Goal: Task Accomplishment & Management: Complete application form

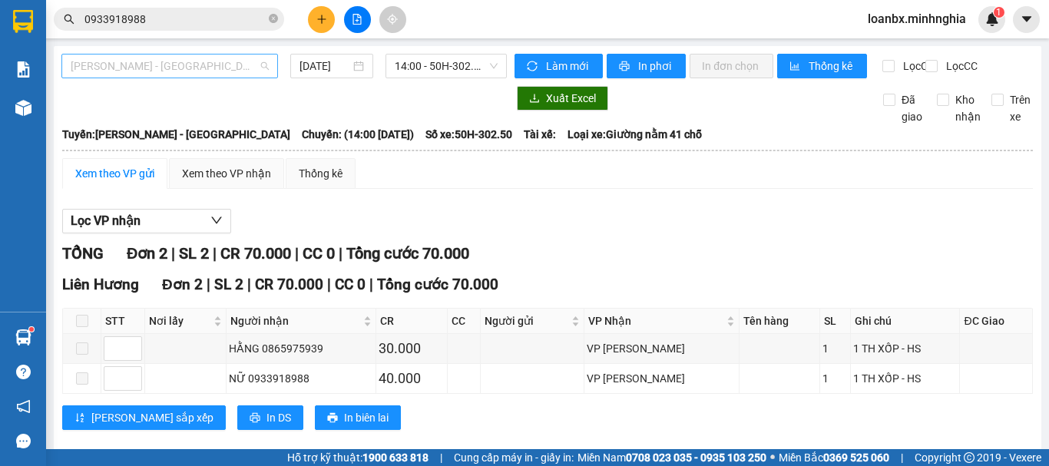
click at [152, 57] on span "[PERSON_NAME] - [GEOGRAPHIC_DATA]" at bounding box center [170, 66] width 198 height 23
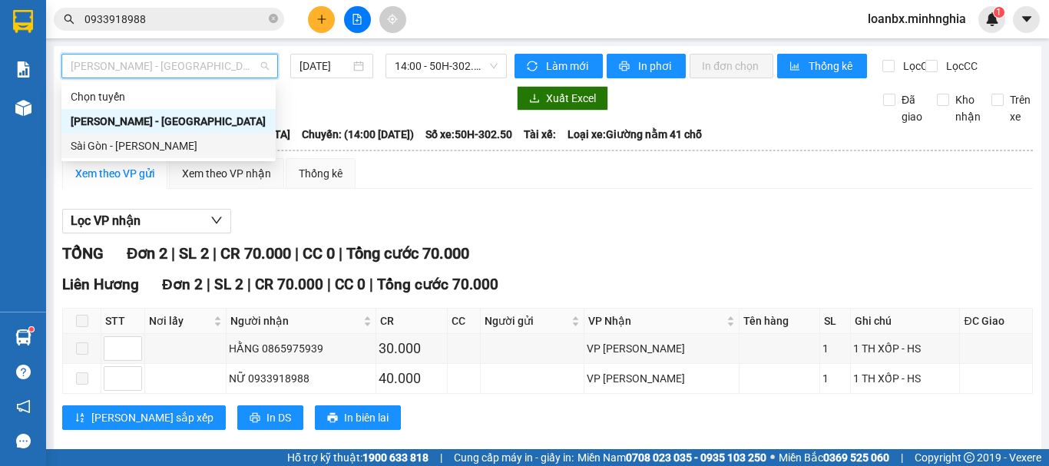
click at [157, 150] on div "Sài Gòn - [PERSON_NAME]" at bounding box center [169, 146] width 196 height 17
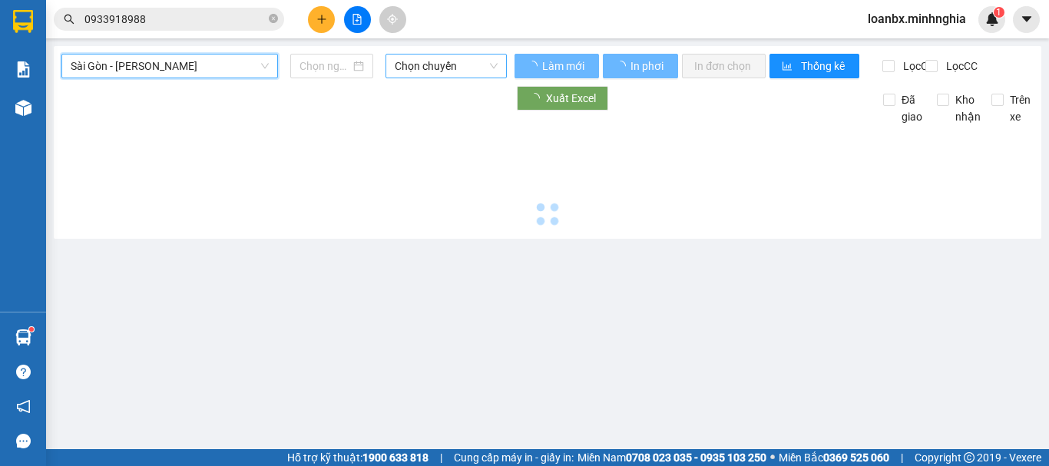
type input "[DATE]"
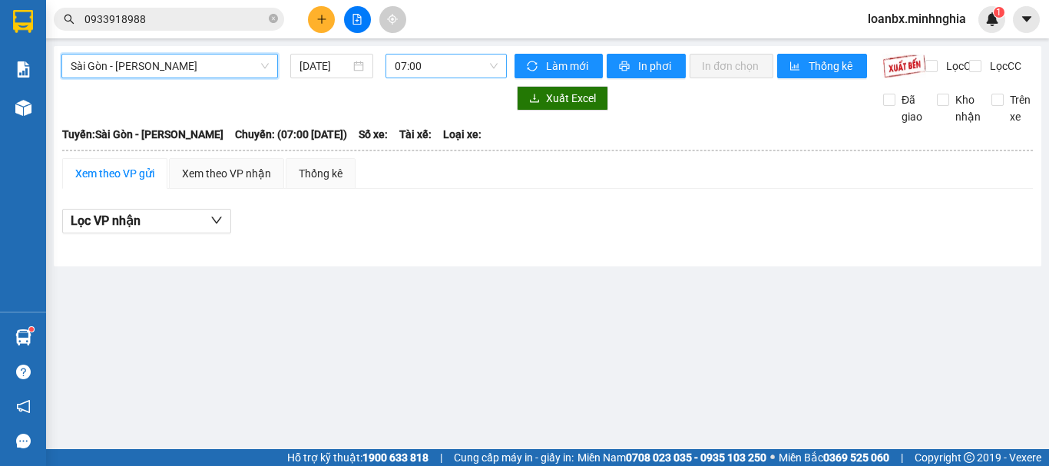
click at [456, 69] on span "07:00" at bounding box center [446, 66] width 103 height 23
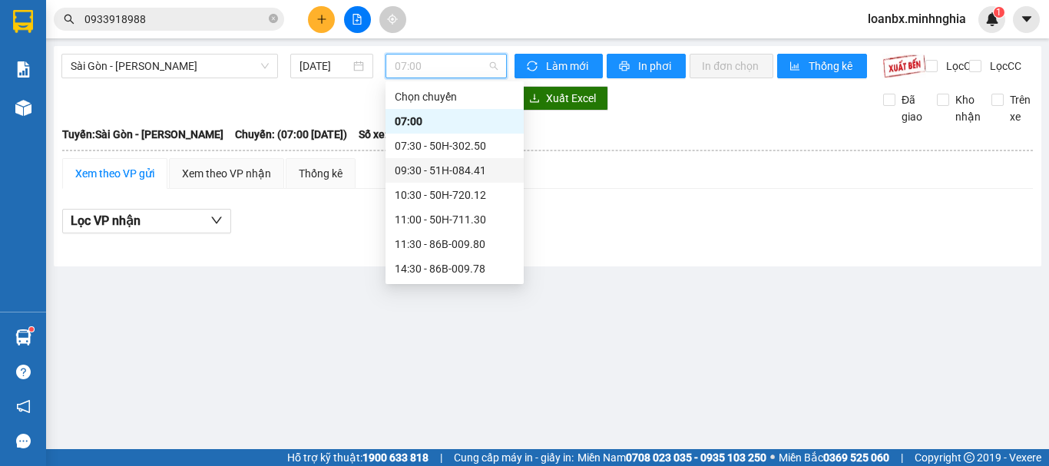
click at [472, 172] on div "09:30 - 51H-084.41" at bounding box center [455, 170] width 120 height 17
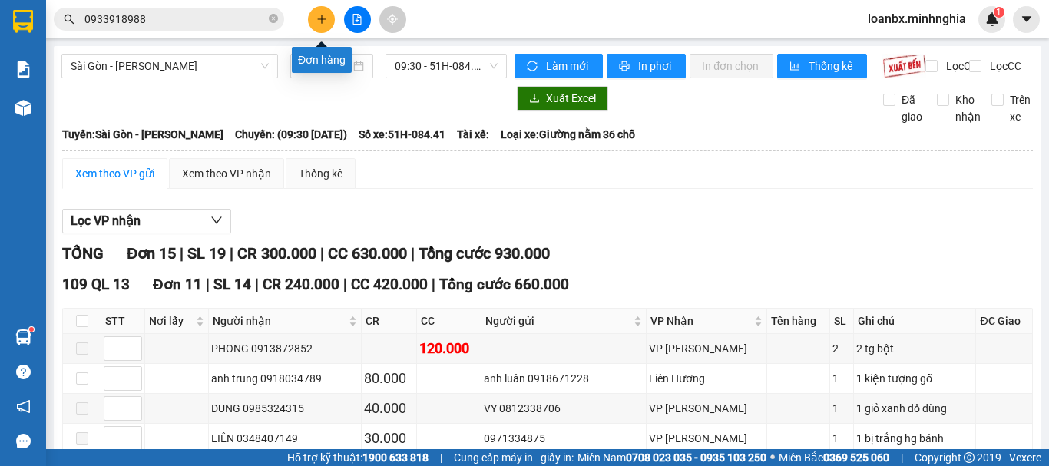
click at [326, 15] on icon "plus" at bounding box center [322, 19] width 11 height 11
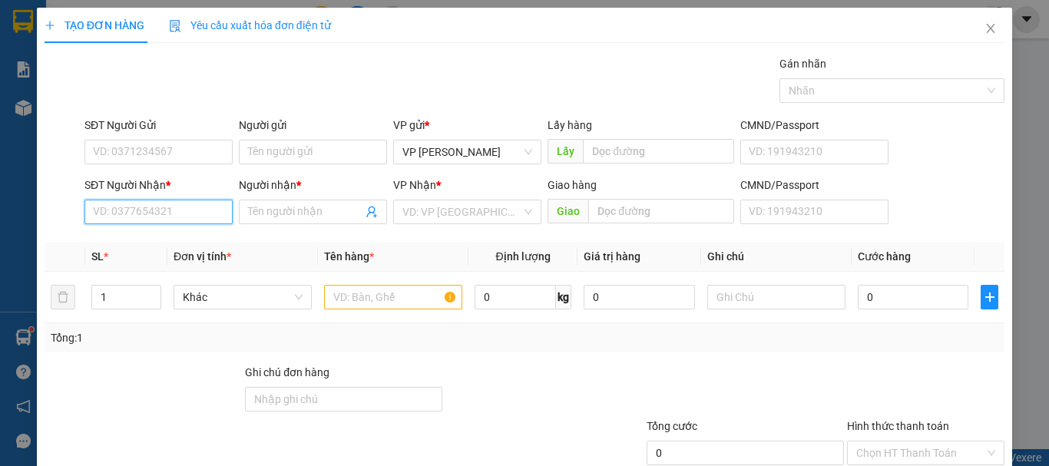
click at [146, 207] on input "SĐT Người Nhận *" at bounding box center [159, 212] width 148 height 25
drag, startPoint x: 197, startPoint y: 234, endPoint x: 218, endPoint y: 237, distance: 21.0
click at [200, 234] on div "0814624625 - TUYÊN" at bounding box center [157, 242] width 128 height 17
type input "0814624625"
type input "TUYÊN"
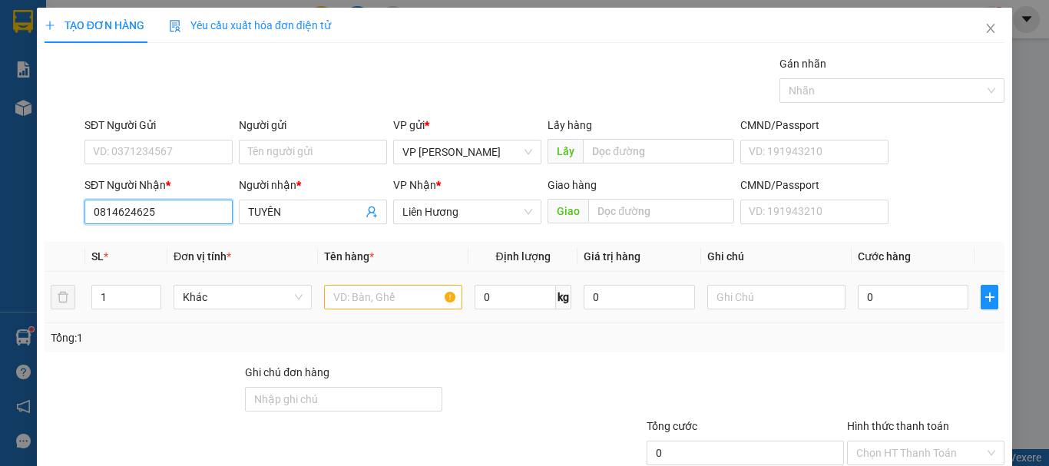
type input "0814624625"
click at [355, 301] on input "text" at bounding box center [393, 297] width 138 height 25
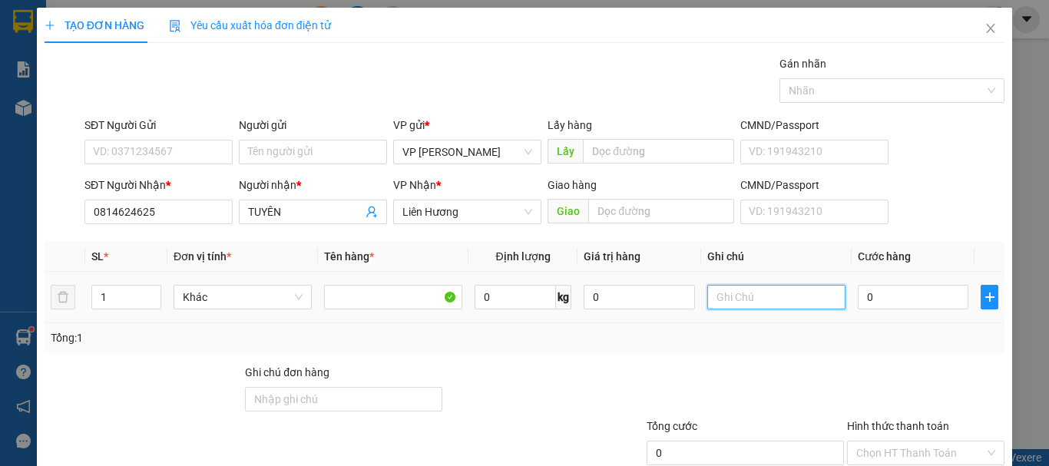
click at [747, 309] on input "text" at bounding box center [777, 297] width 138 height 25
paste input "0933918988"
drag, startPoint x: 668, startPoint y: 287, endPoint x: 514, endPoint y: 270, distance: 154.6
click at [520, 270] on table "SL * Đơn vị tính * Tên hàng * Định lượng Giá trị hàng Ghi chú Cước hàng 1 Khác …" at bounding box center [525, 282] width 960 height 81
type input "1 thx - cá"
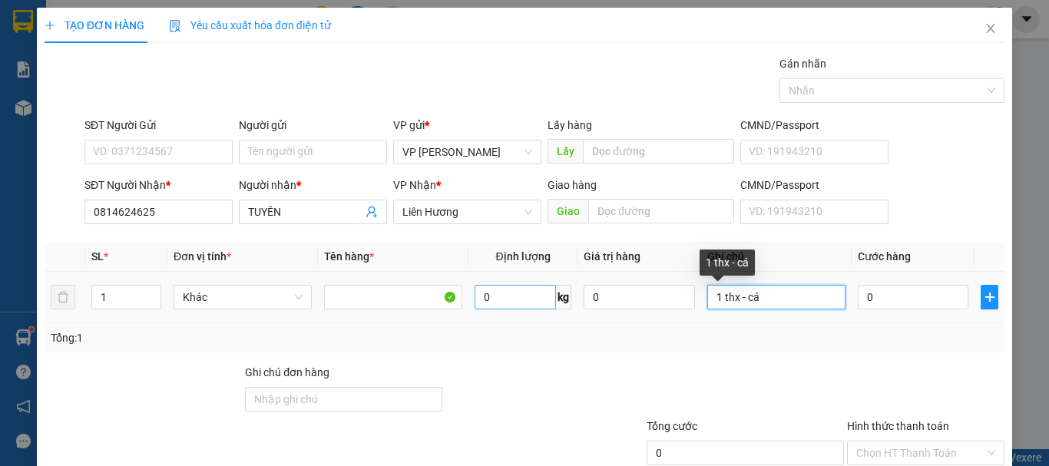
drag, startPoint x: 649, startPoint y: 292, endPoint x: 499, endPoint y: 288, distance: 149.9
click at [499, 288] on tr "1 Khác 0 kg 0 1 thx - cá 0" at bounding box center [525, 297] width 960 height 51
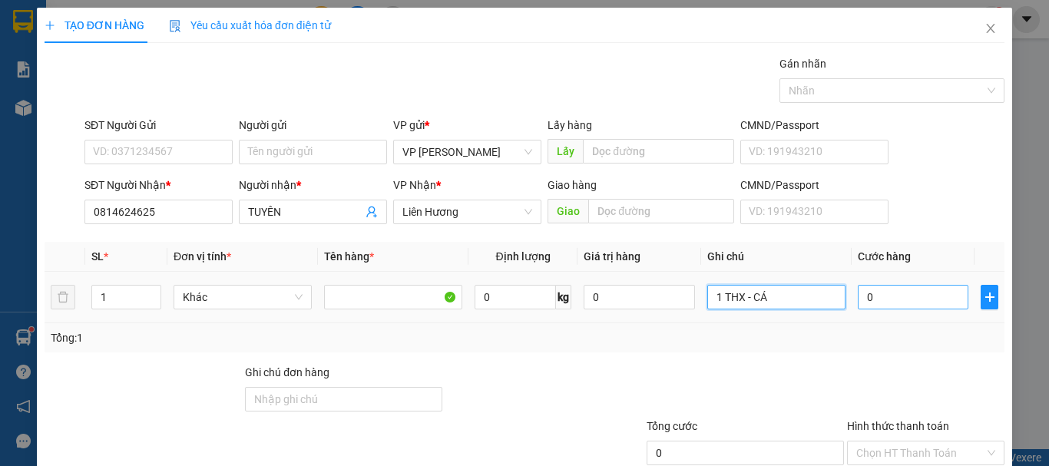
type input "1 THX - CÁ"
click at [895, 301] on input "0" at bounding box center [913, 297] width 111 height 25
type input "4"
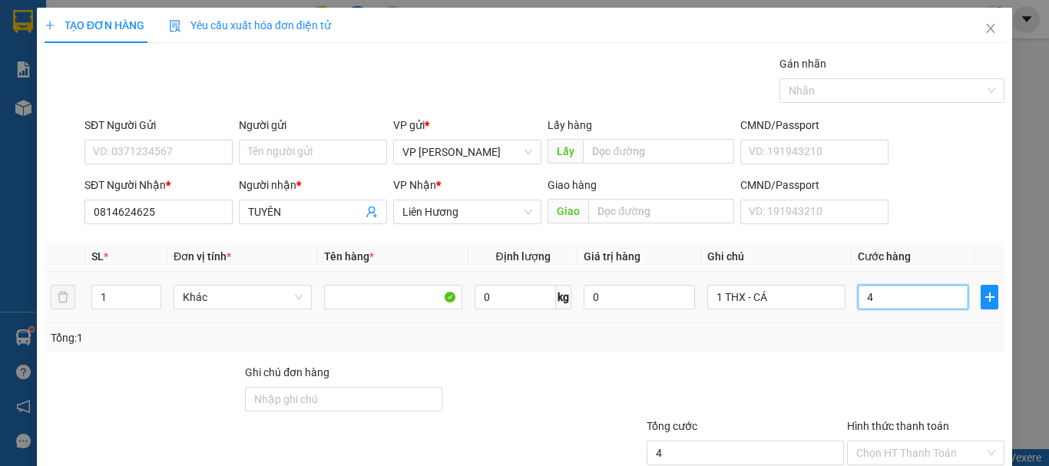
type input "40"
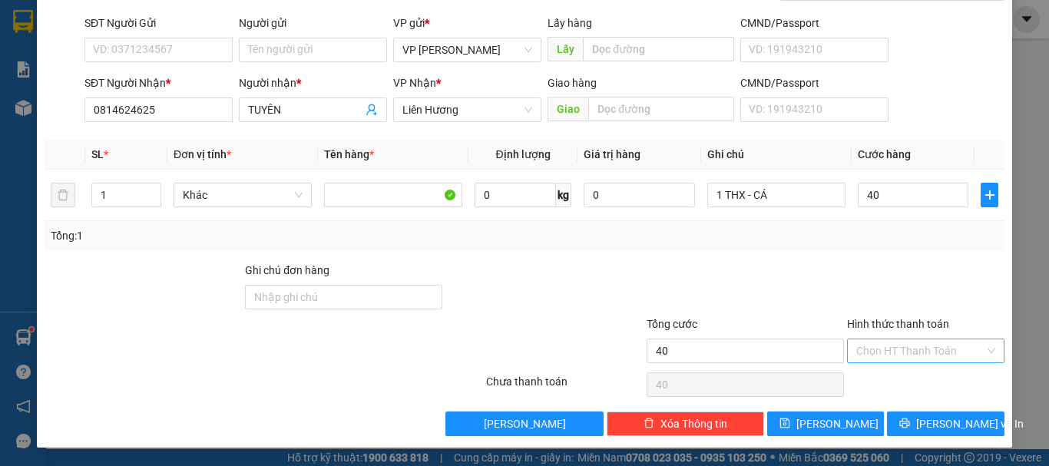
type input "40.000"
click at [899, 348] on input "Hình thức thanh toán" at bounding box center [921, 351] width 128 height 23
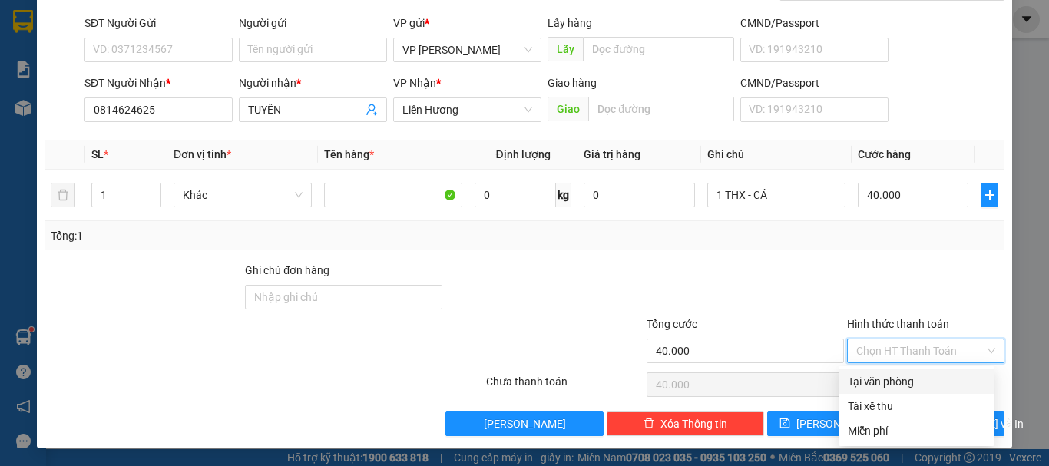
click at [901, 375] on div "Tại văn phòng" at bounding box center [917, 381] width 138 height 17
type input "0"
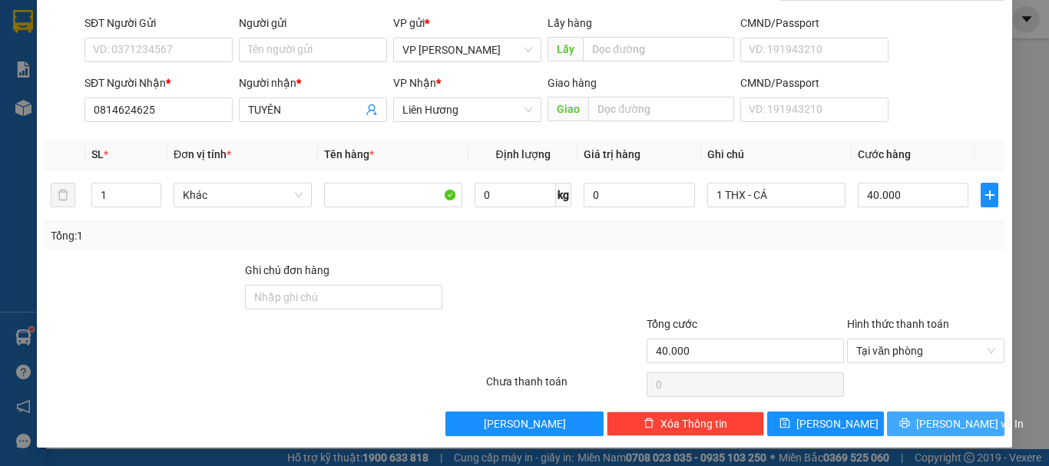
click at [903, 419] on button "[PERSON_NAME] và In" at bounding box center [946, 424] width 118 height 25
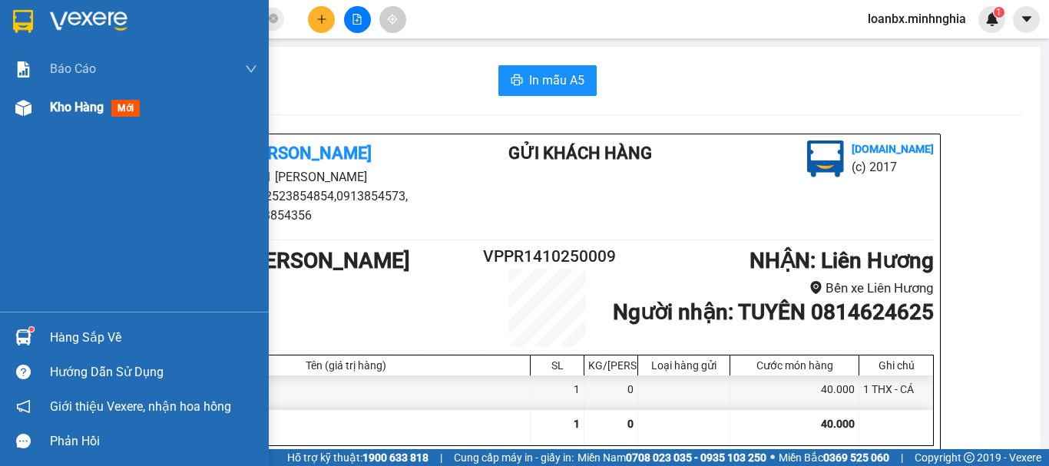
click at [32, 116] on div at bounding box center [23, 107] width 27 height 27
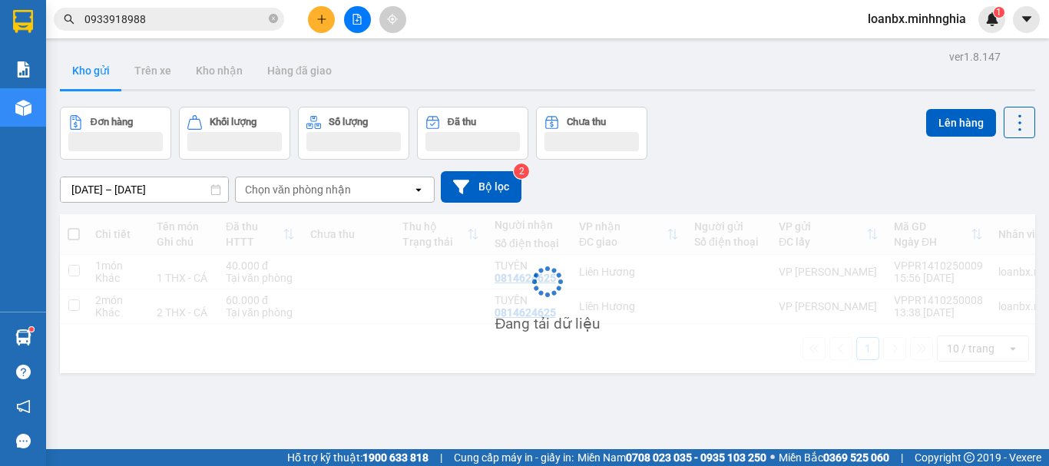
scroll to position [71, 0]
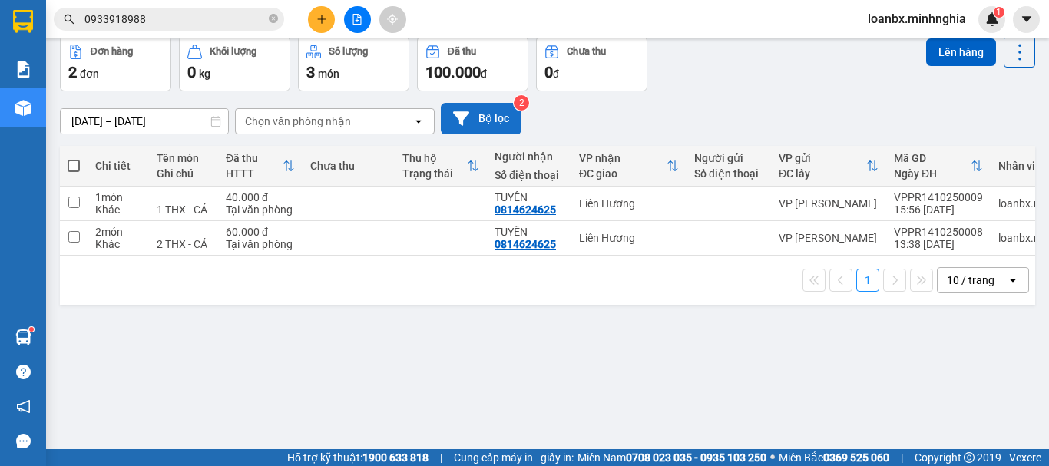
click at [492, 111] on button "Bộ lọc" at bounding box center [481, 118] width 81 height 31
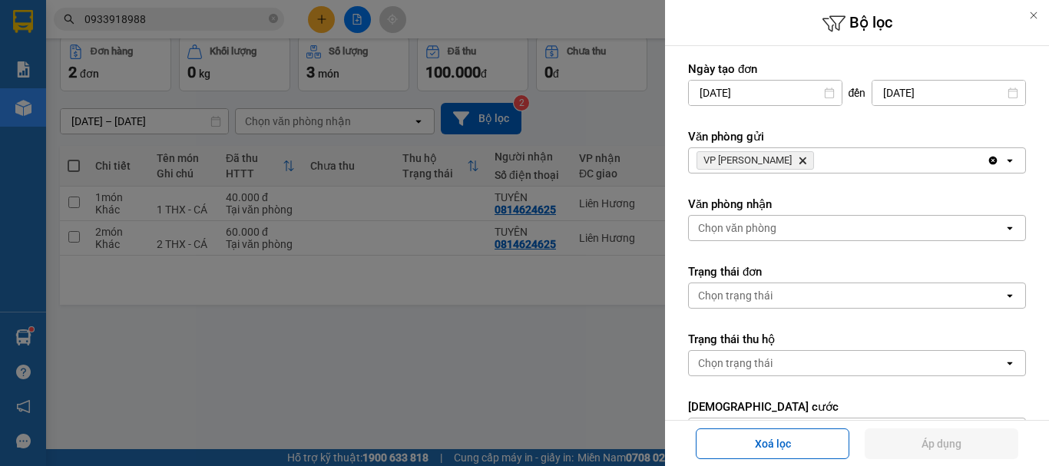
click at [894, 91] on input "[DATE]" at bounding box center [949, 93] width 153 height 25
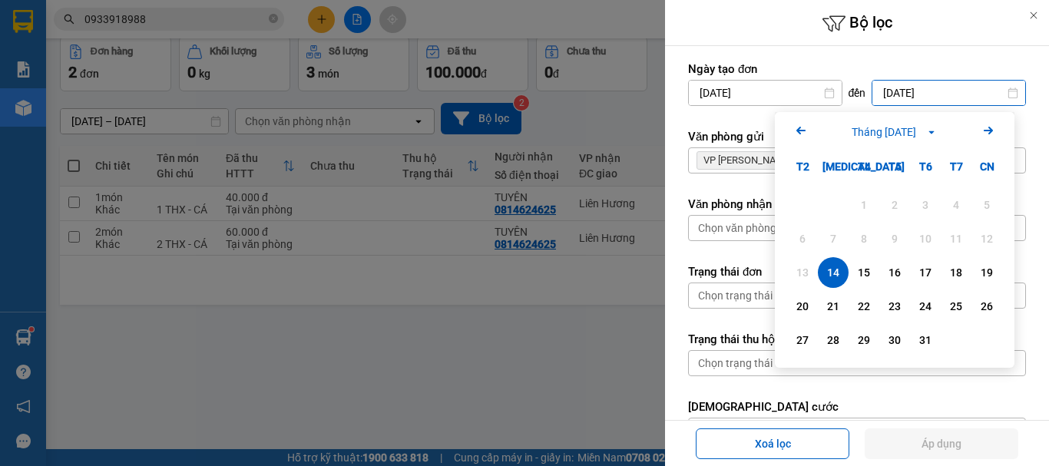
click at [833, 270] on div "14" at bounding box center [834, 272] width 22 height 18
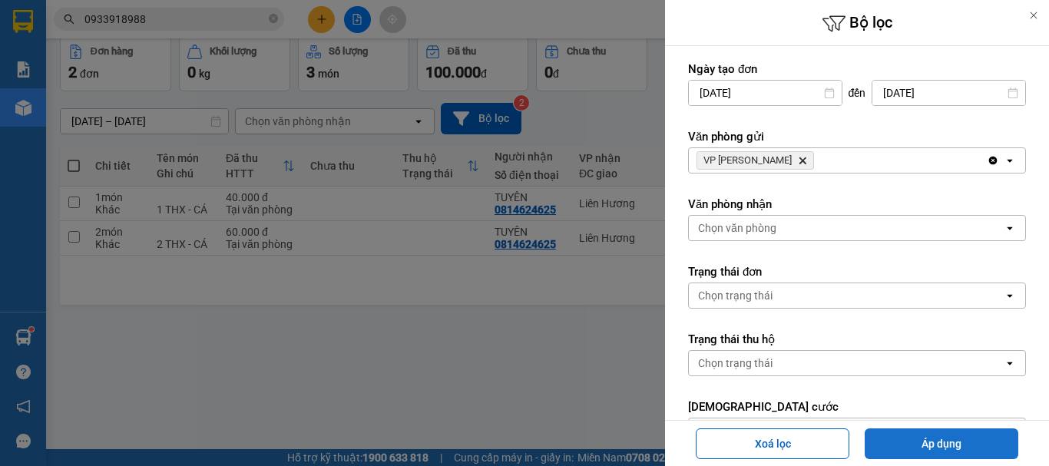
click at [957, 446] on button "Áp dụng" at bounding box center [942, 444] width 154 height 31
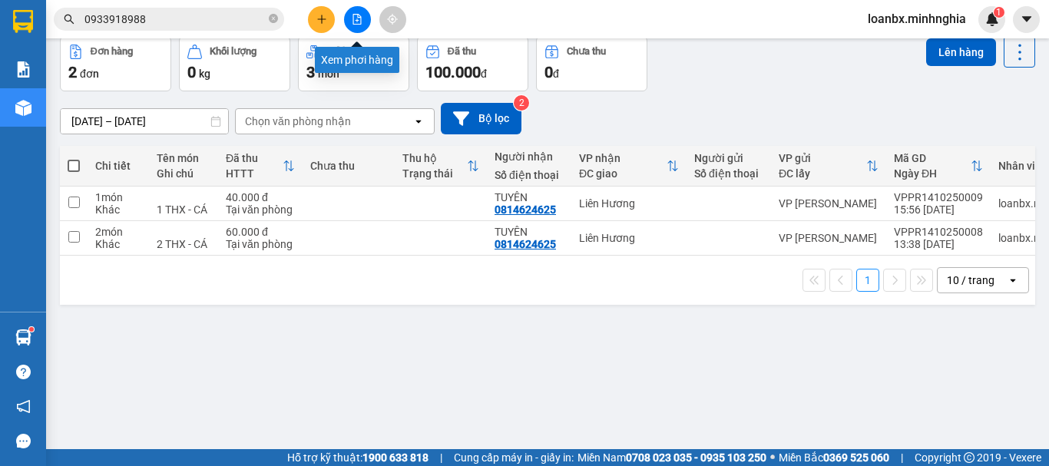
click at [351, 16] on button at bounding box center [357, 19] width 27 height 27
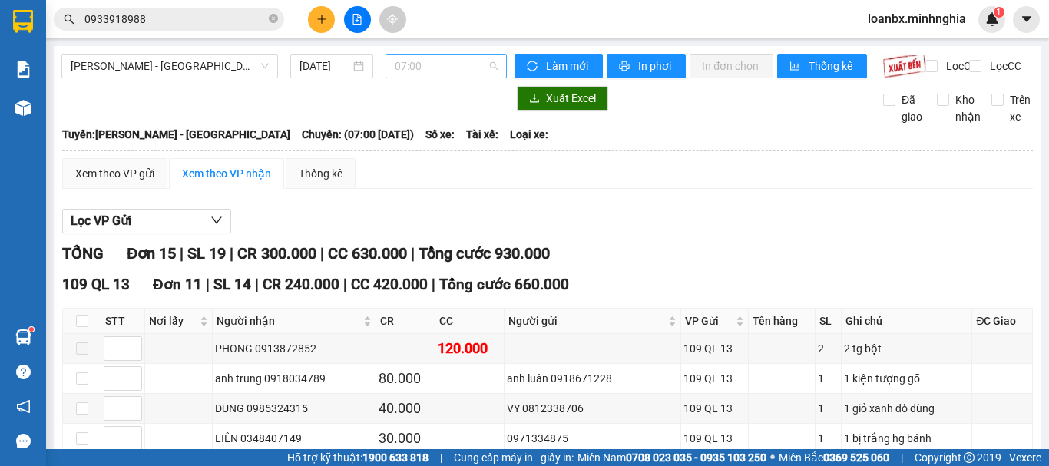
click at [403, 59] on span "07:00" at bounding box center [446, 66] width 103 height 23
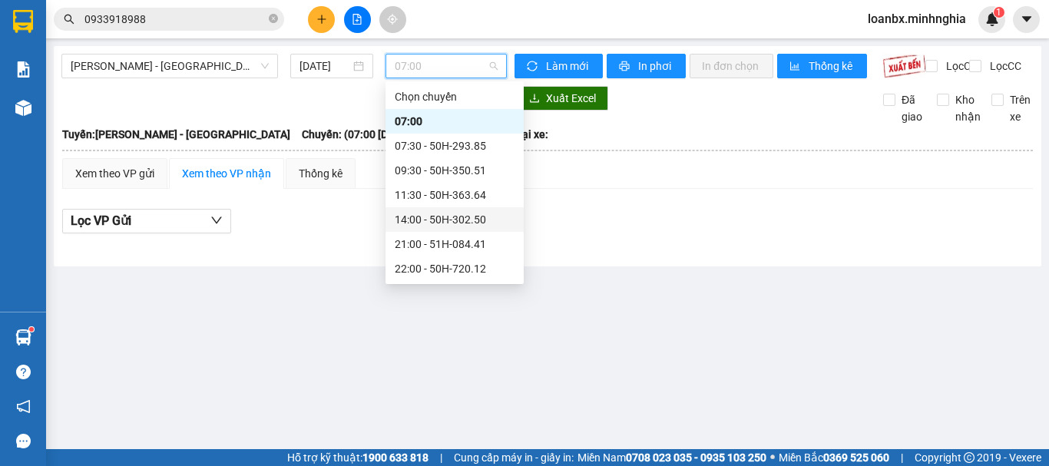
click at [416, 222] on div "14:00 - 50H-302.50" at bounding box center [455, 219] width 120 height 17
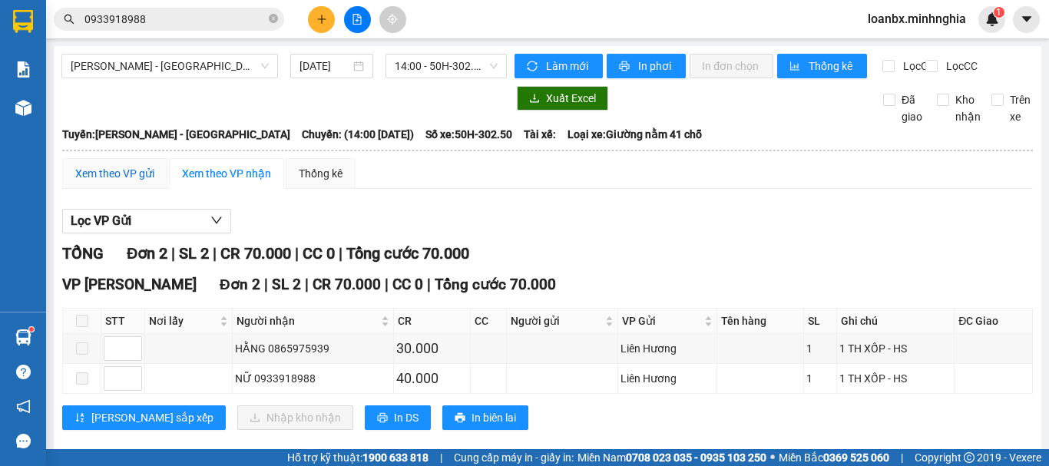
click at [121, 181] on div "Xem theo VP gửi" at bounding box center [114, 173] width 79 height 17
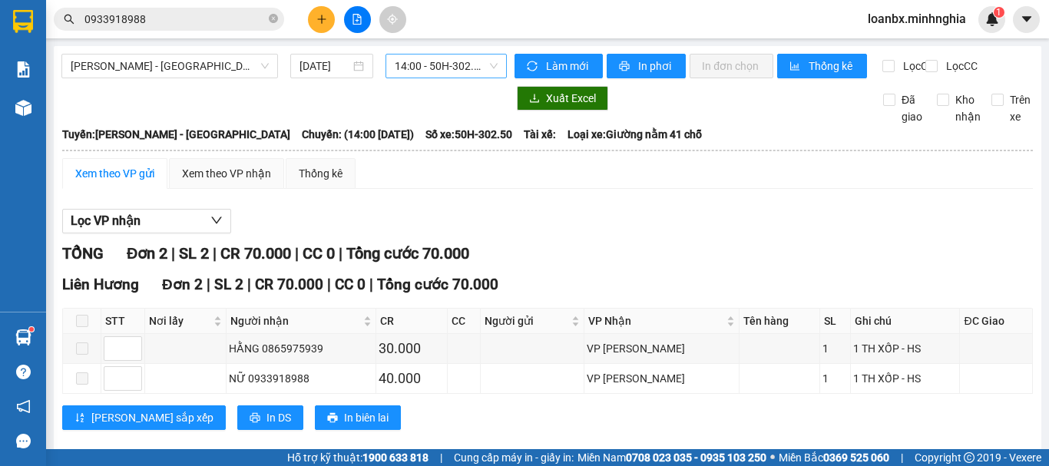
click at [419, 74] on span "14:00 - 50H-302.50" at bounding box center [446, 66] width 103 height 23
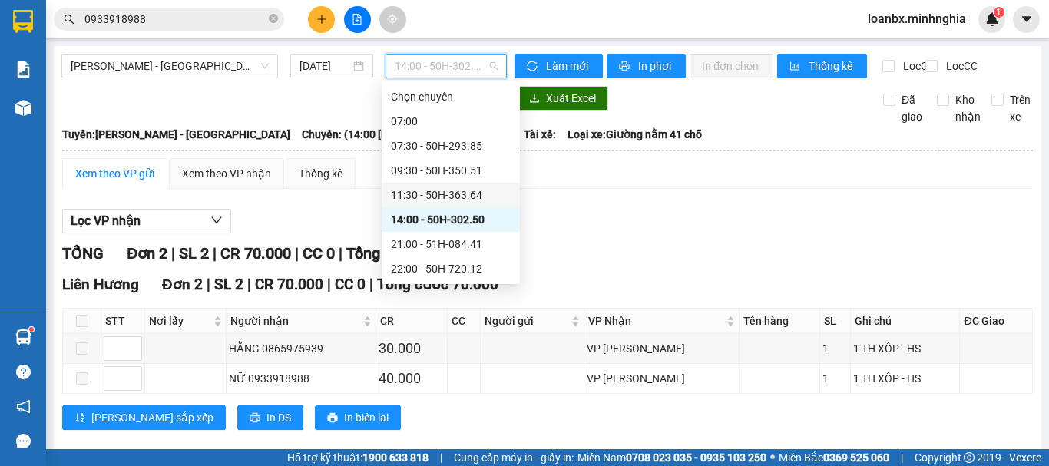
click at [433, 189] on div "11:30 - 50H-363.64" at bounding box center [451, 195] width 120 height 17
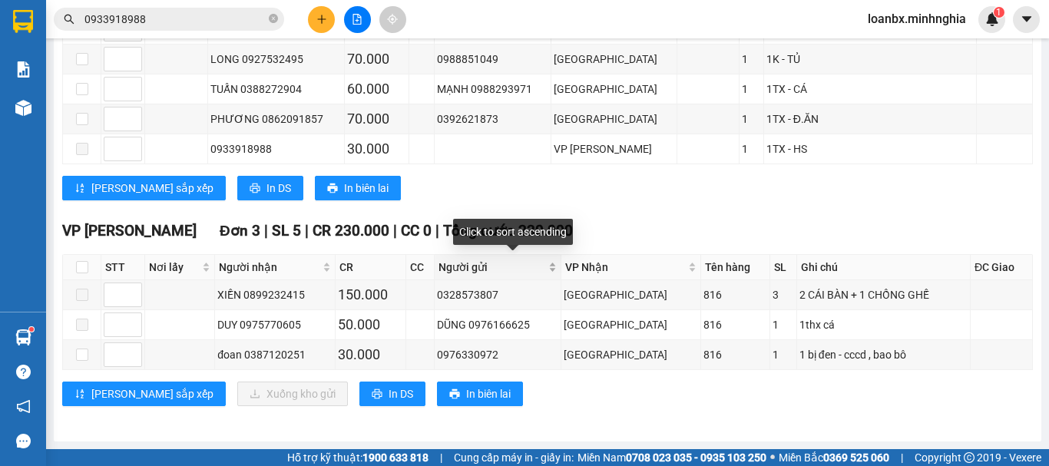
scroll to position [132, 0]
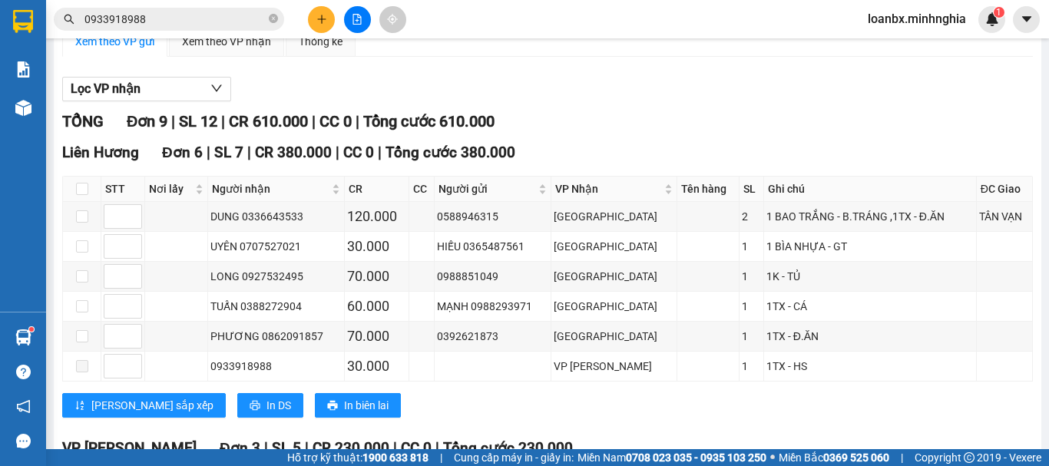
click at [183, 25] on input "0933918988" at bounding box center [175, 19] width 181 height 17
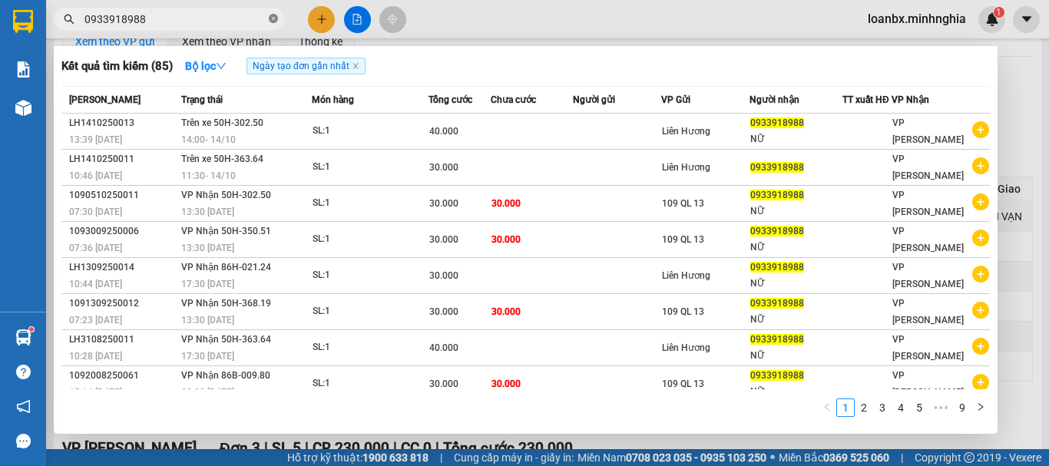
click at [270, 22] on icon "close-circle" at bounding box center [273, 18] width 9 height 9
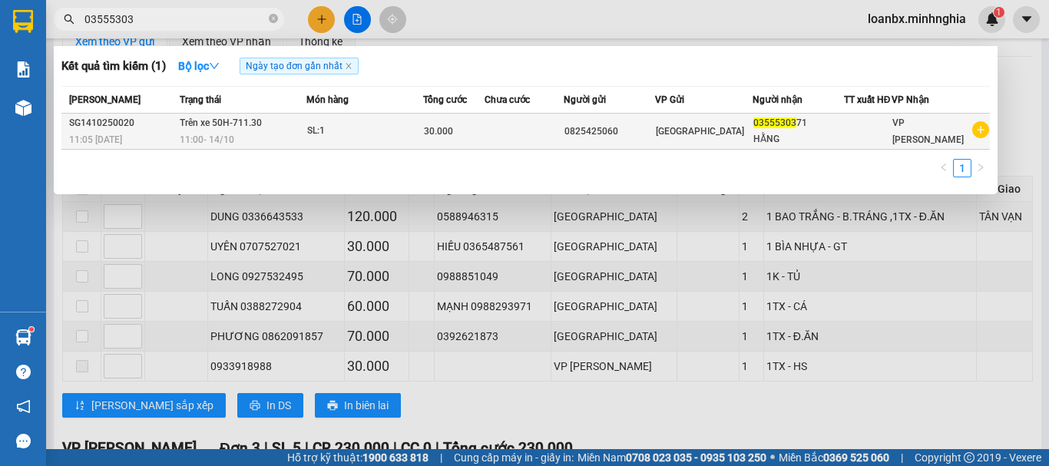
type input "03555303"
click at [648, 134] on div "0825425060" at bounding box center [610, 132] width 90 height 16
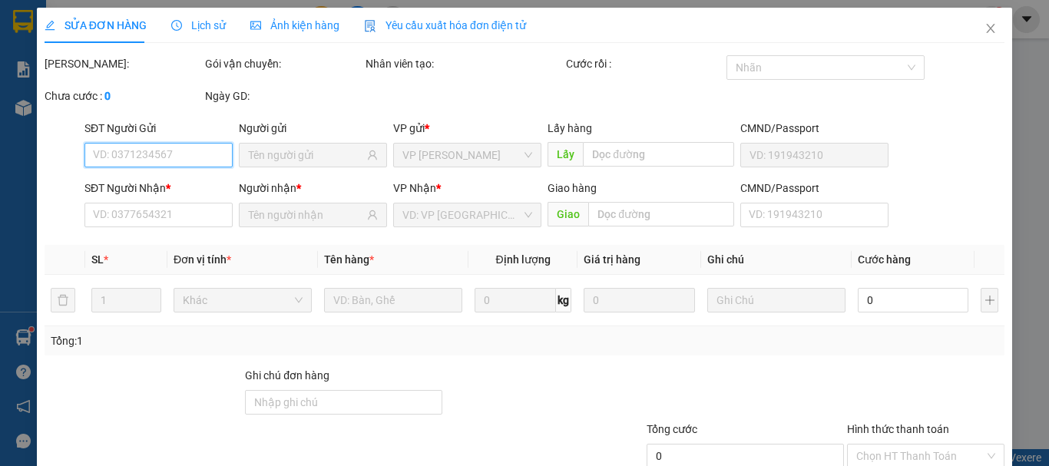
type input "0825425060"
type input "0355530371"
type input "HẰNG"
type input "30.000"
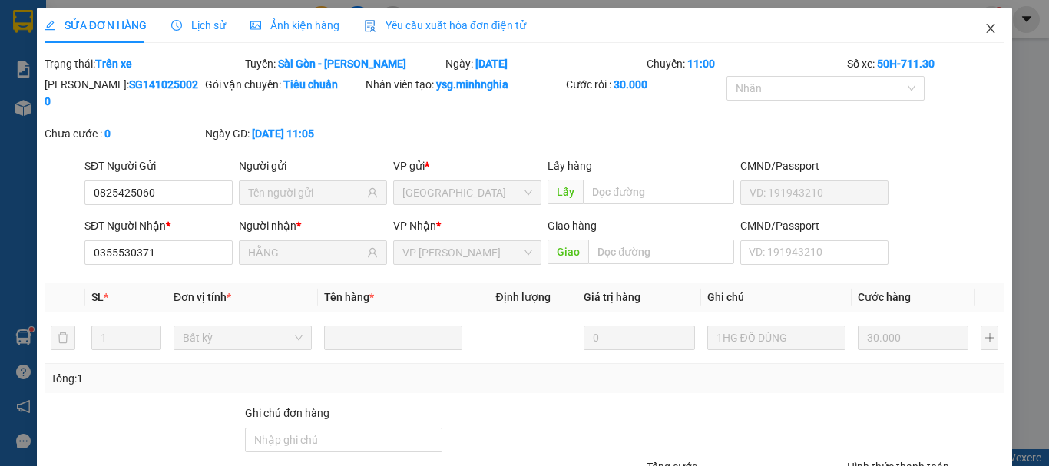
click at [987, 31] on icon "close" at bounding box center [991, 28] width 8 height 9
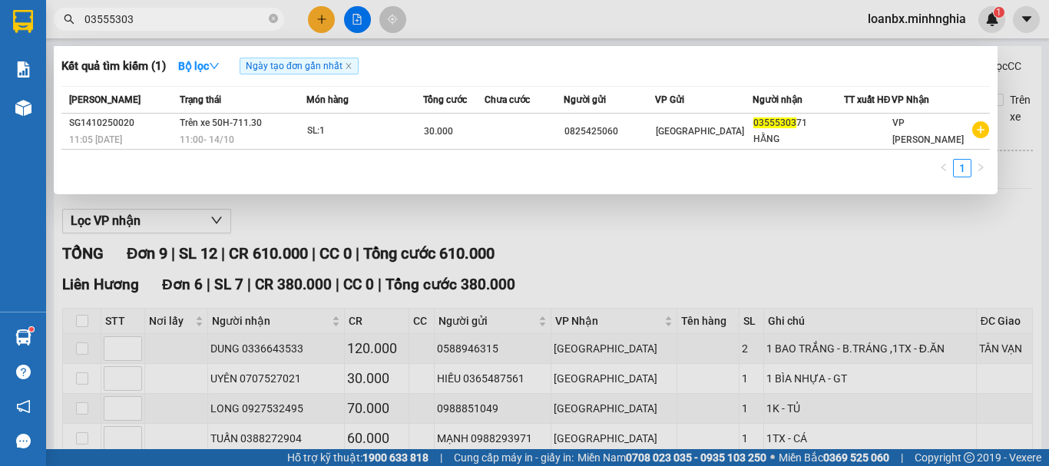
drag, startPoint x: 138, startPoint y: 24, endPoint x: 0, endPoint y: 23, distance: 138.3
click at [0, 24] on section "Kết quả tìm kiếm ( 1 ) Bộ lọc Ngày tạo đơn gần nhất Mã ĐH Trạng thái Món hàng T…" at bounding box center [524, 233] width 1049 height 466
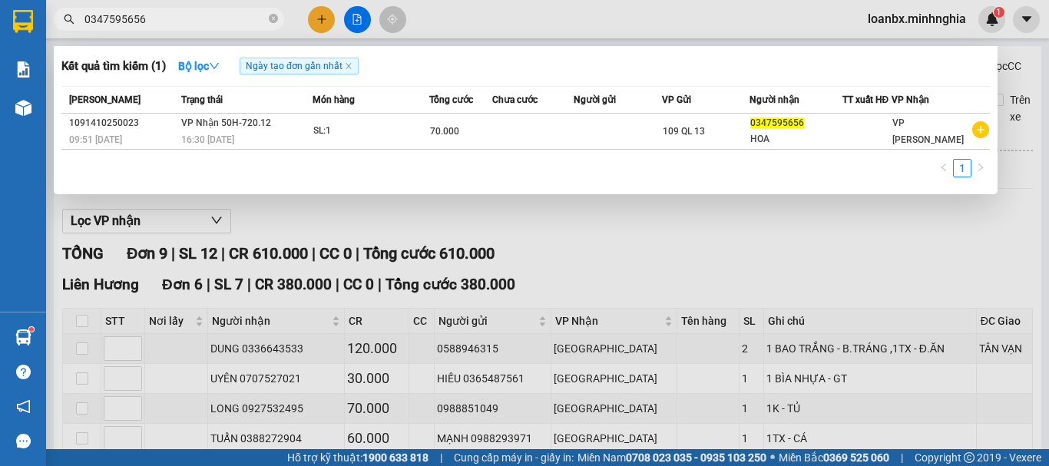
type input "0347595656"
click at [342, 260] on div at bounding box center [524, 233] width 1049 height 466
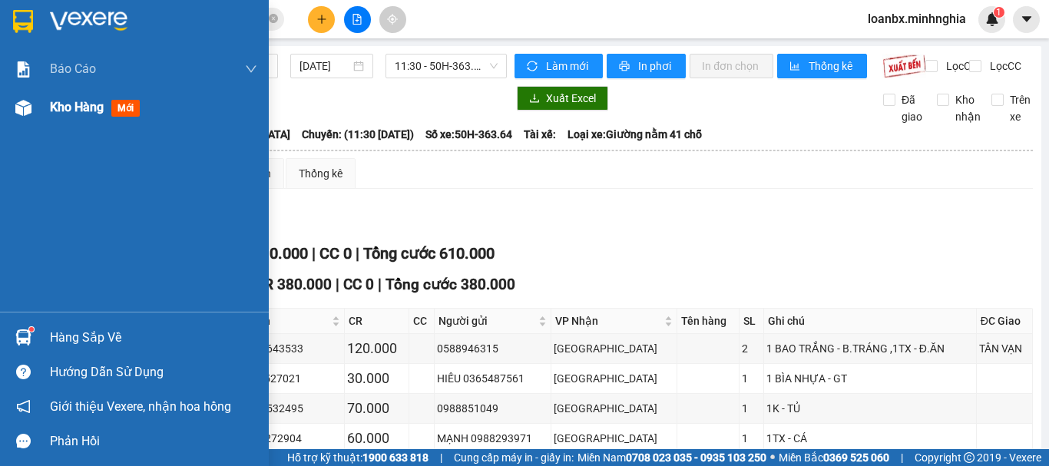
click at [38, 111] on div "Kho hàng mới" at bounding box center [134, 107] width 269 height 38
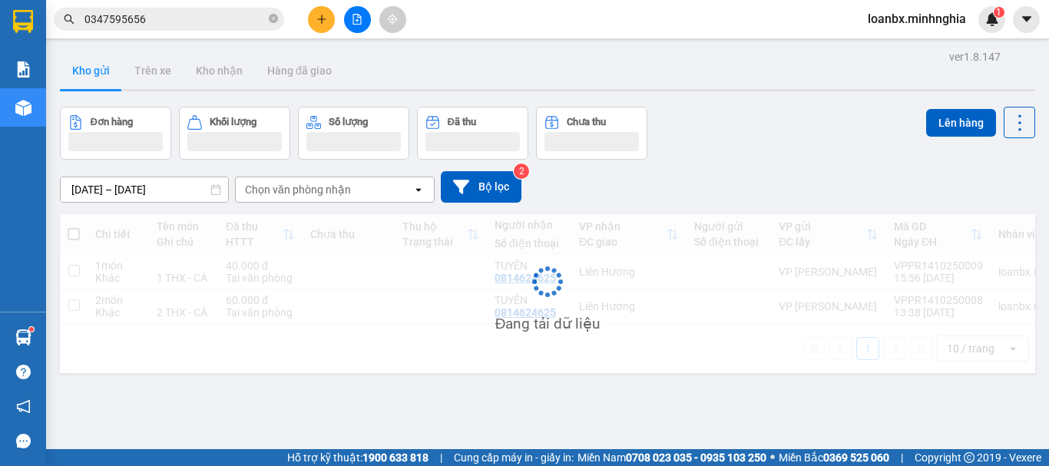
scroll to position [71, 0]
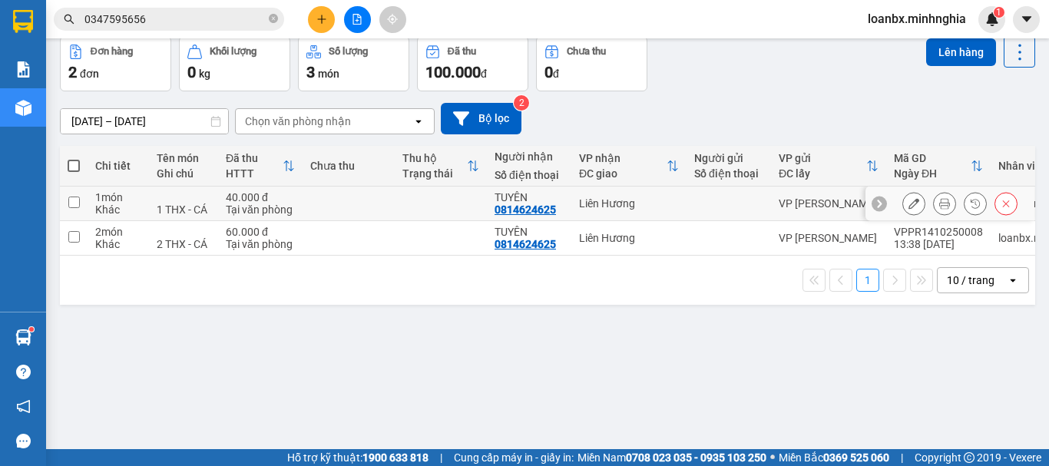
click at [940, 207] on icon at bounding box center [945, 203] width 11 height 11
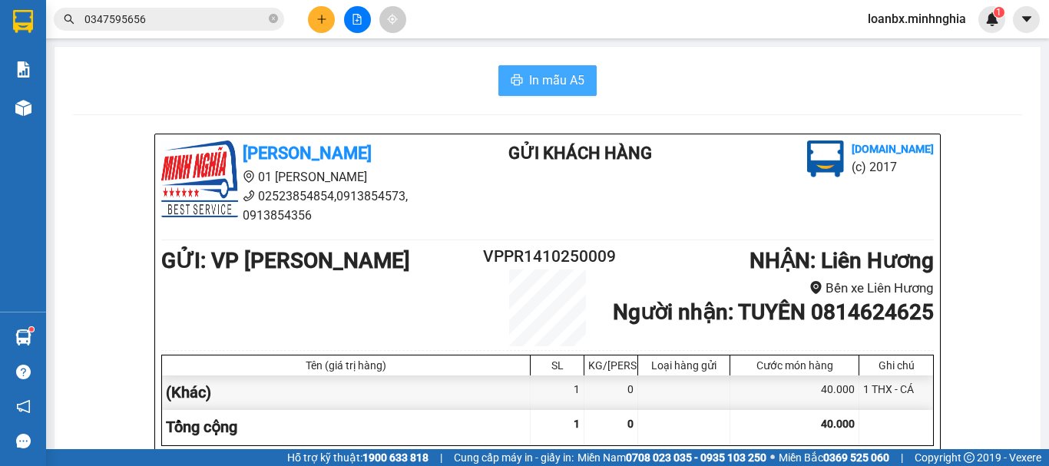
click at [545, 67] on button "In mẫu A5" at bounding box center [548, 80] width 98 height 31
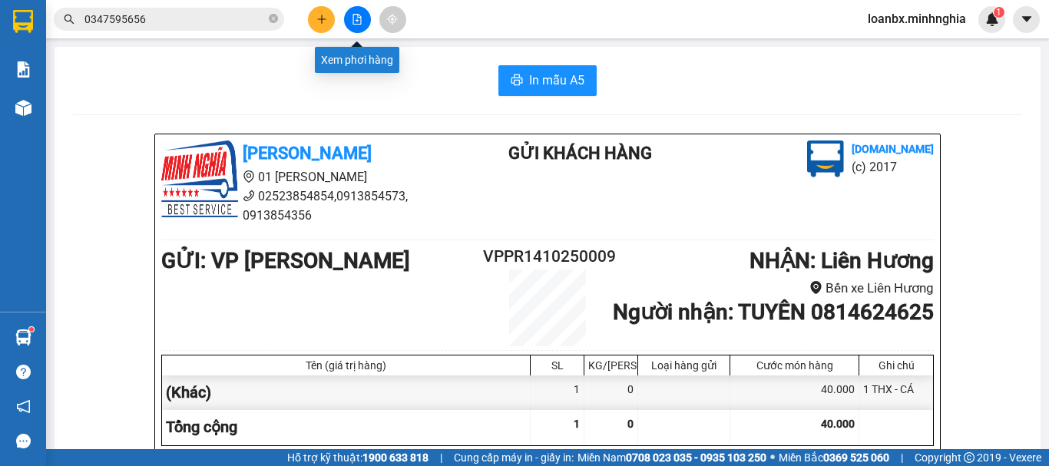
click at [367, 21] on button at bounding box center [357, 19] width 27 height 27
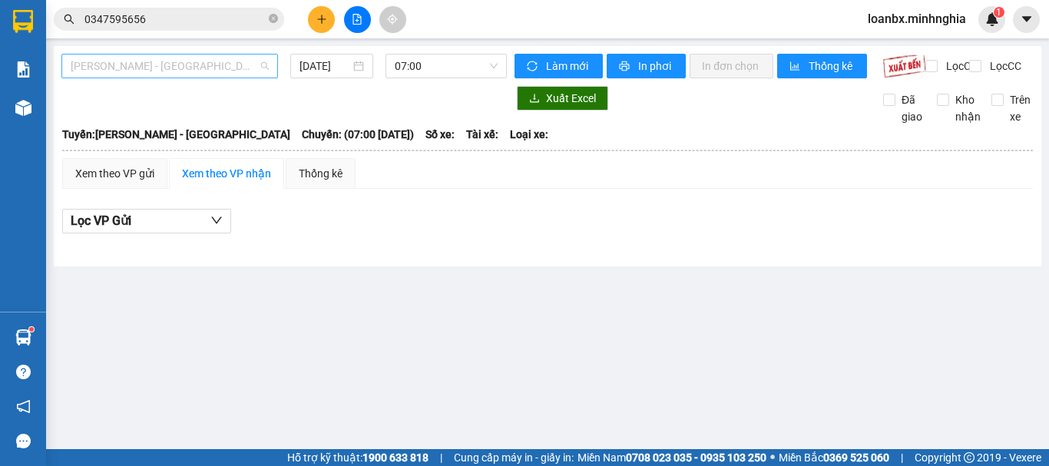
click at [207, 68] on span "[PERSON_NAME] - [GEOGRAPHIC_DATA]" at bounding box center [170, 66] width 198 height 23
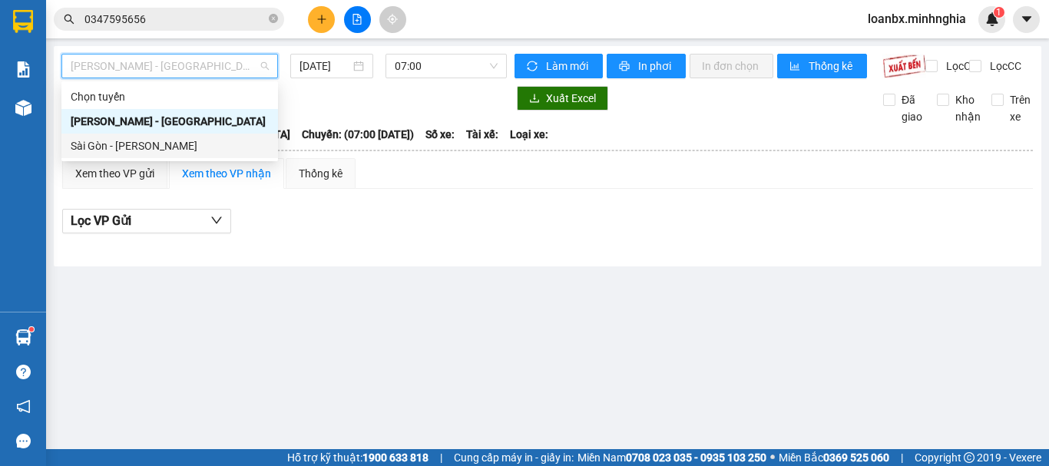
click at [146, 144] on div "Sài Gòn - [PERSON_NAME]" at bounding box center [170, 146] width 198 height 17
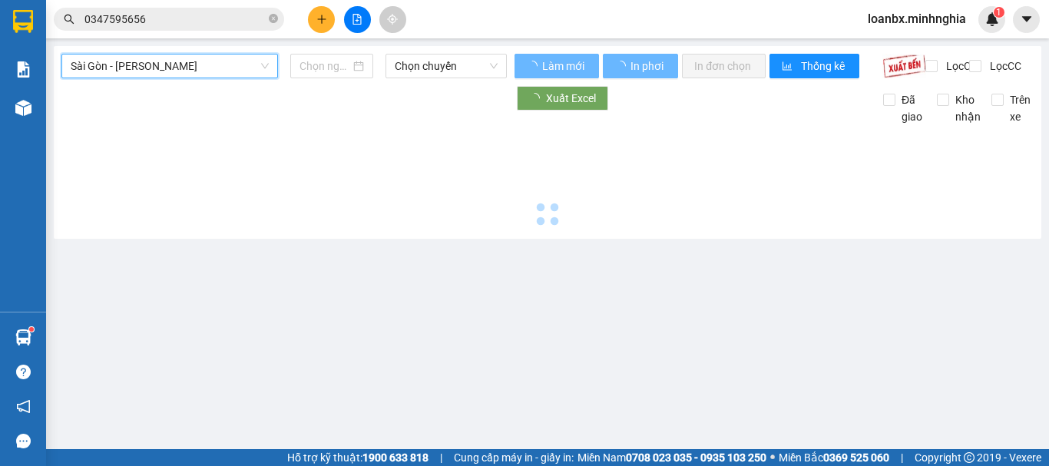
type input "[DATE]"
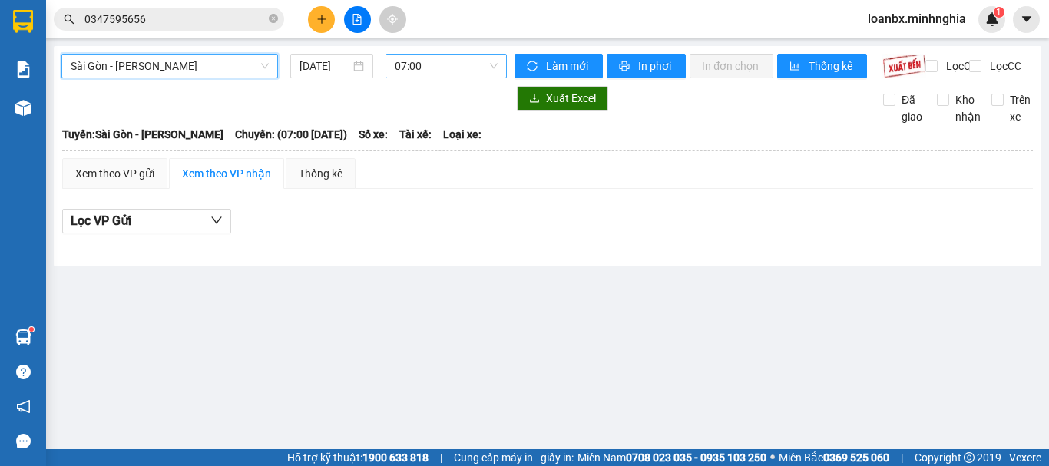
click at [451, 66] on span "07:00" at bounding box center [446, 66] width 103 height 23
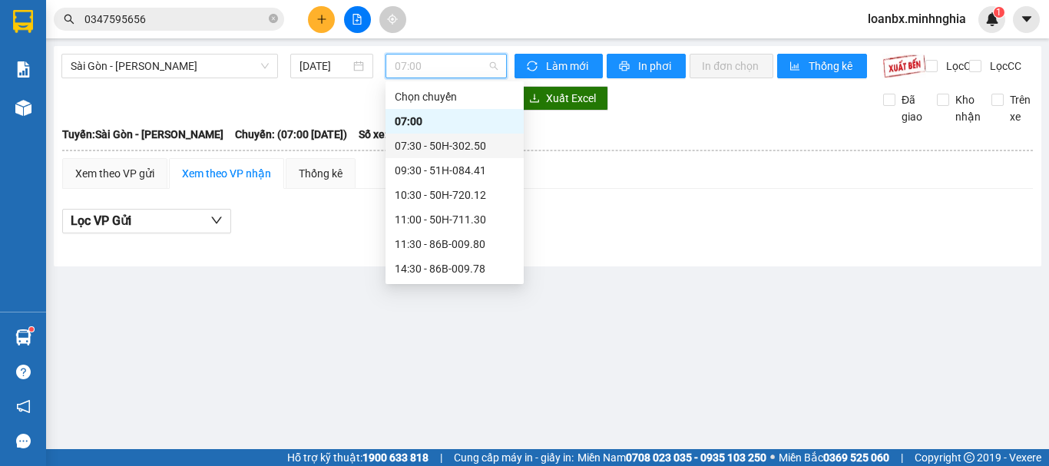
click at [461, 145] on div "07:30 - 50H-302.50" at bounding box center [455, 146] width 120 height 17
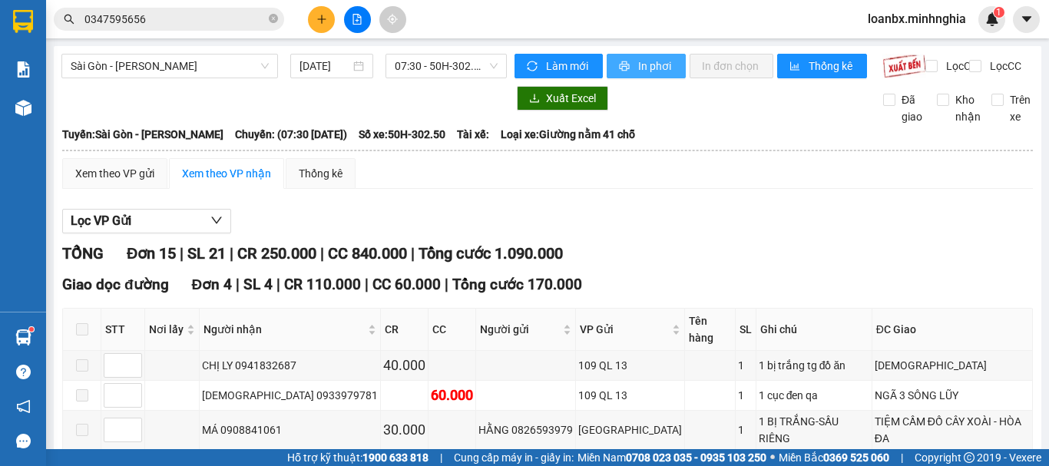
click at [642, 59] on span "In phơi" at bounding box center [655, 66] width 35 height 17
click at [457, 66] on span "07:30 - 50H-302.50" at bounding box center [446, 66] width 103 height 23
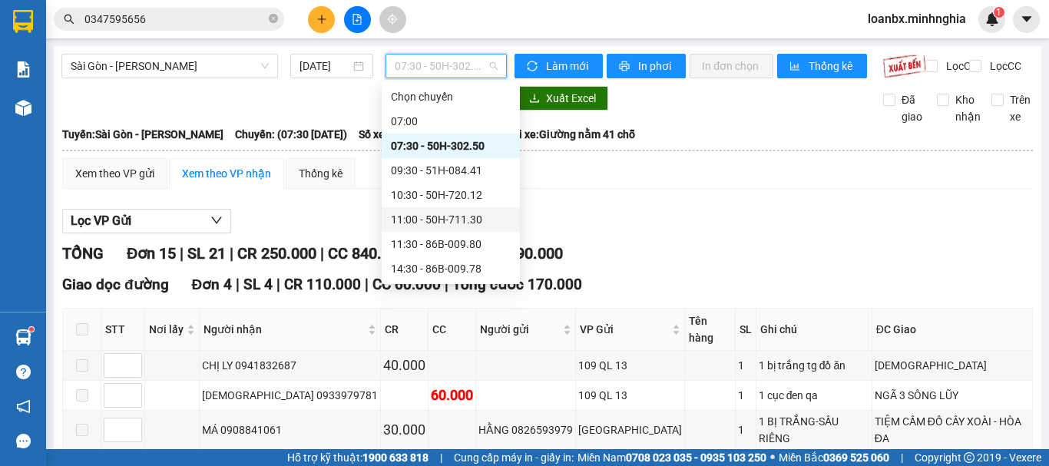
click at [419, 223] on div "11:00 - 50H-711.30" at bounding box center [451, 219] width 120 height 17
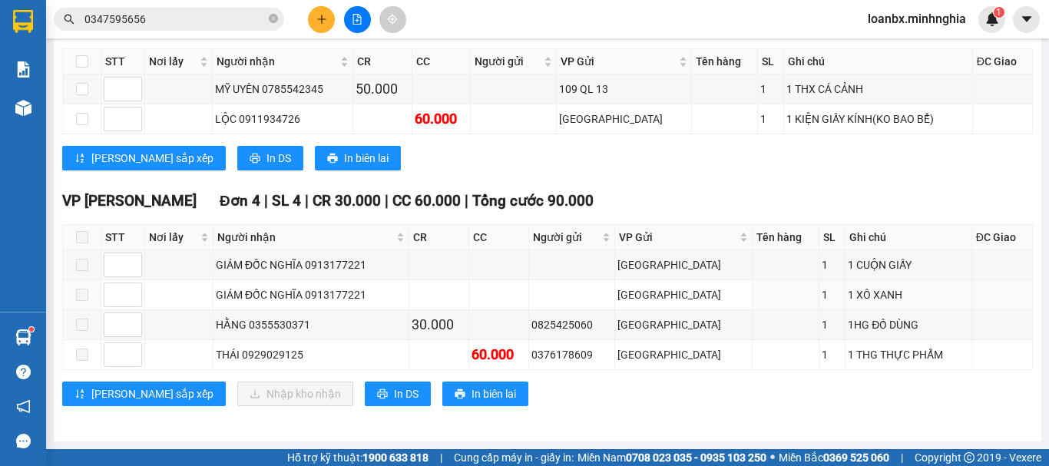
scroll to position [42, 0]
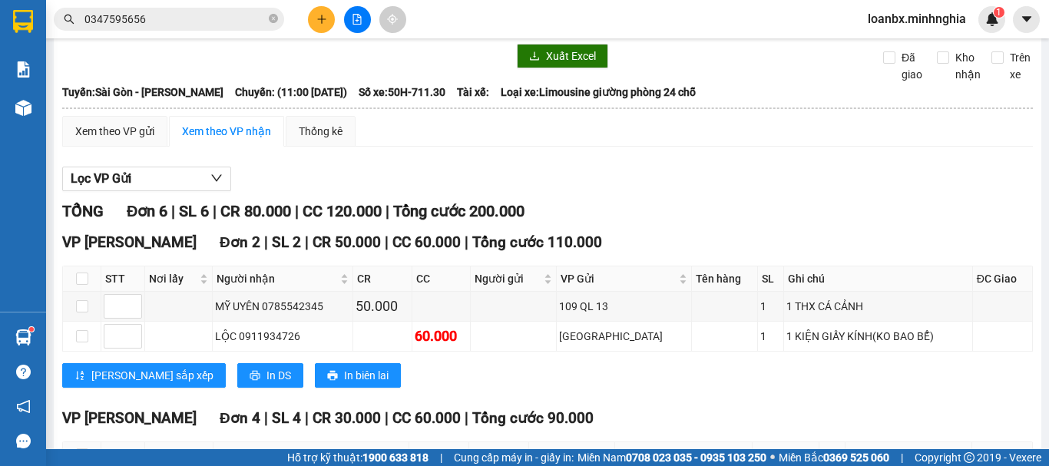
click at [311, 12] on button at bounding box center [321, 19] width 27 height 27
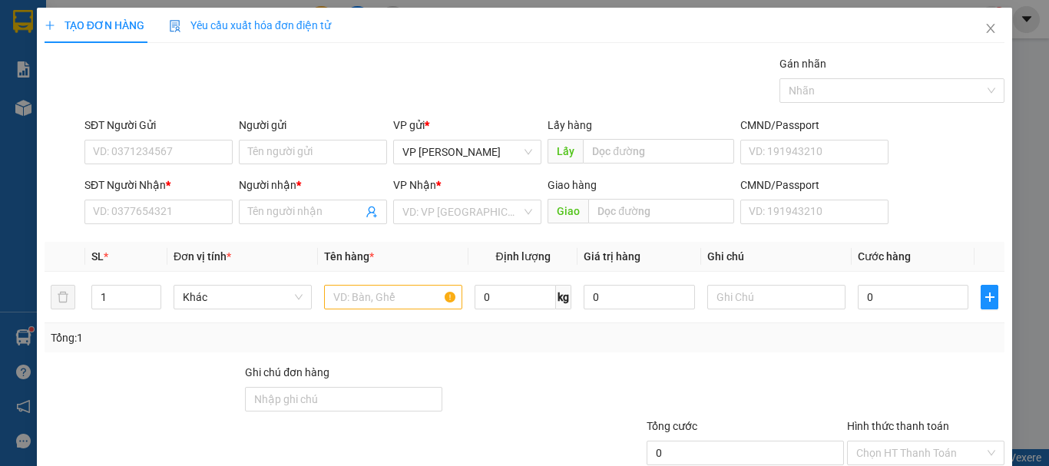
click at [139, 225] on div "SĐT Người Nhận * VD: 0377654321" at bounding box center [159, 204] width 148 height 54
click at [144, 225] on div "SĐT Người Nhận * VD: 0377654321" at bounding box center [159, 204] width 148 height 54
click at [155, 214] on input "SĐT Người Nhận *" at bounding box center [159, 212] width 148 height 25
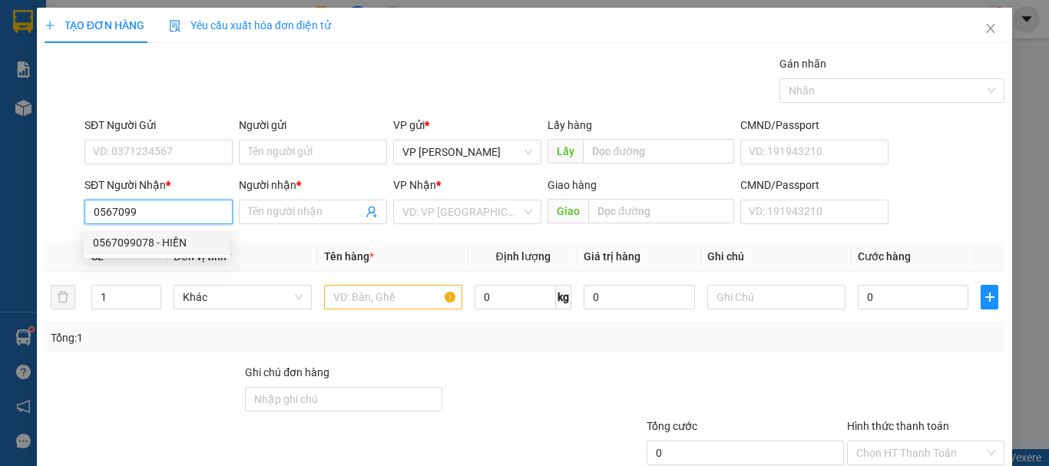
click at [157, 240] on div "0567099078 - HIỀN" at bounding box center [157, 242] width 128 height 17
type input "0567099078"
type input "HIỀN"
type input "0567099078"
click at [157, 133] on div "SĐT Người Gửi" at bounding box center [159, 125] width 148 height 17
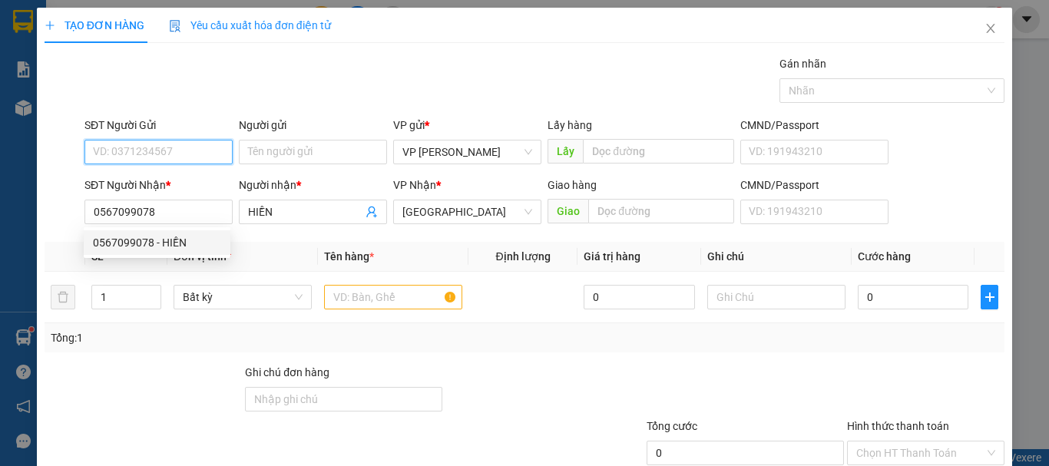
click at [157, 140] on input "SĐT Người Gửi" at bounding box center [159, 152] width 148 height 25
click at [157, 144] on input "SĐT Người Gửi" at bounding box center [159, 152] width 148 height 25
click at [158, 180] on div "0392083688" at bounding box center [157, 182] width 128 height 17
type input "0392083688"
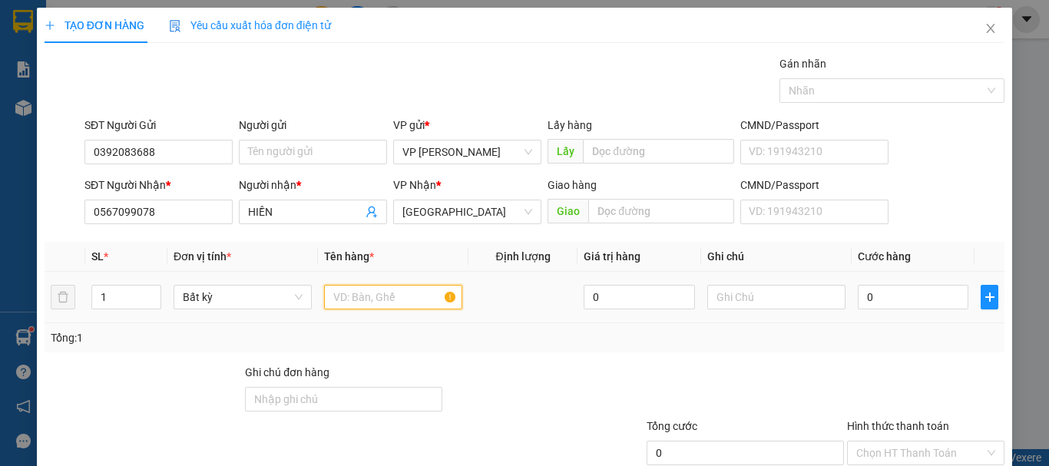
click at [364, 305] on input "text" at bounding box center [393, 297] width 138 height 25
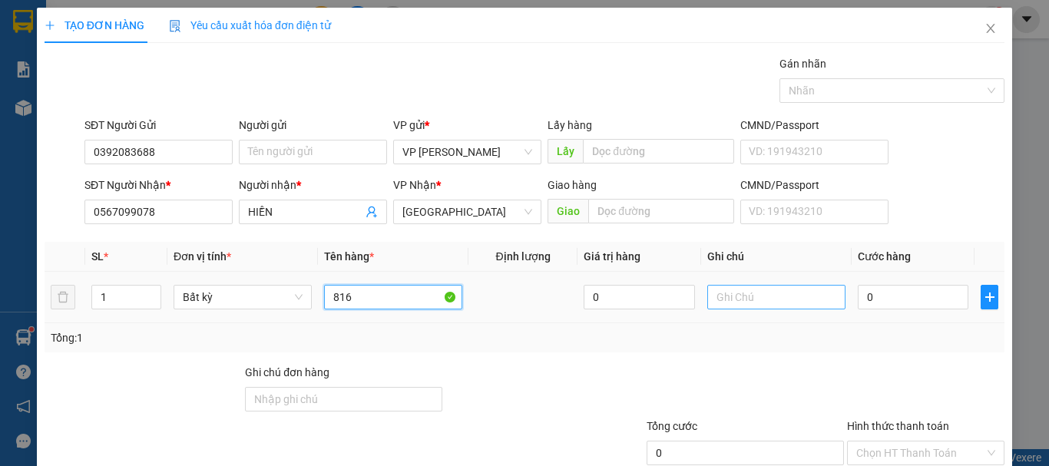
type input "816"
click at [721, 303] on input "text" at bounding box center [777, 297] width 138 height 25
paste input "[PERSON_NAME] /052G0865877833"
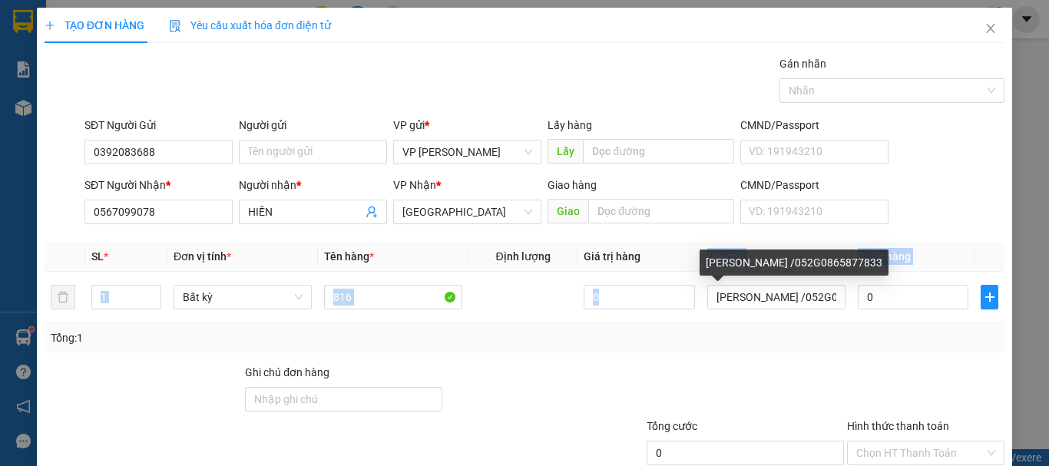
drag, startPoint x: 837, startPoint y: 300, endPoint x: 635, endPoint y: 264, distance: 204.3
click at [637, 265] on table "SL * Đơn vị tính * Tên hàng * Định lượng Giá trị hàng Ghi chú Cước hàng 1 Bất k…" at bounding box center [525, 282] width 960 height 81
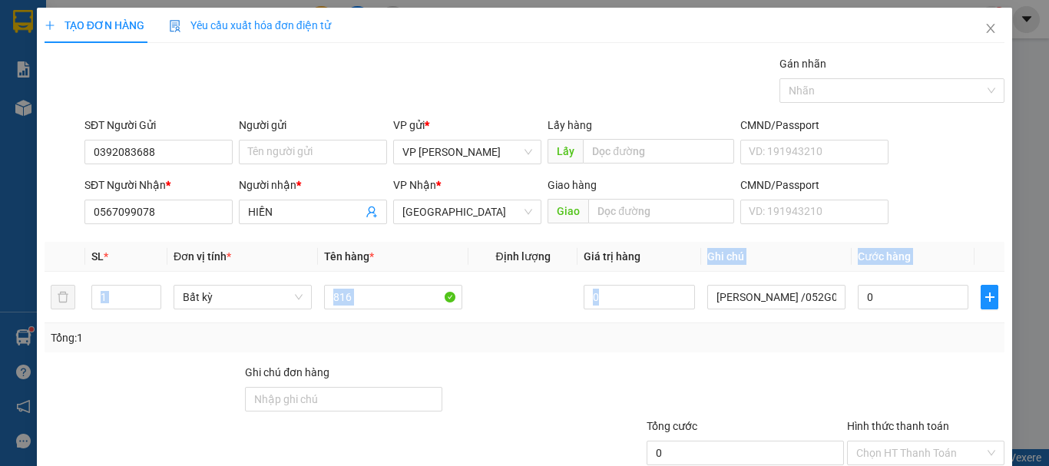
scroll to position [102, 0]
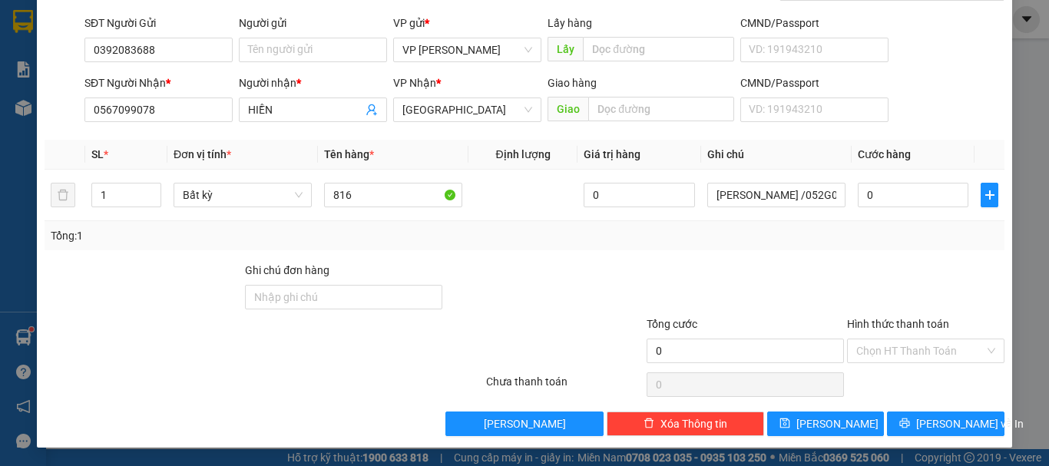
click at [816, 262] on div at bounding box center [745, 289] width 201 height 54
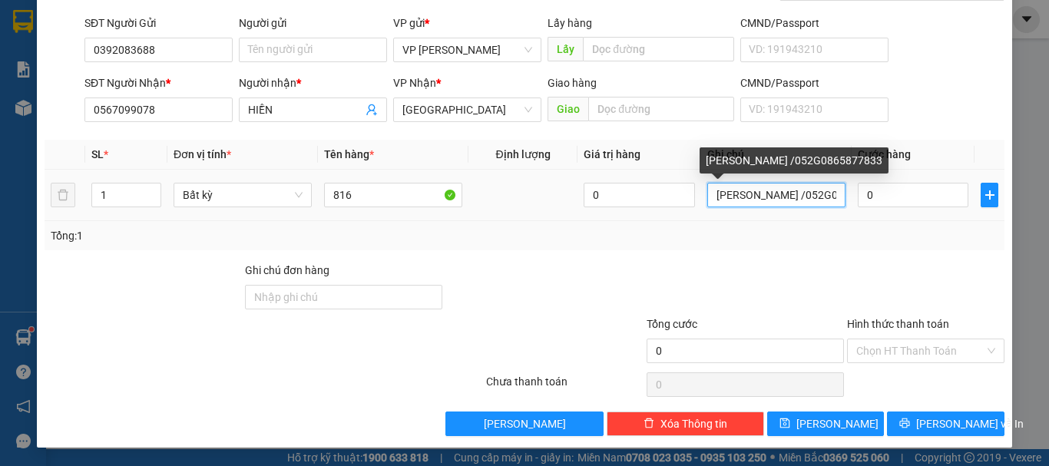
scroll to position [0, 18]
drag, startPoint x: 810, startPoint y: 188, endPoint x: 744, endPoint y: 184, distance: 66.2
click at [744, 184] on div "Transit Pickup Surcharge Ids Transit Deliver Surcharge Ids Transit Deliver Surc…" at bounding box center [525, 194] width 960 height 483
type input "Võ Như Q5877833"
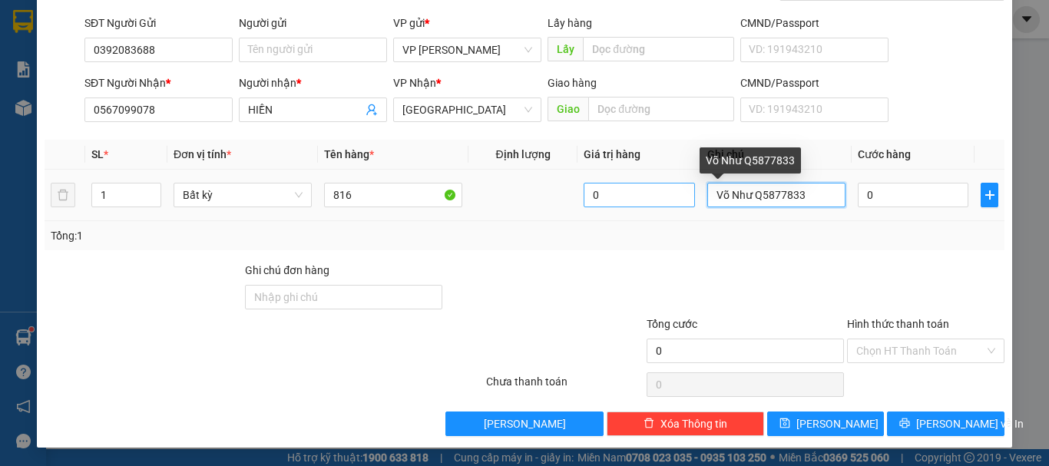
drag, startPoint x: 814, startPoint y: 188, endPoint x: 600, endPoint y: 191, distance: 213.6
click at [602, 191] on tr "1 Bất kỳ 816 0 Võ Như Q5877833 0" at bounding box center [525, 195] width 960 height 51
type input "1 THX - SÒ"
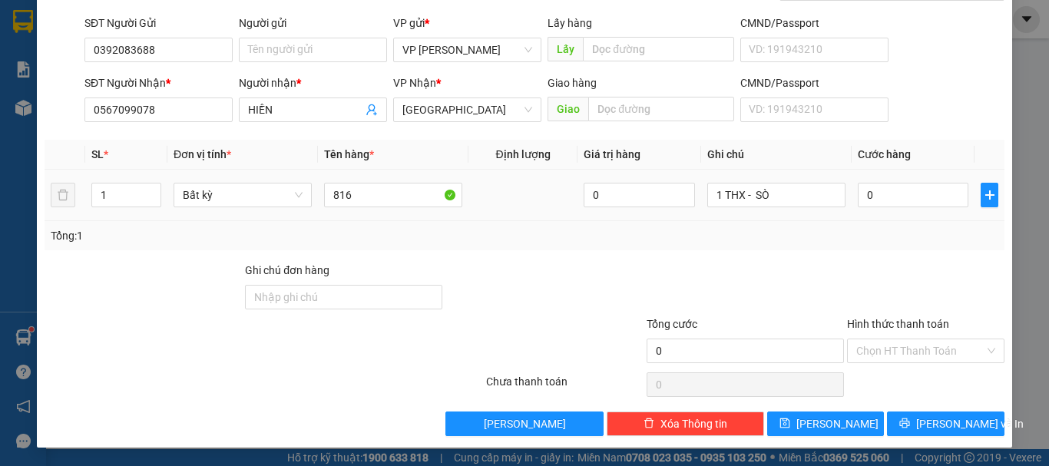
click at [860, 182] on div "0" at bounding box center [913, 195] width 111 height 31
click at [865, 192] on input "0" at bounding box center [913, 195] width 111 height 25
type input "6"
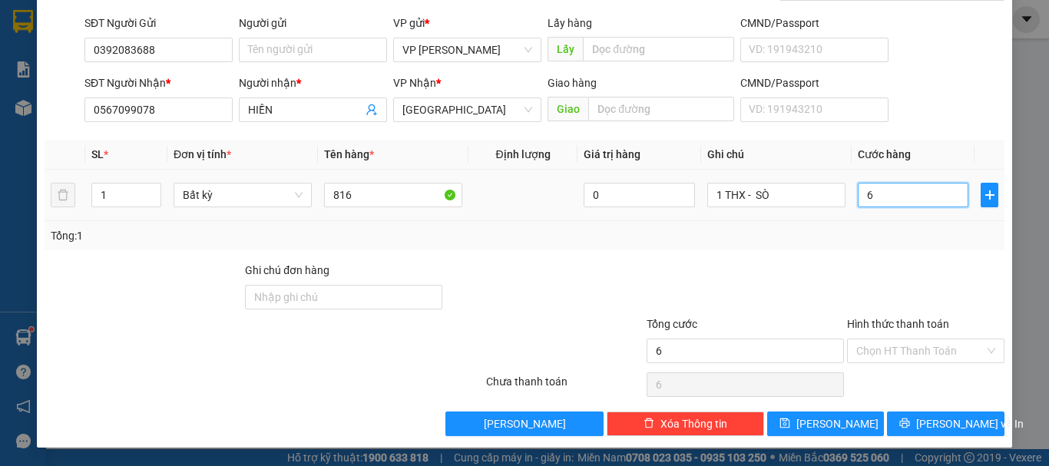
type input "60"
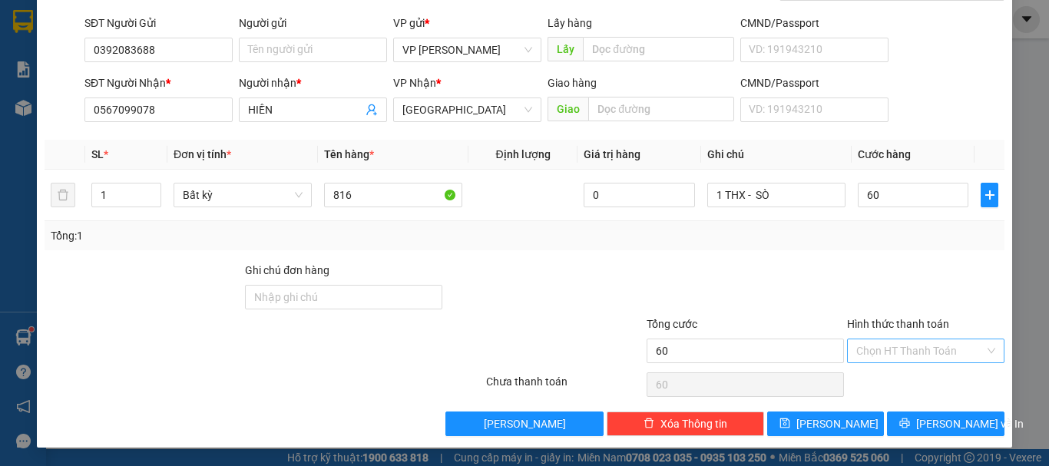
type input "60.000"
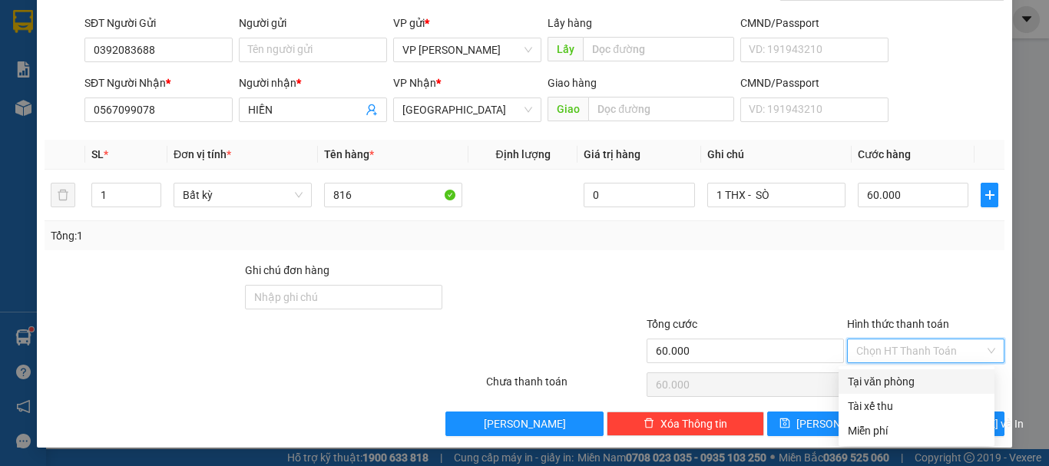
drag, startPoint x: 915, startPoint y: 354, endPoint x: 909, endPoint y: 378, distance: 24.6
click at [913, 363] on div "Chọn HT Thanh Toán" at bounding box center [925, 351] width 157 height 25
drag, startPoint x: 907, startPoint y: 383, endPoint x: 910, endPoint y: 398, distance: 15.5
click at [907, 383] on div "Tại văn phòng" at bounding box center [917, 381] width 138 height 17
type input "0"
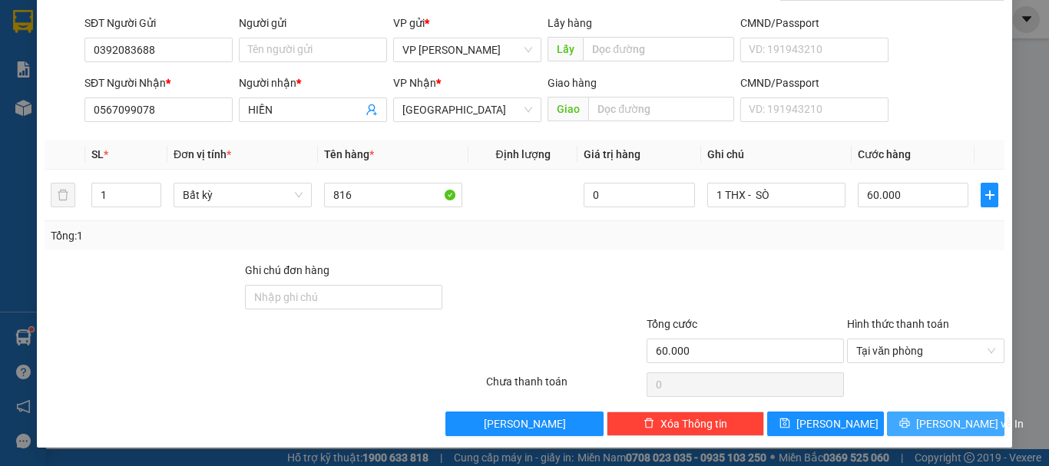
click at [924, 419] on button "[PERSON_NAME] và In" at bounding box center [946, 424] width 118 height 25
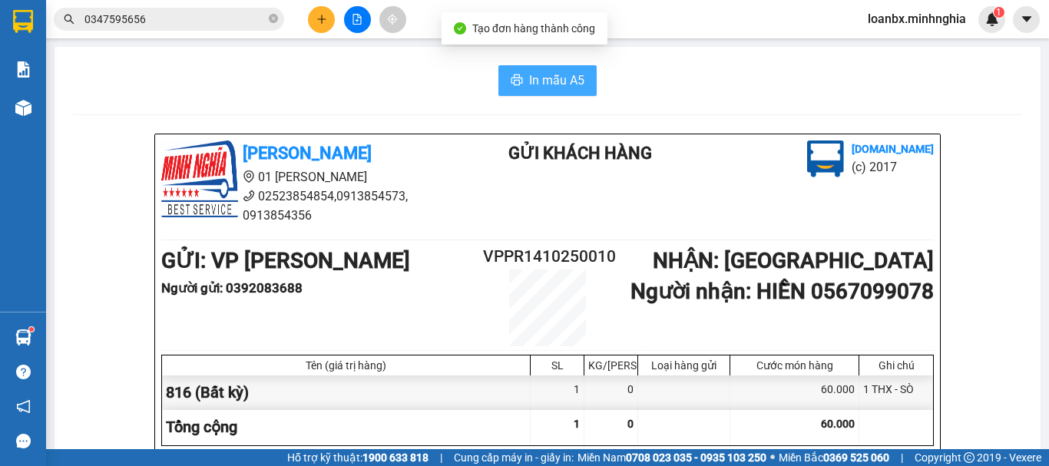
click at [540, 84] on span "In mẫu A5" at bounding box center [556, 80] width 55 height 19
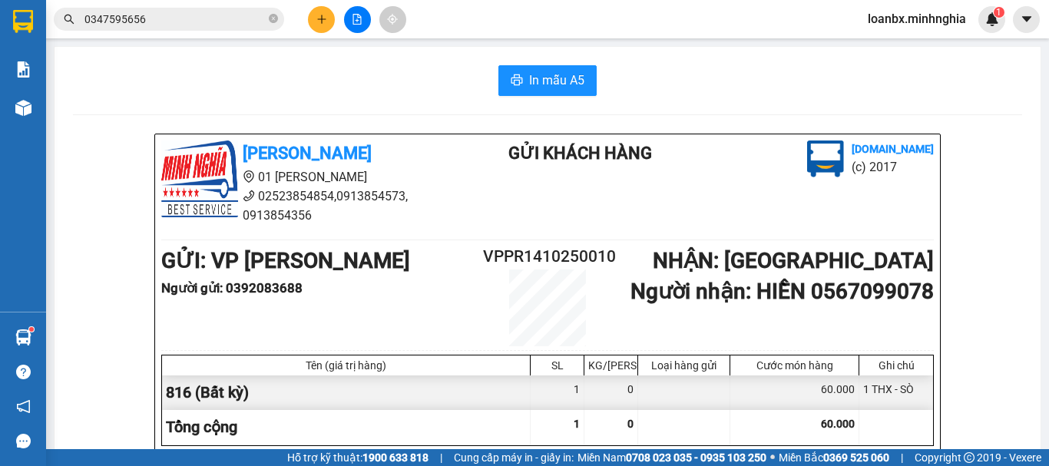
click at [767, 405] on div "60.000" at bounding box center [795, 393] width 129 height 35
click at [361, 17] on icon "file-add" at bounding box center [357, 19] width 8 height 11
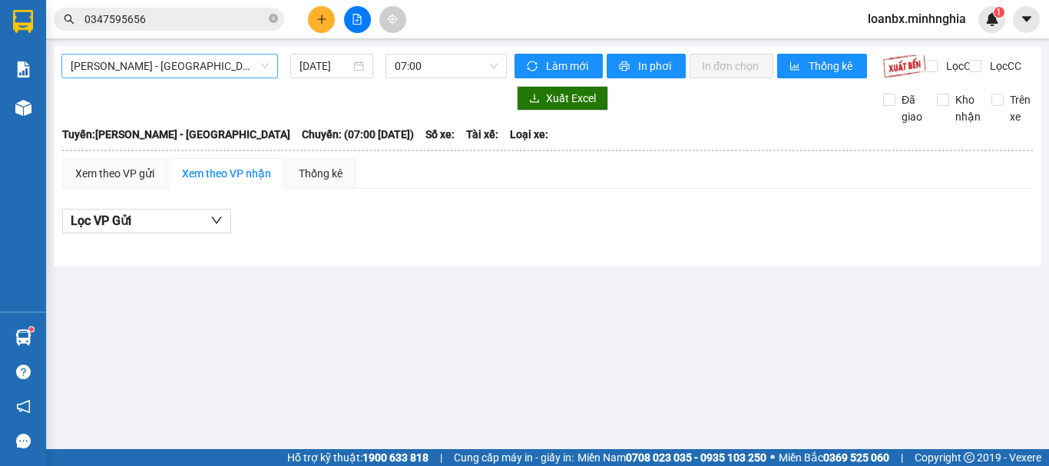
drag, startPoint x: 194, startPoint y: 55, endPoint x: 174, endPoint y: 79, distance: 30.6
click at [191, 55] on span "[PERSON_NAME] - [GEOGRAPHIC_DATA]" at bounding box center [170, 66] width 198 height 23
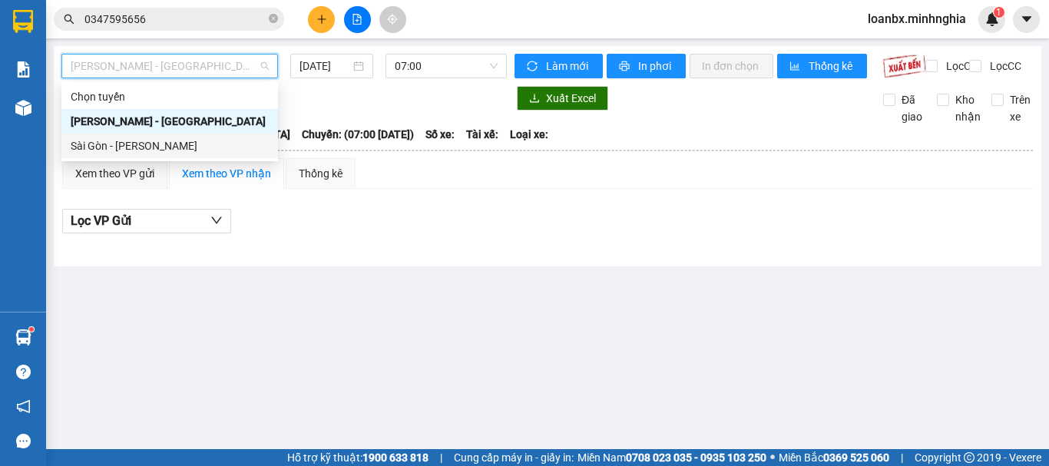
click at [132, 147] on div "Sài Gòn - [PERSON_NAME]" at bounding box center [170, 146] width 198 height 17
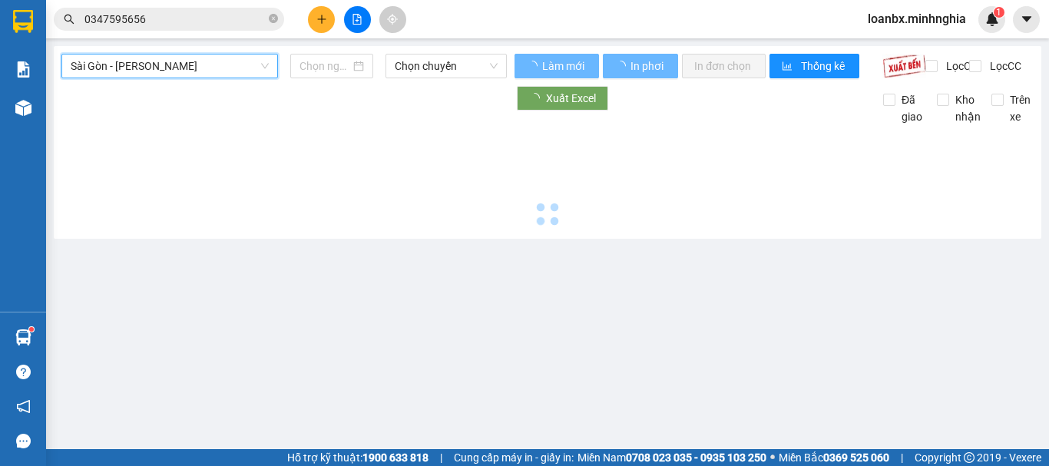
type input "[DATE]"
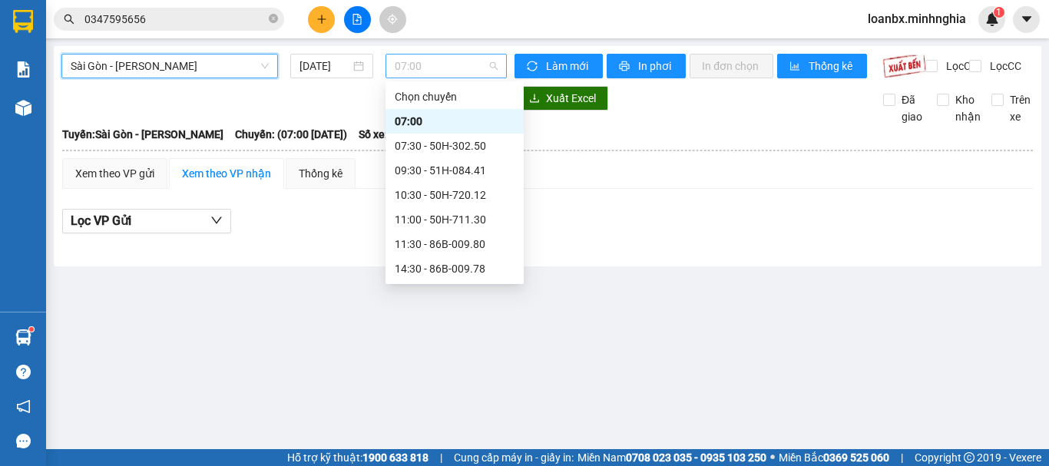
click at [417, 75] on span "07:00" at bounding box center [446, 66] width 103 height 23
click at [416, 194] on div "10:30 - 50H-720.12" at bounding box center [455, 195] width 120 height 17
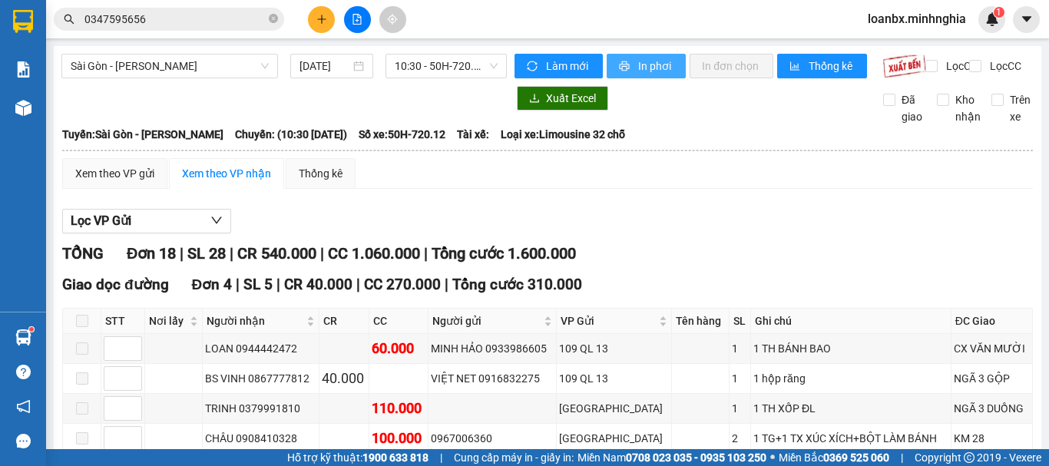
click at [651, 60] on span "In phơi" at bounding box center [655, 66] width 35 height 17
click at [462, 67] on span "10:30 - 50H-720.12" at bounding box center [446, 66] width 103 height 23
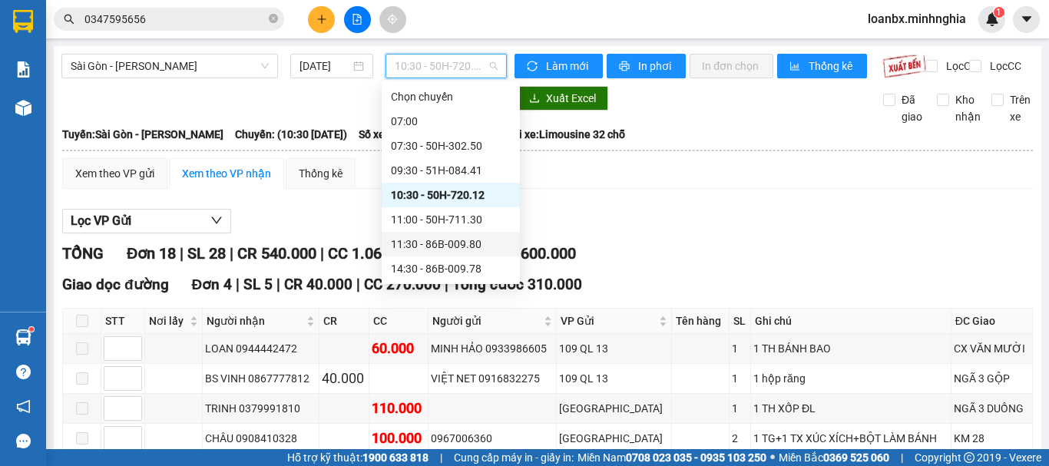
click at [423, 239] on div "11:30 - 86B-009.80" at bounding box center [451, 244] width 120 height 17
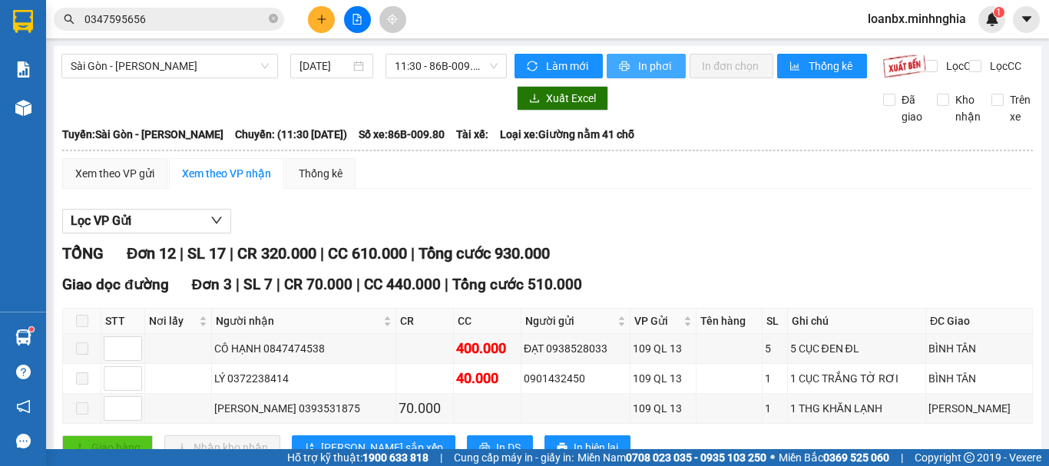
click at [658, 65] on span "In phơi" at bounding box center [655, 66] width 35 height 17
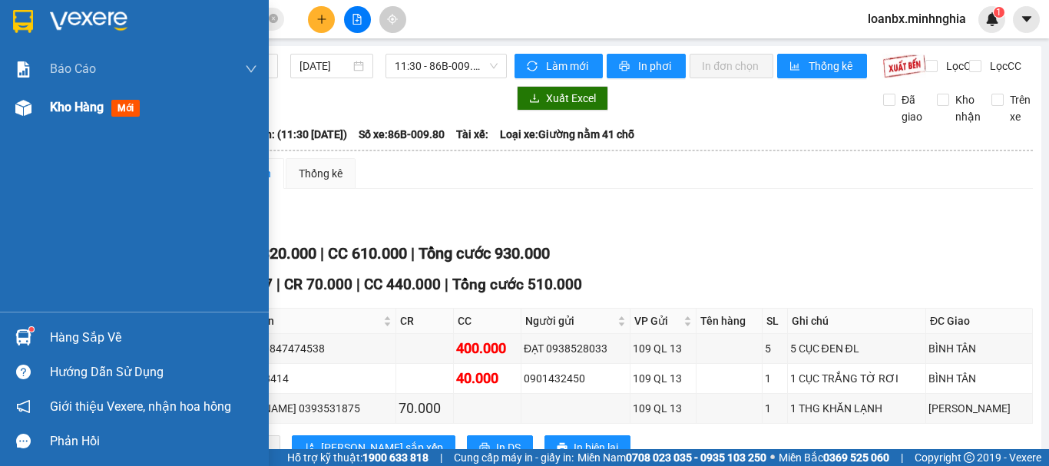
click at [31, 97] on div at bounding box center [23, 107] width 27 height 27
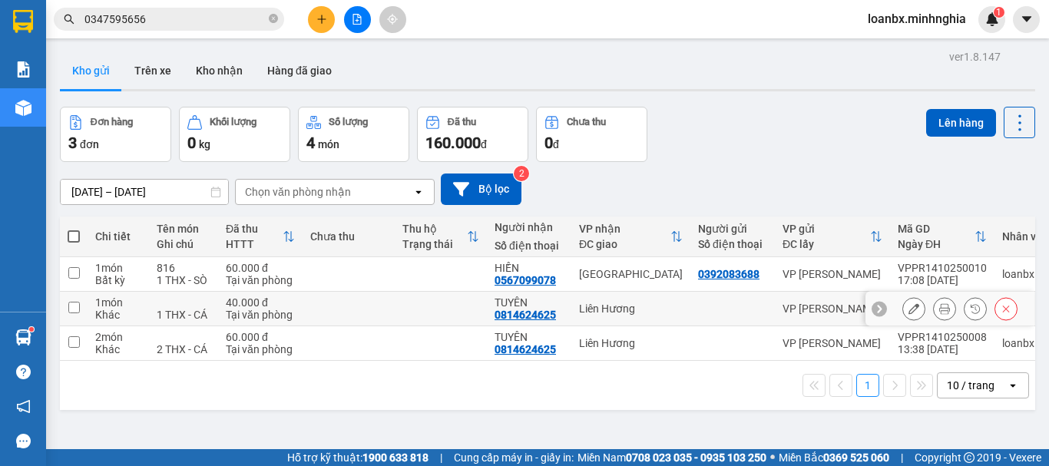
click at [615, 311] on div "Liên Hương" at bounding box center [631, 309] width 104 height 12
checkbox input "true"
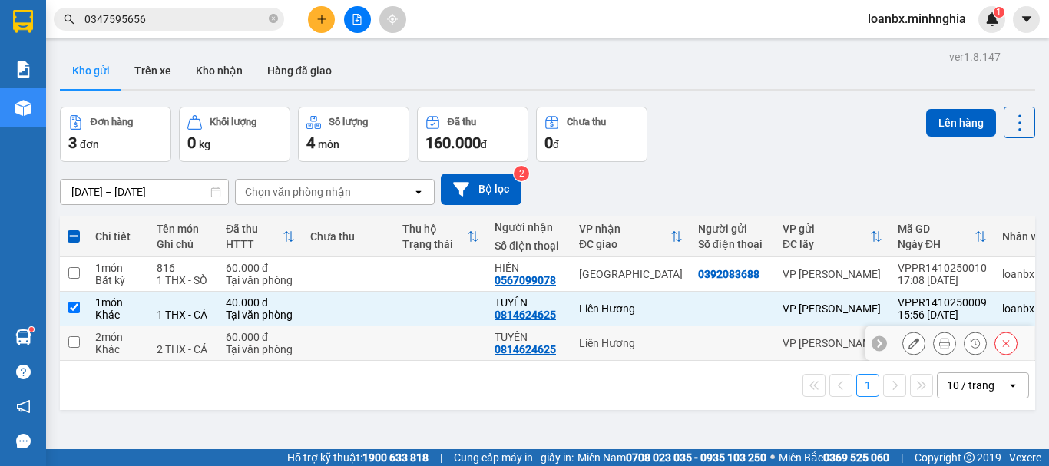
click at [588, 350] on div "Liên Hương" at bounding box center [631, 343] width 104 height 12
checkbox input "true"
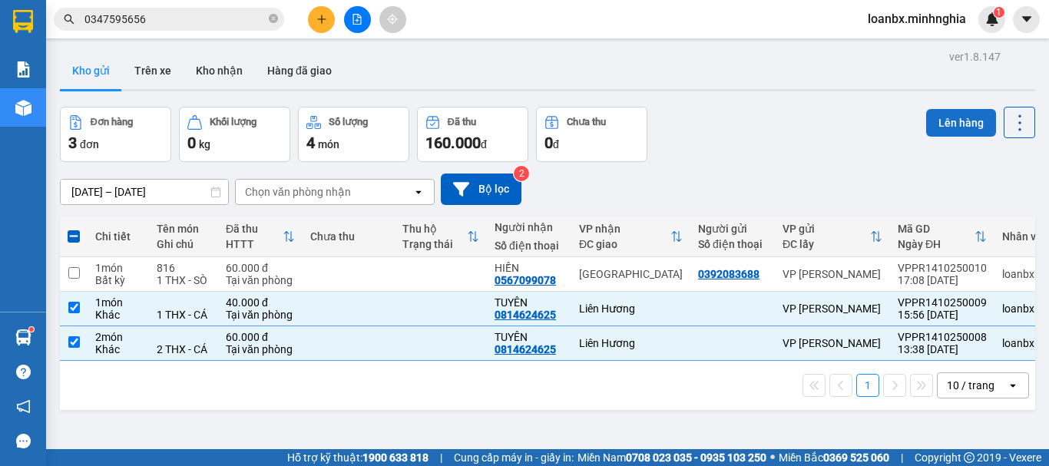
click at [926, 131] on button "Lên hàng" at bounding box center [961, 123] width 70 height 28
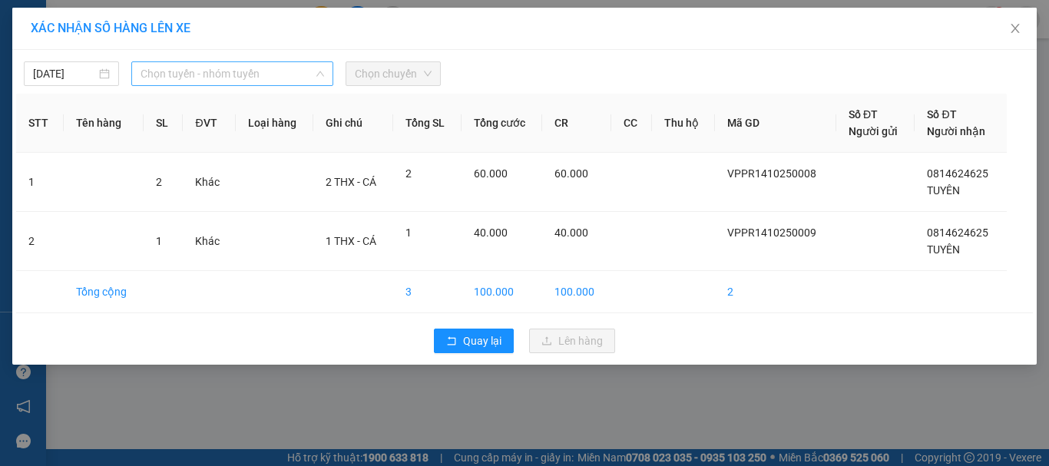
drag, startPoint x: 296, startPoint y: 80, endPoint x: 290, endPoint y: 98, distance: 18.7
click at [296, 79] on span "Chọn tuyến - nhóm tuyến" at bounding box center [233, 73] width 184 height 23
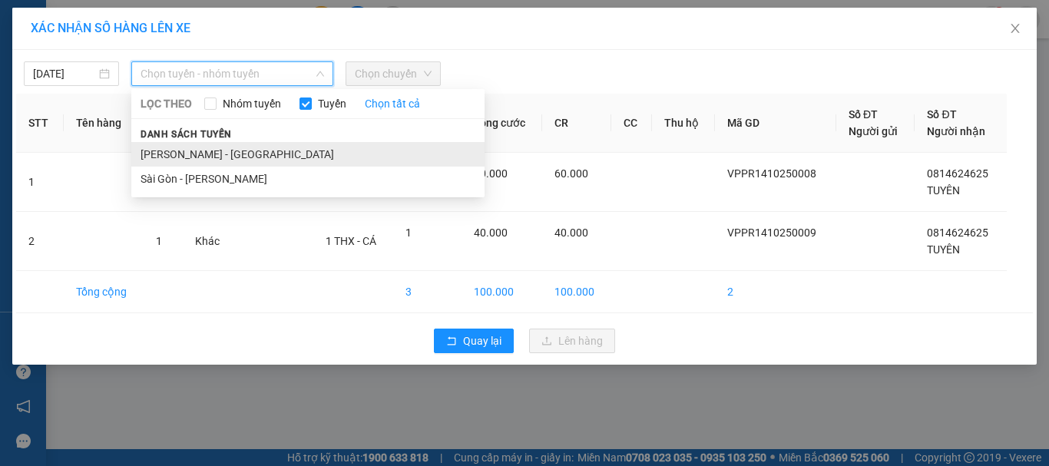
click at [255, 147] on li "[PERSON_NAME] - [GEOGRAPHIC_DATA]" at bounding box center [307, 154] width 353 height 25
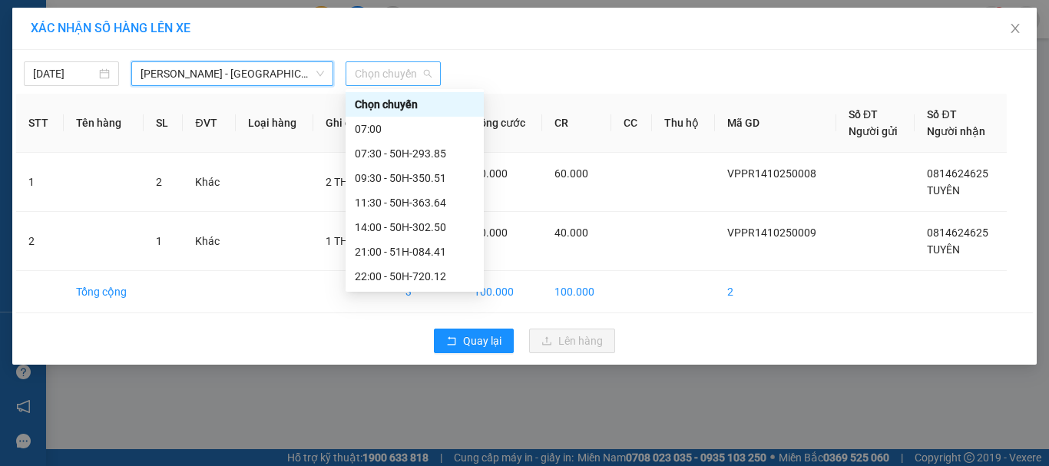
click at [409, 68] on span "Chọn chuyến" at bounding box center [393, 73] width 77 height 23
click at [411, 142] on div "07:30 - 50H-293.85" at bounding box center [415, 153] width 138 height 25
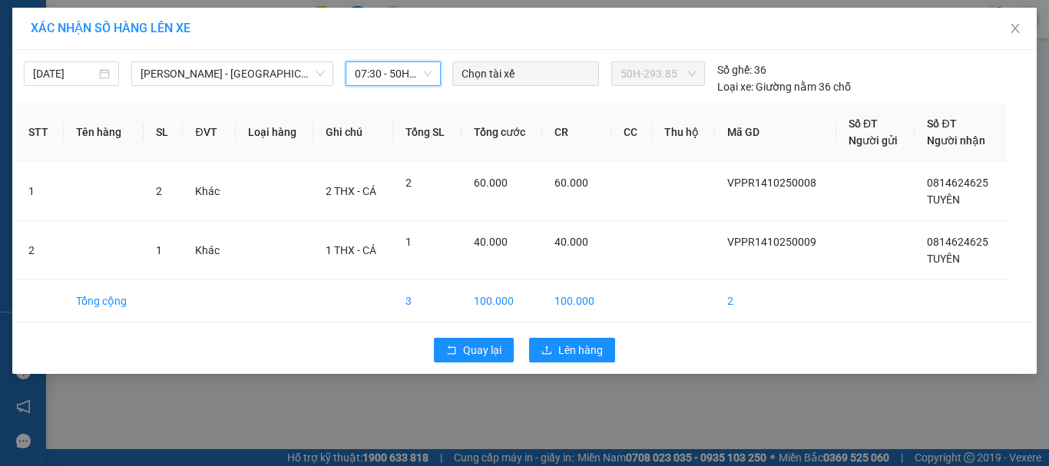
click at [406, 68] on span "07:30 - 50H-293.85" at bounding box center [393, 73] width 77 height 23
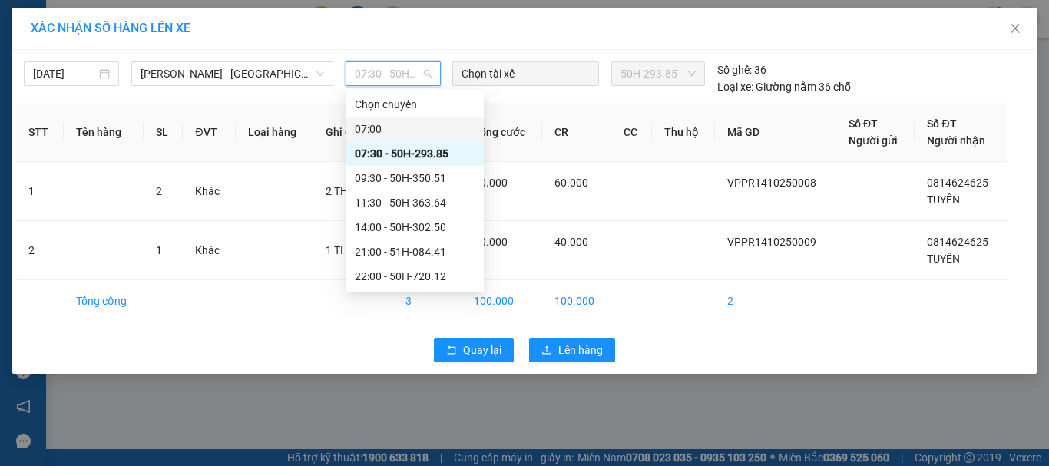
click at [406, 134] on div "07:00" at bounding box center [415, 129] width 120 height 17
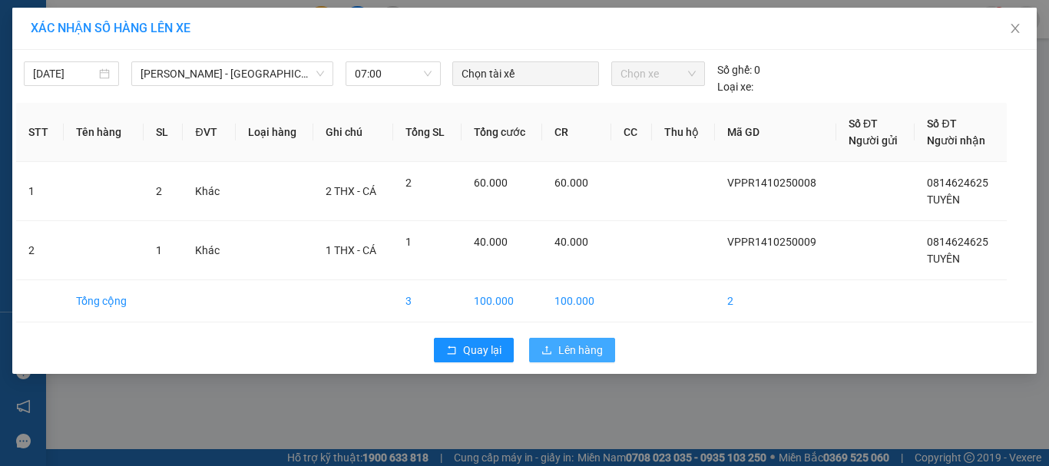
click at [575, 354] on span "Lên hàng" at bounding box center [580, 350] width 45 height 17
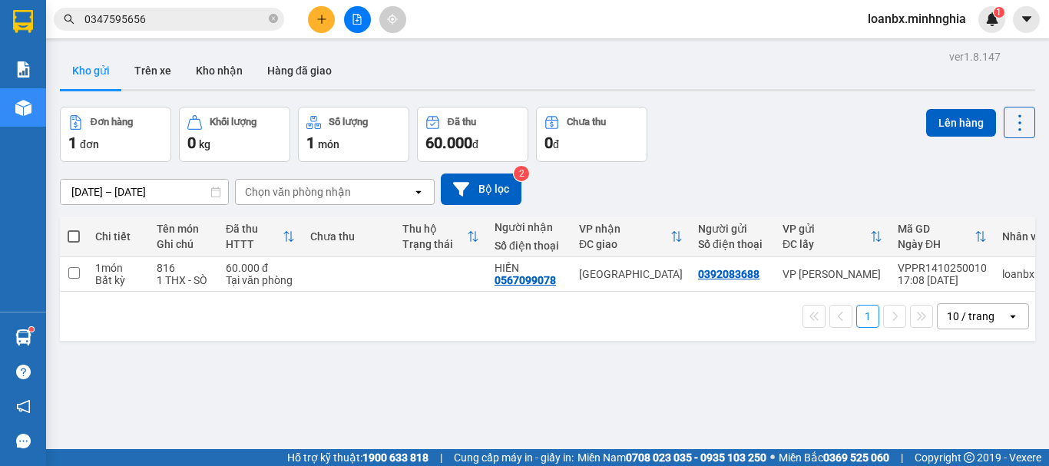
click at [322, 18] on icon "plus" at bounding box center [321, 19] width 1 height 8
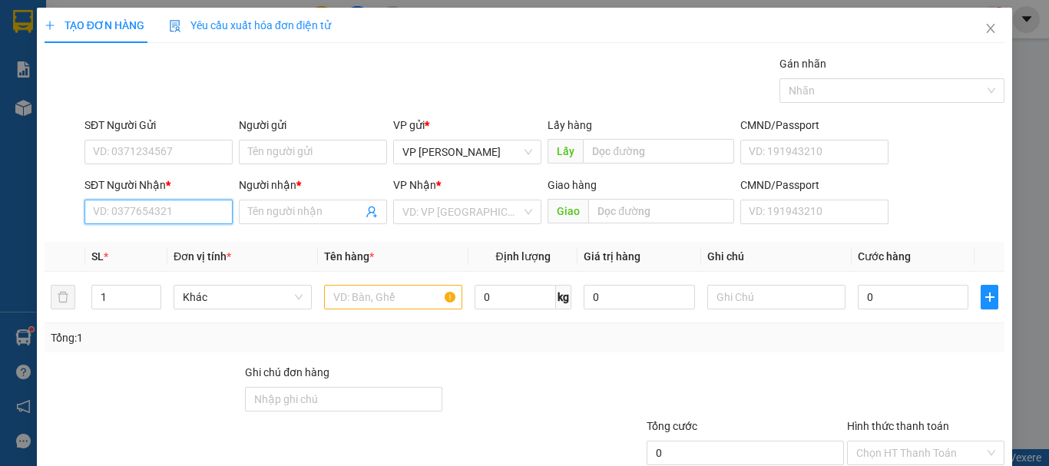
click at [98, 207] on input "SĐT Người Nhận *" at bounding box center [159, 212] width 148 height 25
type input "0393514233"
click at [185, 243] on div "0393514233 - SƯƠNG" at bounding box center [157, 242] width 128 height 17
type input "SƯƠNG"
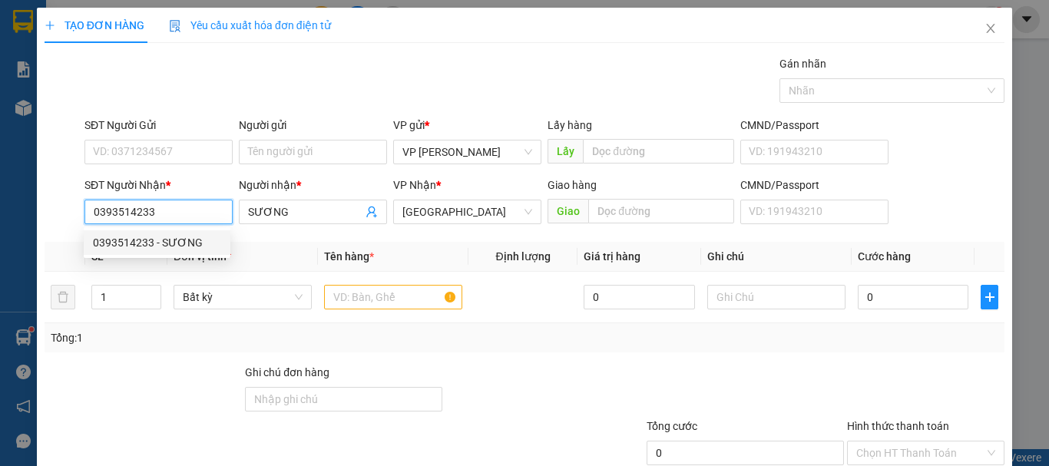
type input "0393514233"
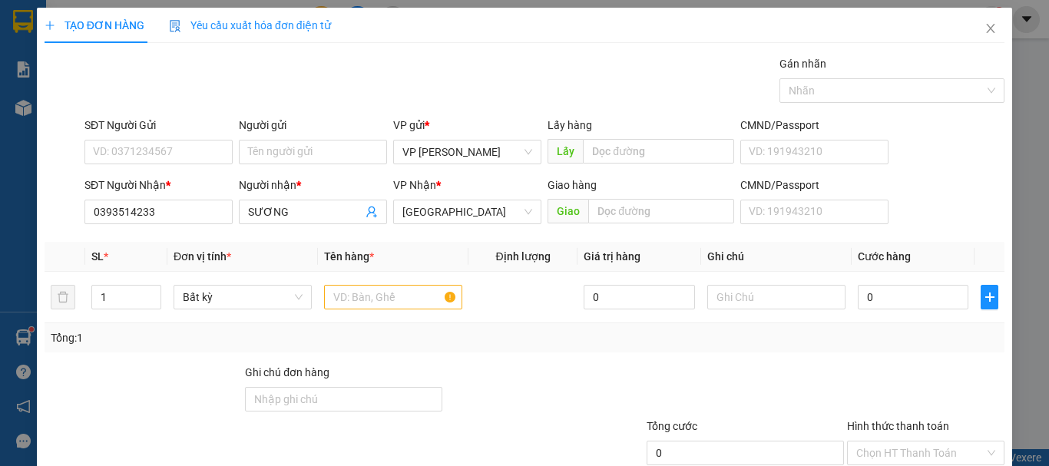
drag, startPoint x: 166, startPoint y: 121, endPoint x: 168, endPoint y: 133, distance: 11.8
click at [167, 127] on div "SĐT Người Gửi" at bounding box center [159, 125] width 148 height 17
click at [167, 140] on input "SĐT Người Gửi" at bounding box center [159, 152] width 148 height 25
click at [167, 150] on input "SĐT Người Gửi" at bounding box center [159, 152] width 148 height 25
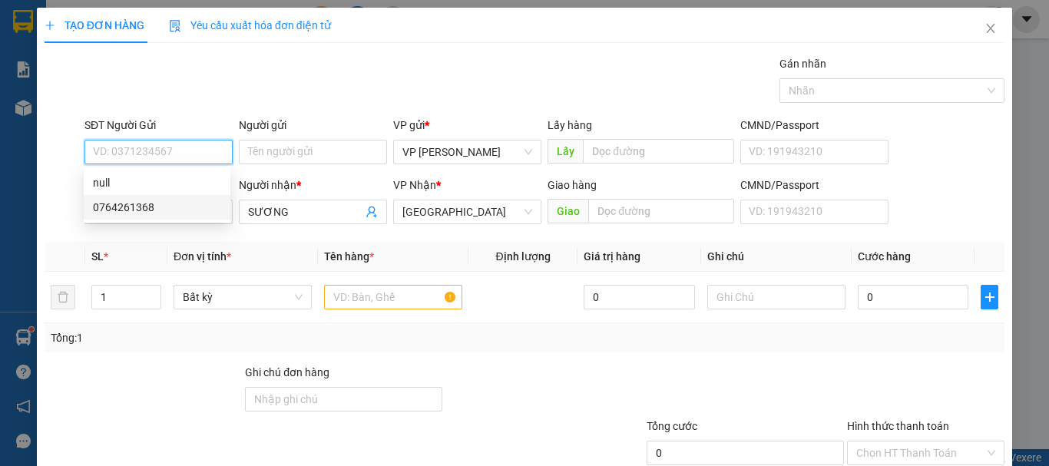
click at [173, 208] on div "0764261368" at bounding box center [157, 207] width 128 height 17
type input "0764261368"
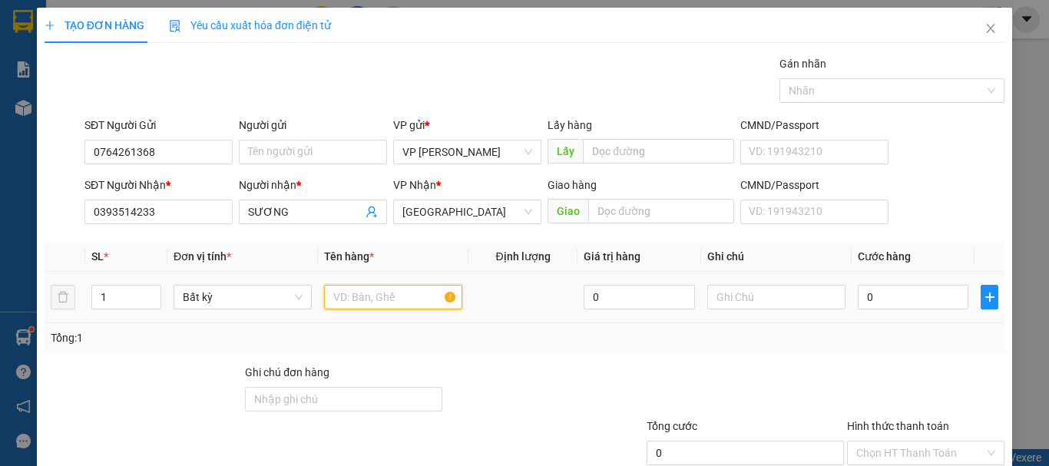
drag, startPoint x: 406, startPoint y: 301, endPoint x: 404, endPoint y: 290, distance: 11.6
click at [404, 300] on input "text" at bounding box center [393, 297] width 138 height 25
type input "\"
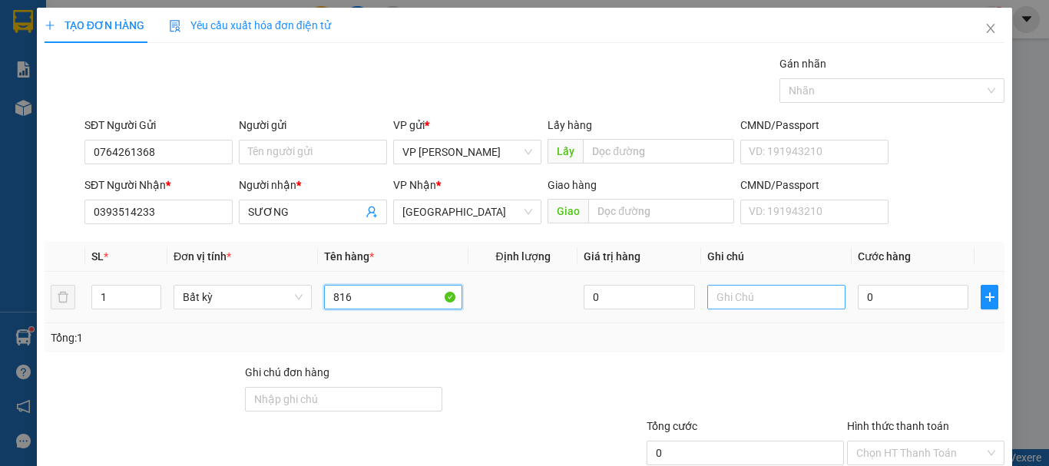
type input "816"
click at [737, 287] on input "text" at bounding box center [777, 297] width 138 height 25
paste input "[PERSON_NAME] /052G0865877833"
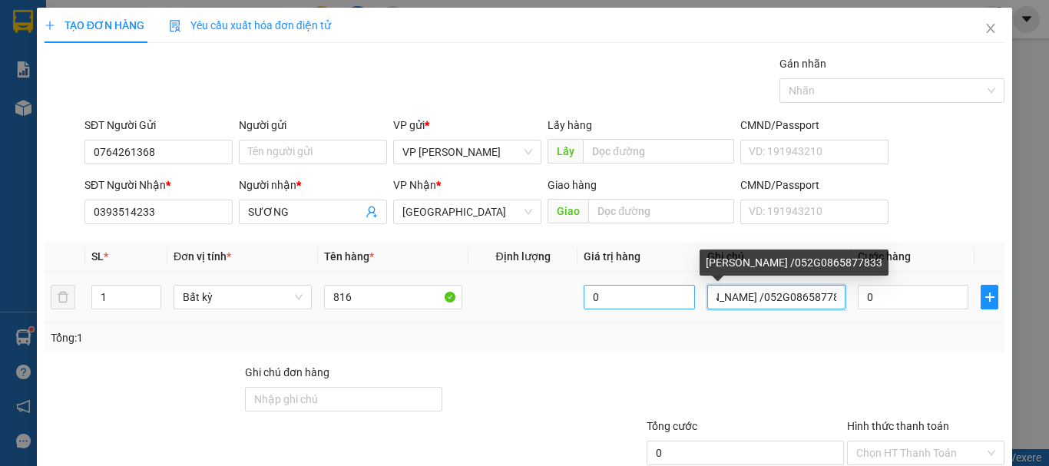
drag, startPoint x: 828, startPoint y: 299, endPoint x: 611, endPoint y: 303, distance: 217.4
click at [611, 303] on tr "1 Bất kỳ 816 0 [PERSON_NAME] /052G0865877833 0" at bounding box center [525, 297] width 960 height 51
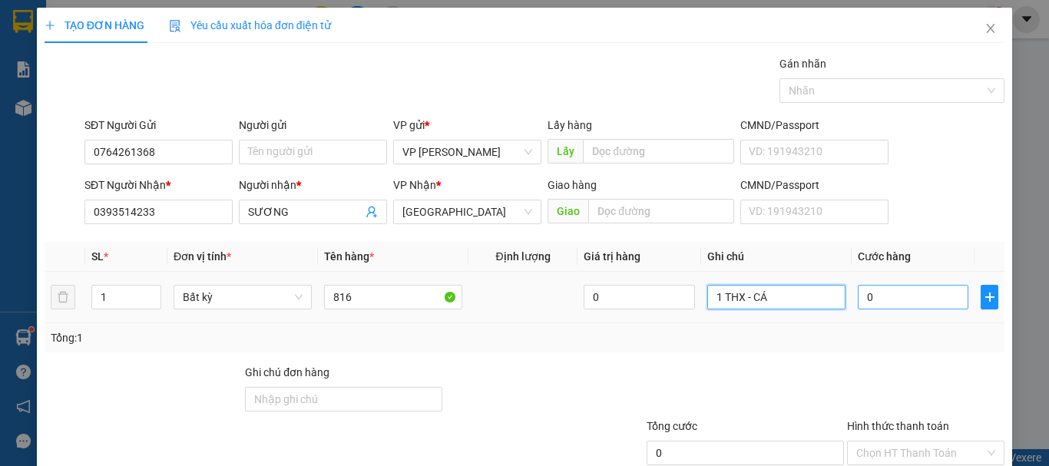
type input "1 THX - CÁ"
click at [866, 305] on input "0" at bounding box center [913, 297] width 111 height 25
type input "5"
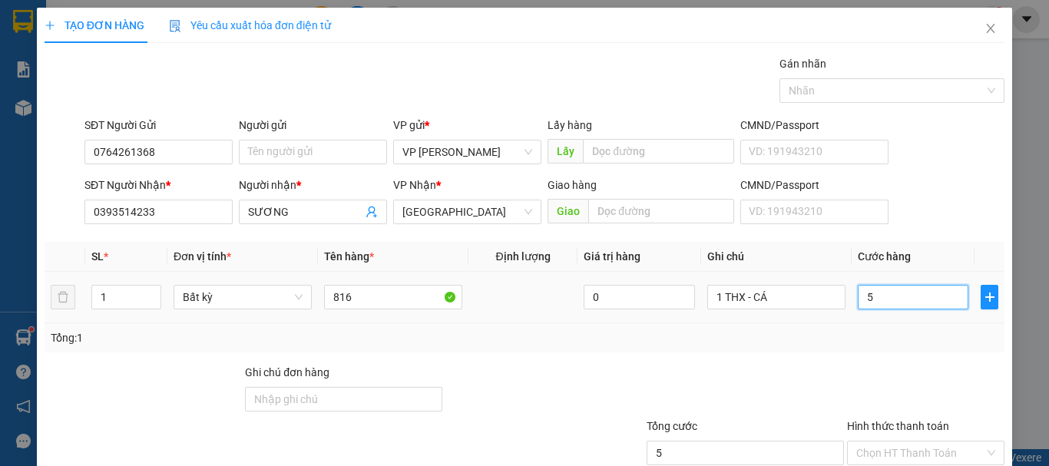
type input "0"
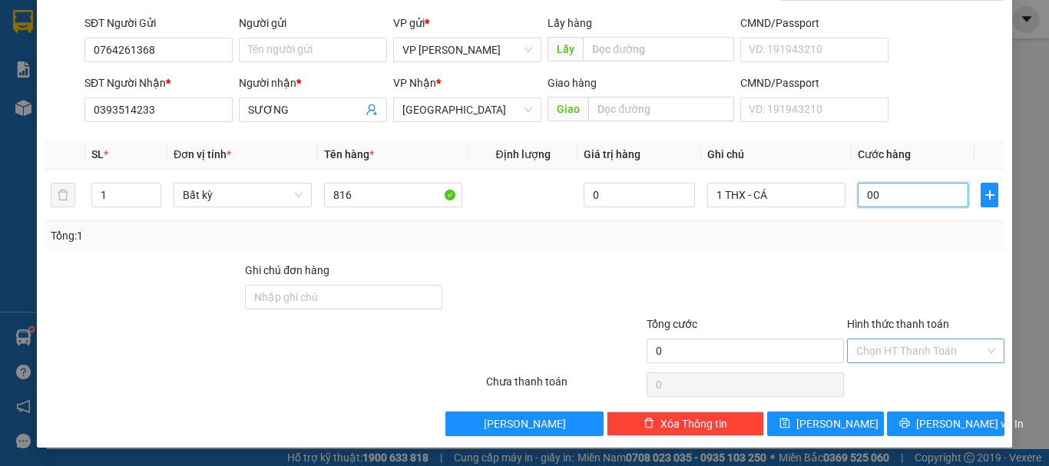
type input "003"
type input "3"
type input "0.030"
type input "30"
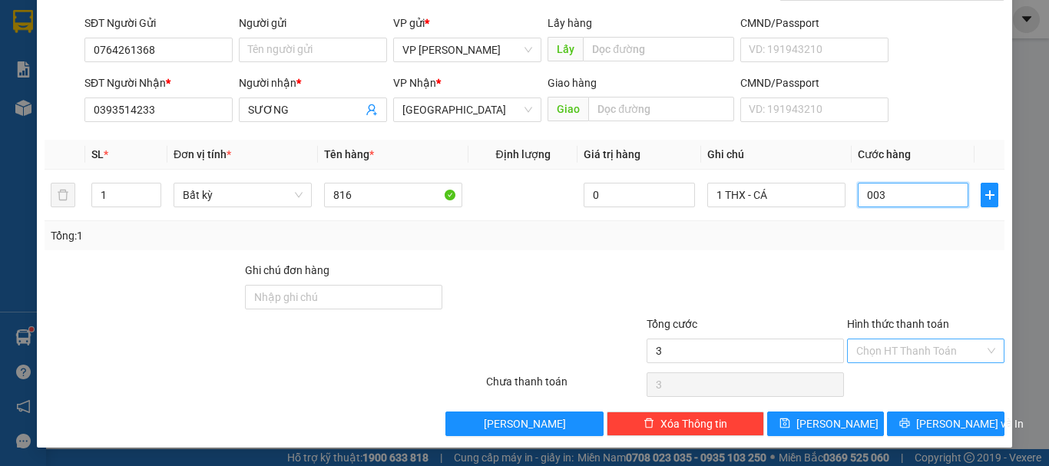
type input "30"
type input "30.000"
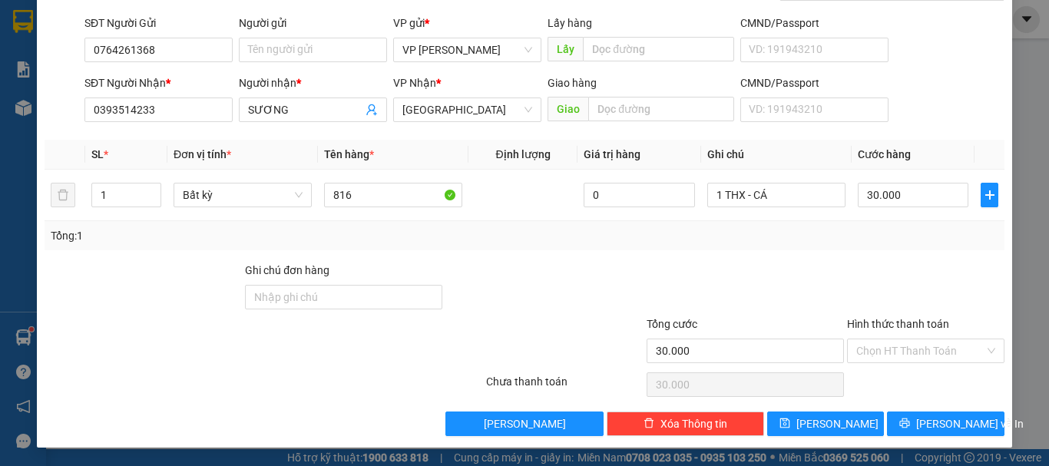
click at [922, 368] on div "Hình thức thanh toán Chọn HT Thanh Toán" at bounding box center [925, 343] width 157 height 54
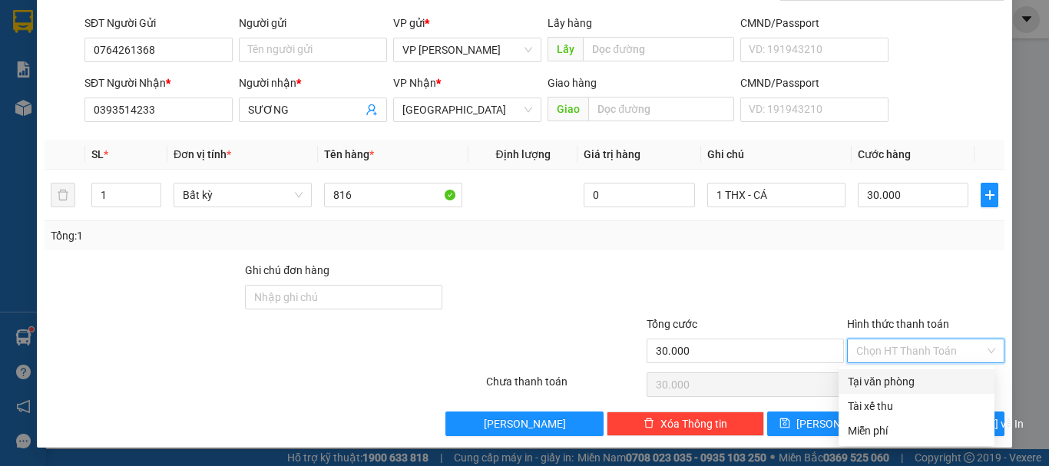
click at [915, 357] on input "Hình thức thanh toán" at bounding box center [921, 351] width 128 height 23
click at [911, 382] on div "Tại văn phòng" at bounding box center [917, 381] width 138 height 17
type input "0"
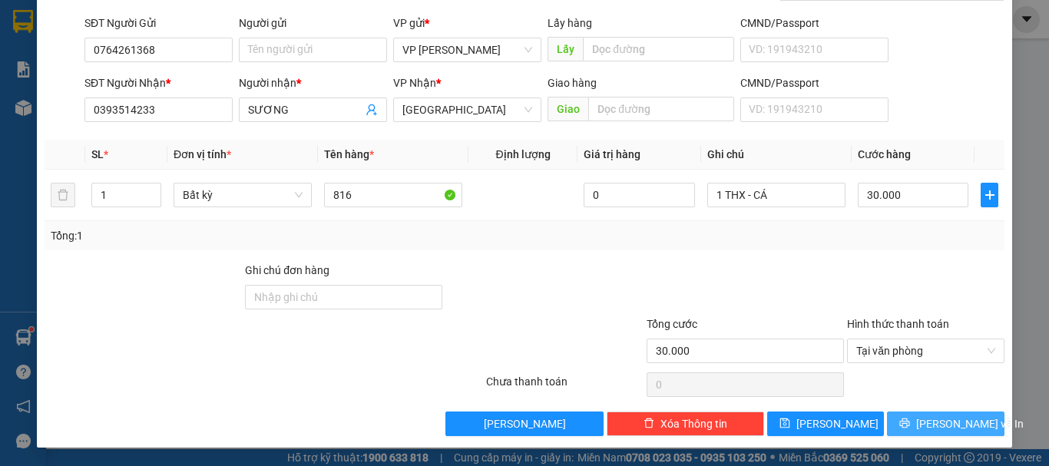
click at [918, 425] on button "[PERSON_NAME] và In" at bounding box center [946, 424] width 118 height 25
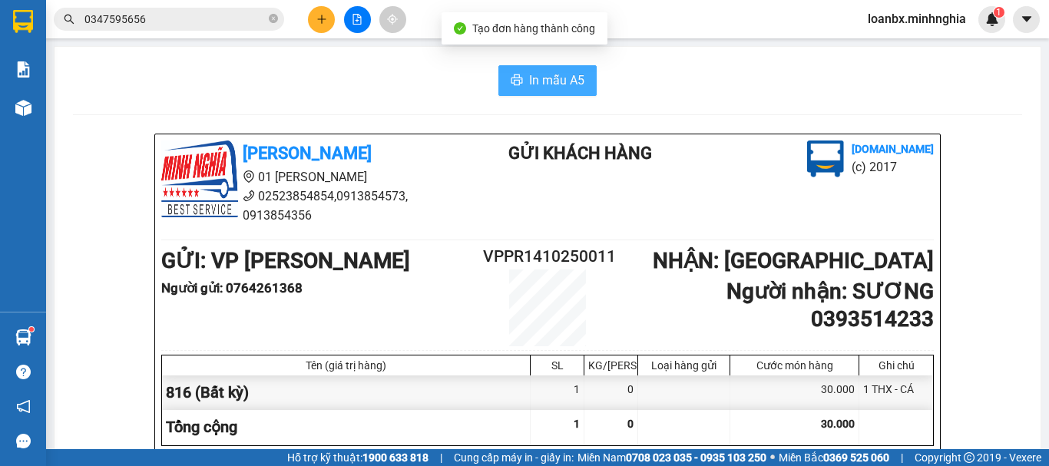
click at [529, 85] on span "In mẫu A5" at bounding box center [556, 80] width 55 height 19
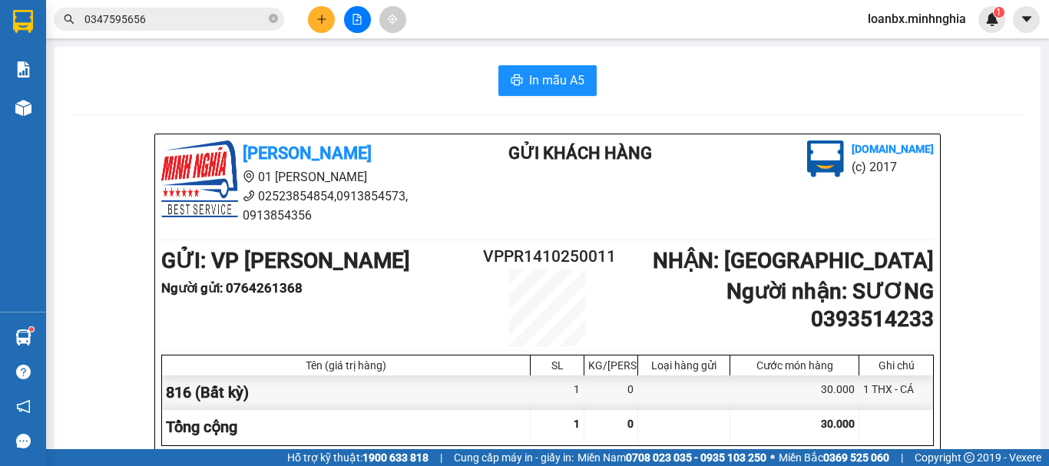
click at [319, 19] on icon "plus" at bounding box center [321, 18] width 8 height 1
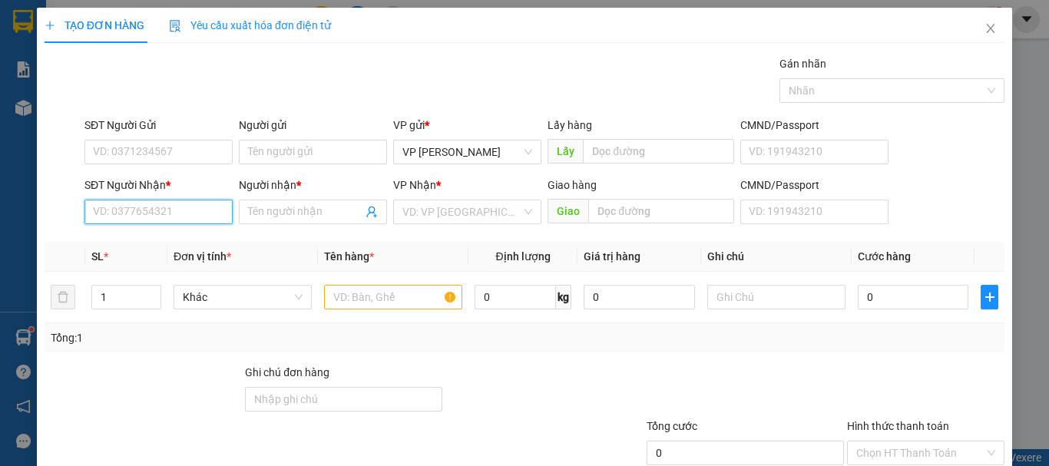
click at [122, 210] on input "SĐT Người Nhận *" at bounding box center [159, 212] width 148 height 25
type input "0369372915"
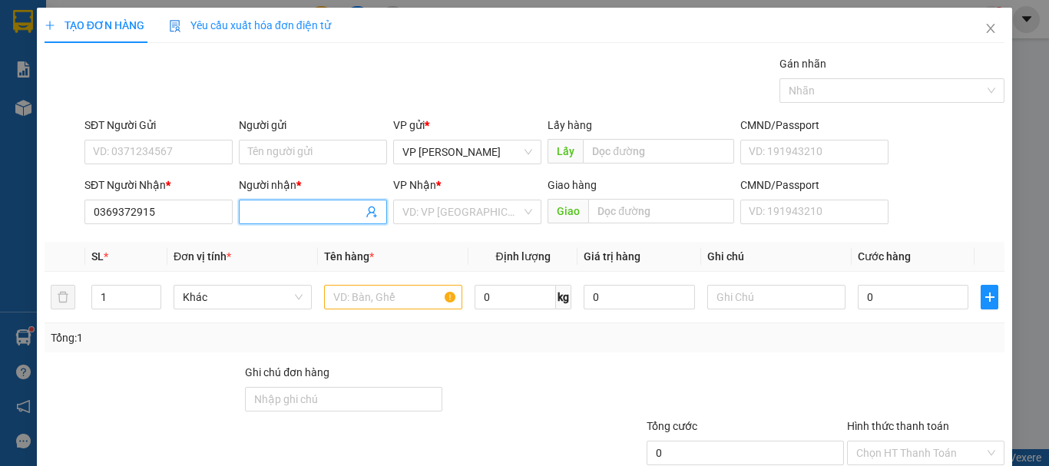
click at [257, 205] on input "Người nhận *" at bounding box center [305, 212] width 114 height 17
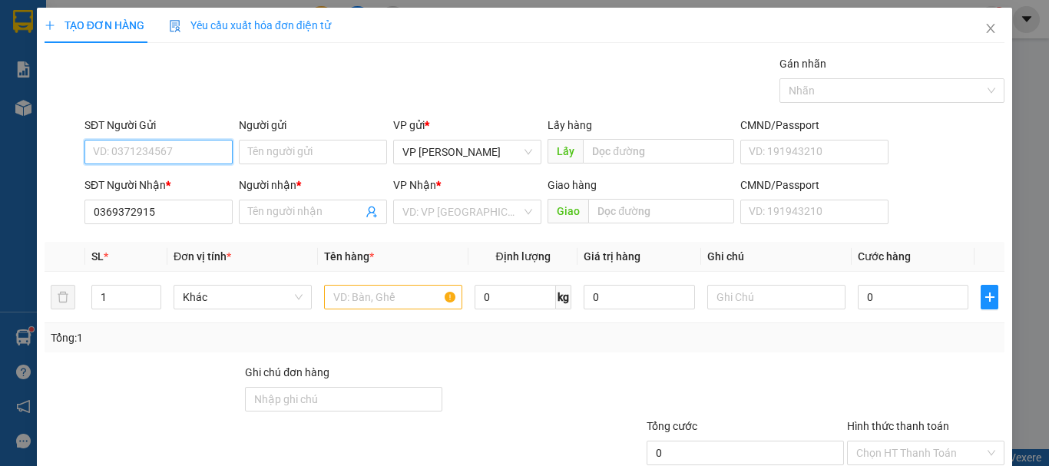
click at [180, 157] on input "SĐT Người Gửi" at bounding box center [159, 152] width 148 height 25
type input "0975968632"
click at [171, 182] on div "0975968632 - CHI" at bounding box center [157, 182] width 128 height 17
type input "CHI"
type input "0975968632"
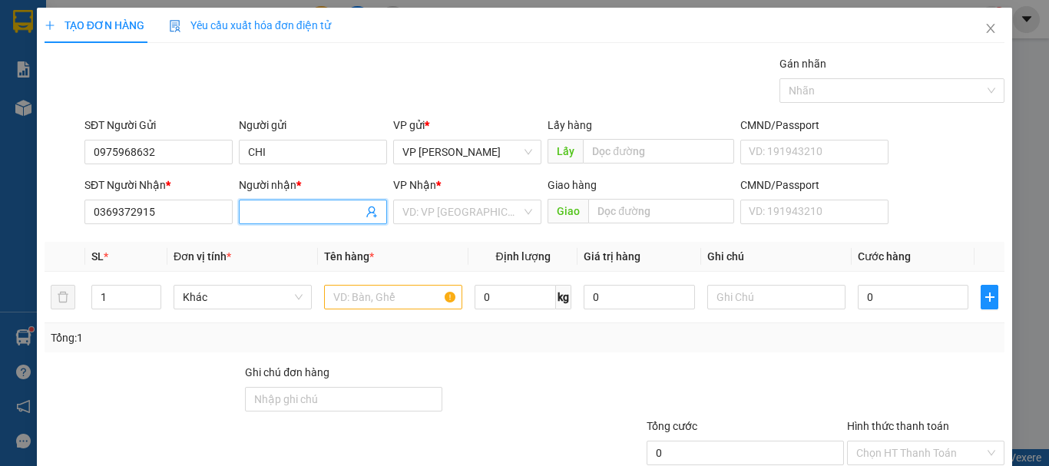
click at [290, 218] on input "Người nhận *" at bounding box center [305, 212] width 114 height 17
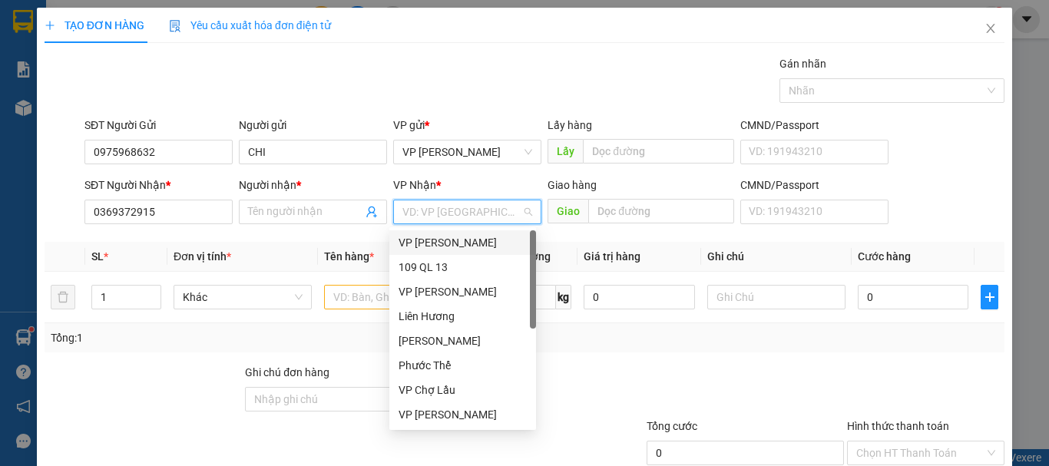
click at [417, 214] on input "search" at bounding box center [462, 212] width 119 height 23
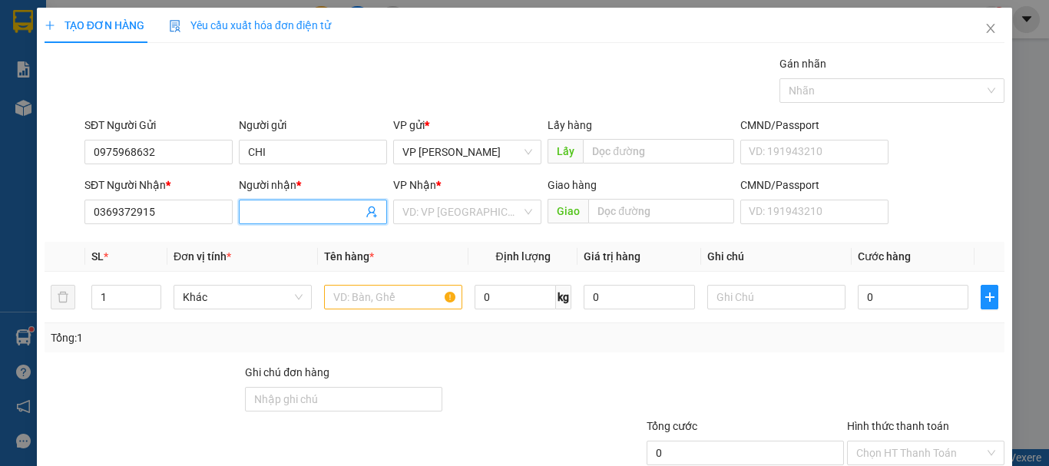
click at [276, 214] on input "Người nhận *" at bounding box center [305, 212] width 114 height 17
click at [611, 220] on input "text" at bounding box center [661, 211] width 146 height 25
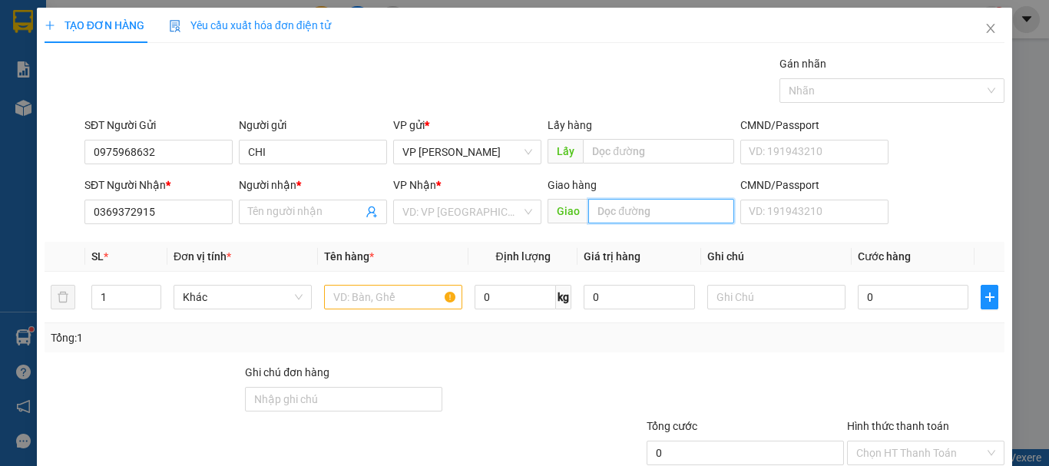
type input "N"
type input "BIÊN HÒA - CX LONG BÌNH TÂN N3 [GEOGRAPHIC_DATA]"
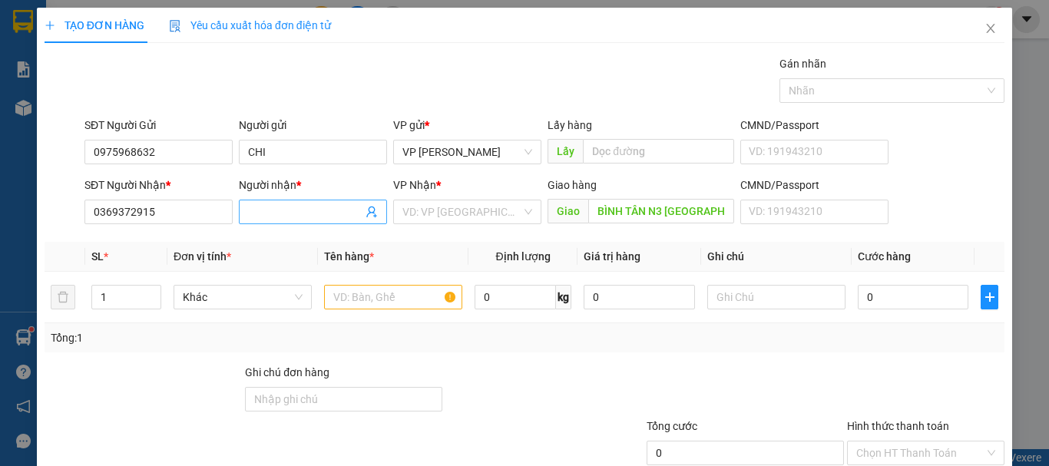
scroll to position [0, 0]
click at [292, 208] on input "Người nhận *" at bounding box center [305, 212] width 114 height 17
click at [388, 288] on input "text" at bounding box center [393, 297] width 138 height 25
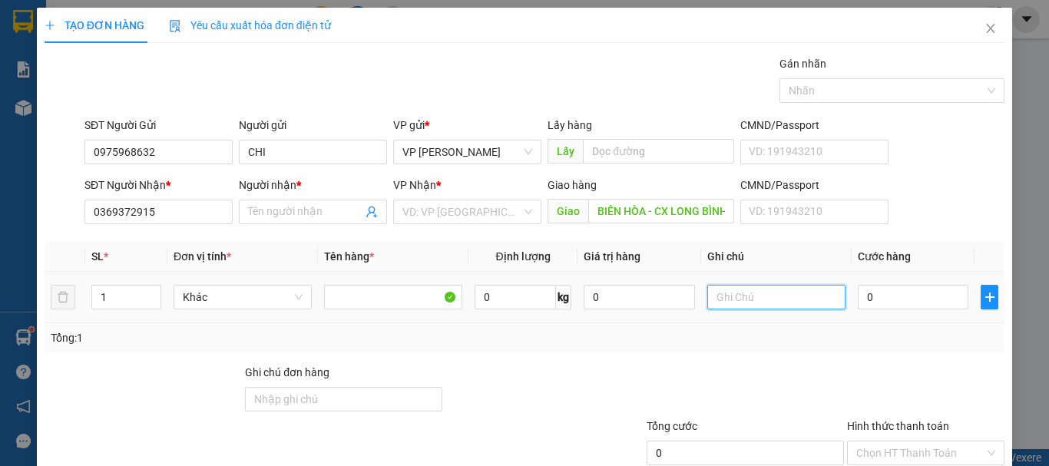
click at [754, 298] on input "text" at bounding box center [777, 297] width 138 height 25
type input "1 THX - CÁ"
click at [936, 298] on input "0" at bounding box center [913, 297] width 111 height 25
type input "5"
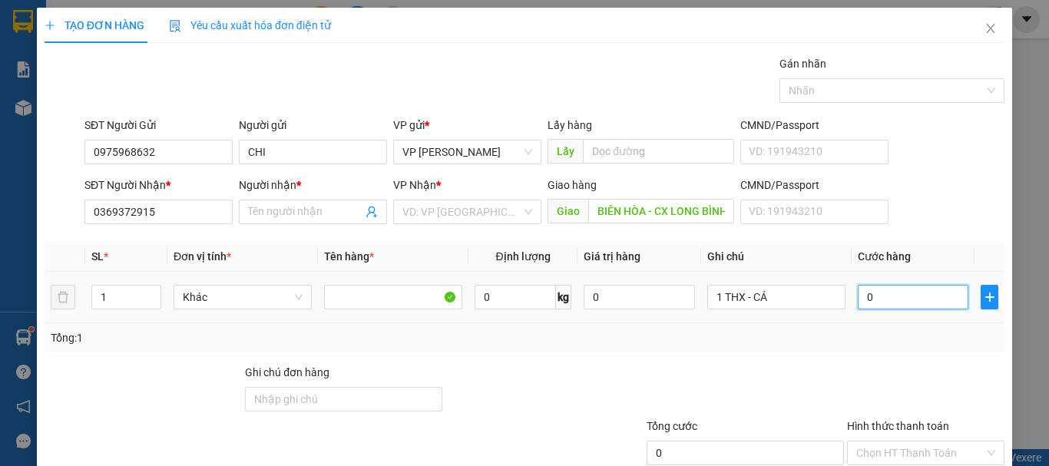
type input "5"
type input "50"
type input "50.000"
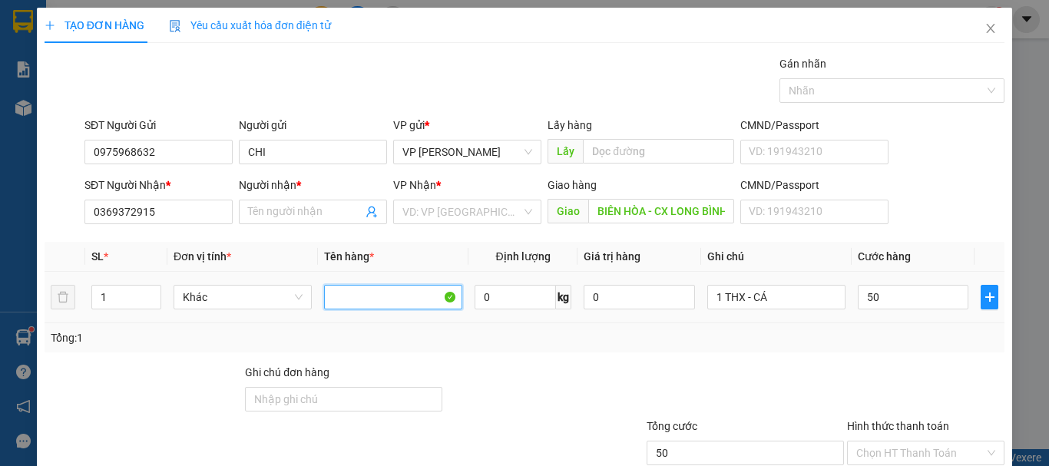
type input "50.000"
click at [354, 306] on input "text" at bounding box center [393, 297] width 138 height 25
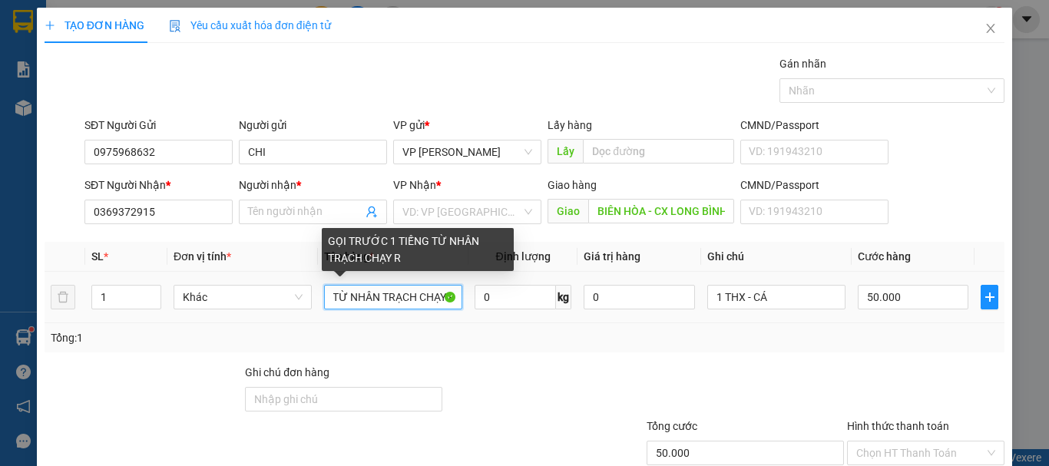
scroll to position [0, 111]
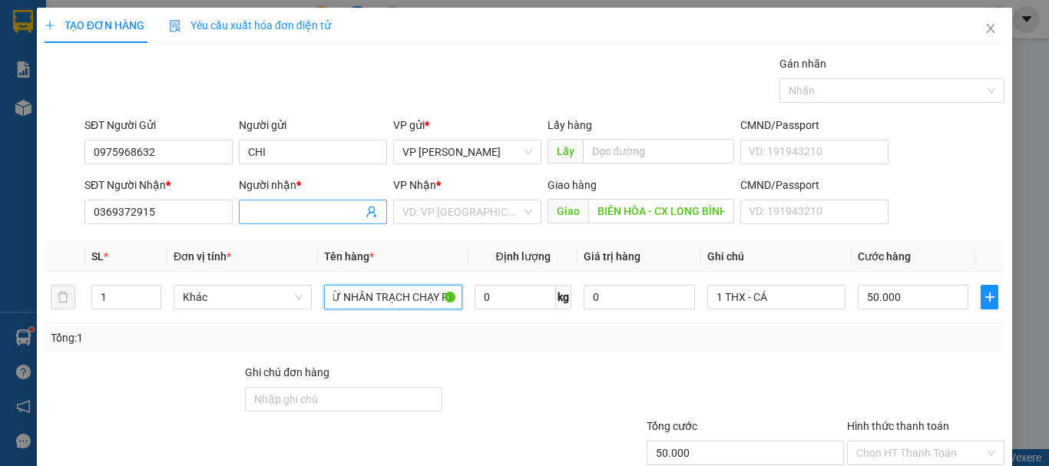
type input "GỌI TRƯỚC 1 TIẾNG TỪ NHÂN TRẠCH CHẠY RA"
click at [286, 211] on input "Người nhận *" at bounding box center [305, 212] width 114 height 17
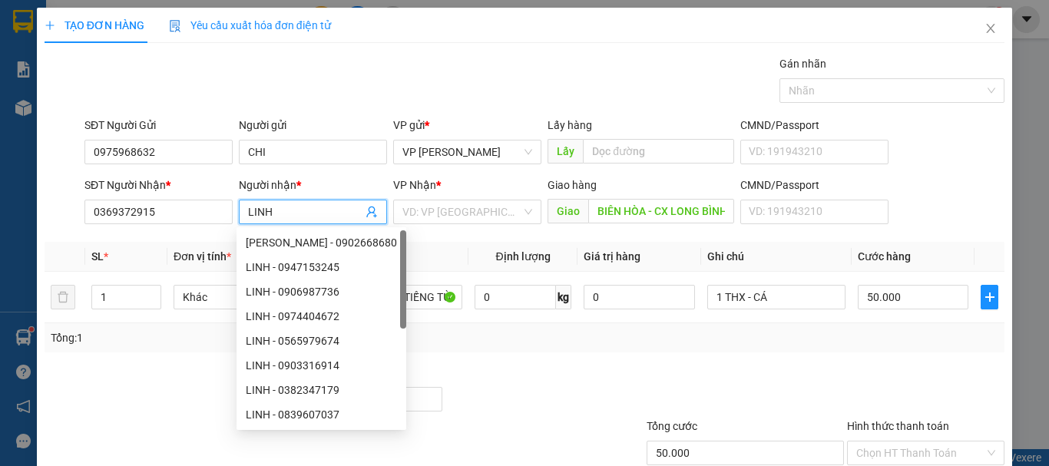
scroll to position [102, 0]
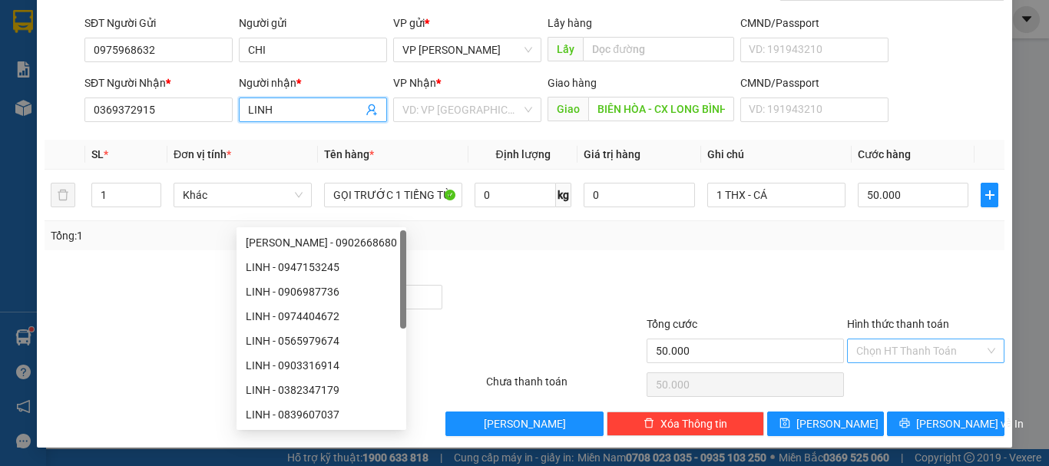
type input "LINH"
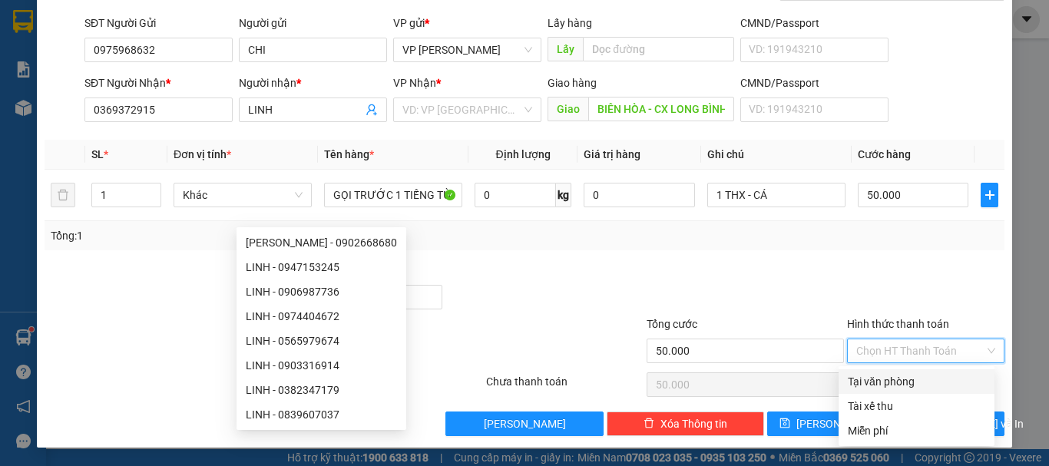
drag, startPoint x: 885, startPoint y: 349, endPoint x: 890, endPoint y: 364, distance: 16.0
click at [887, 352] on input "Hình thức thanh toán" at bounding box center [921, 351] width 128 height 23
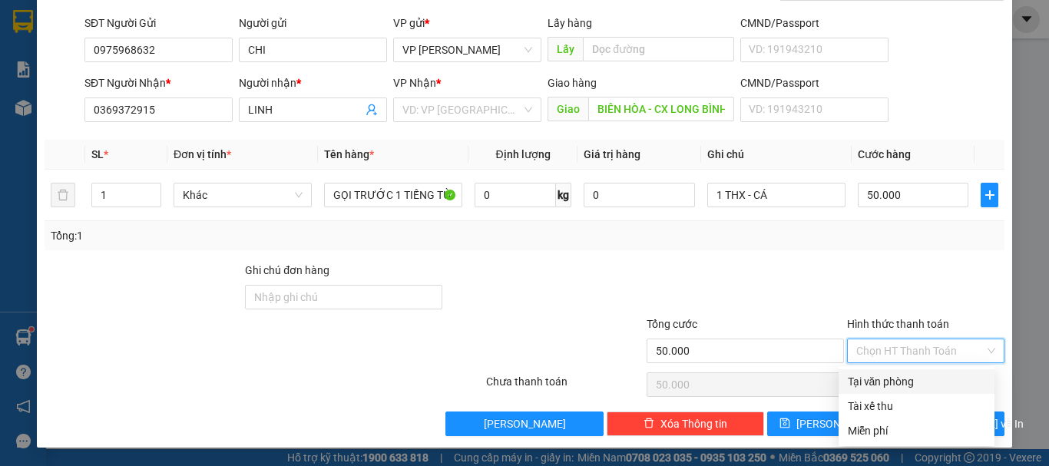
click at [890, 378] on div "Tại văn phòng" at bounding box center [917, 381] width 138 height 17
type input "0"
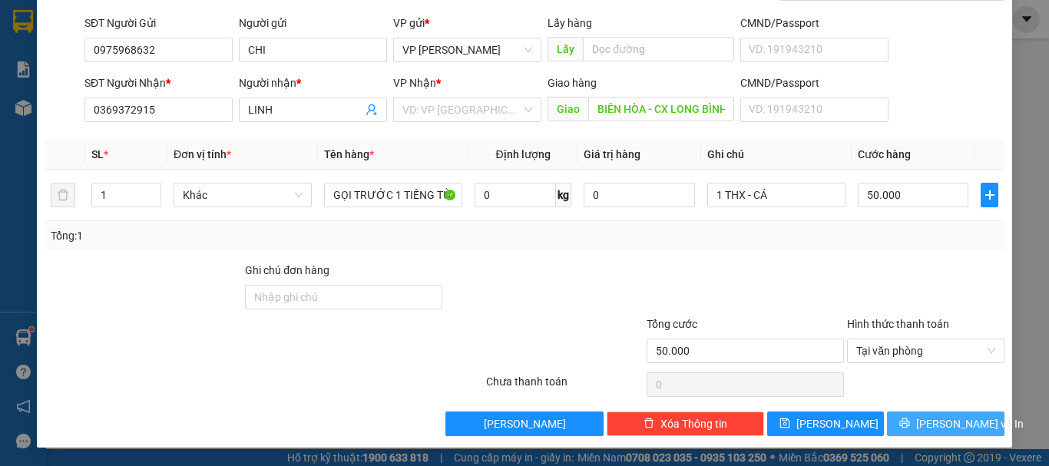
click at [931, 433] on button "[PERSON_NAME] và In" at bounding box center [946, 424] width 118 height 25
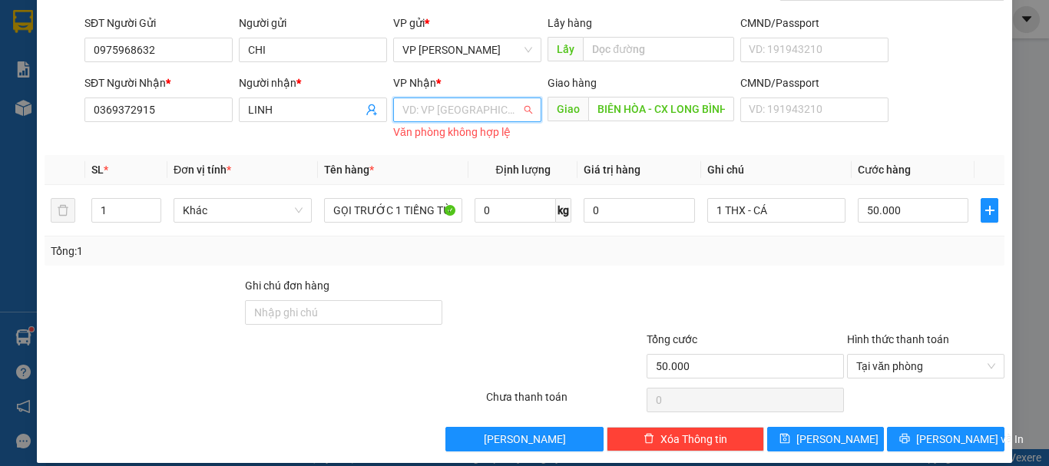
drag, startPoint x: 449, startPoint y: 101, endPoint x: 445, endPoint y: 117, distance: 16.6
click at [445, 101] on input "search" at bounding box center [462, 109] width 119 height 23
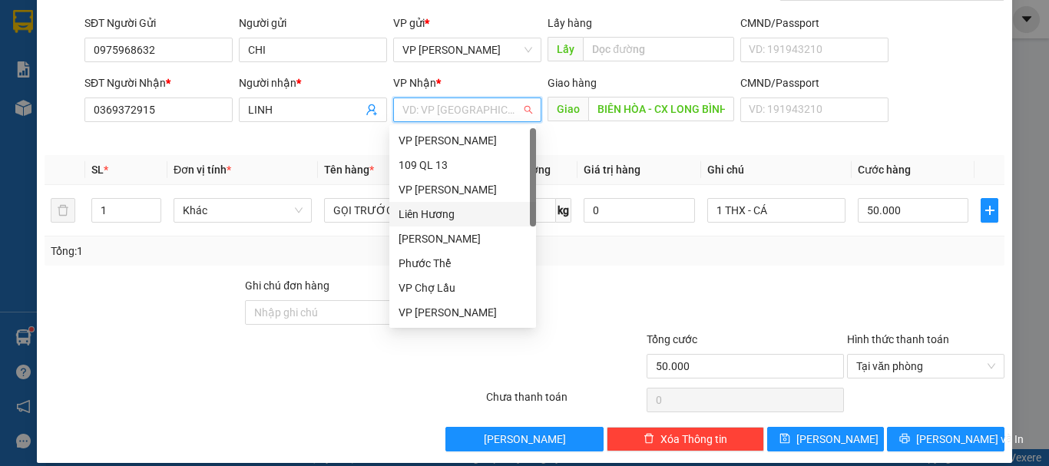
scroll to position [74, 0]
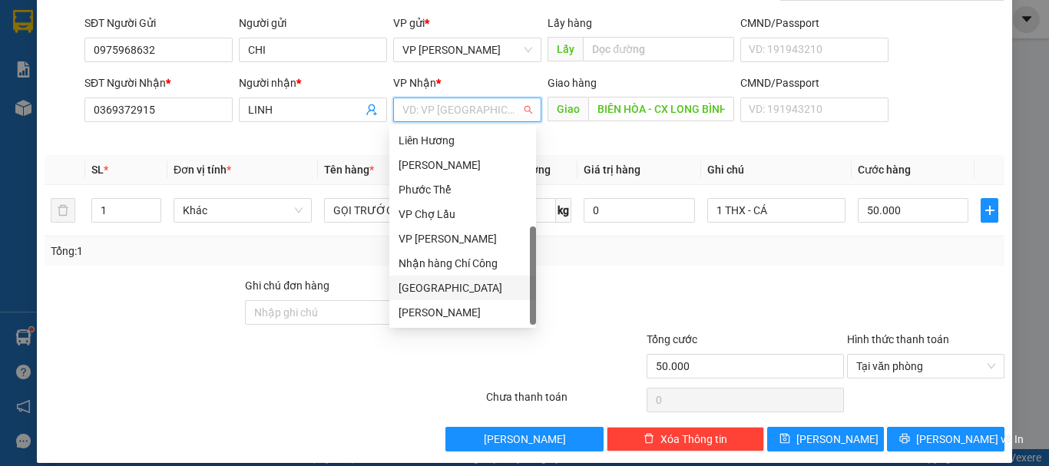
click at [433, 284] on div "[GEOGRAPHIC_DATA]" at bounding box center [463, 288] width 128 height 17
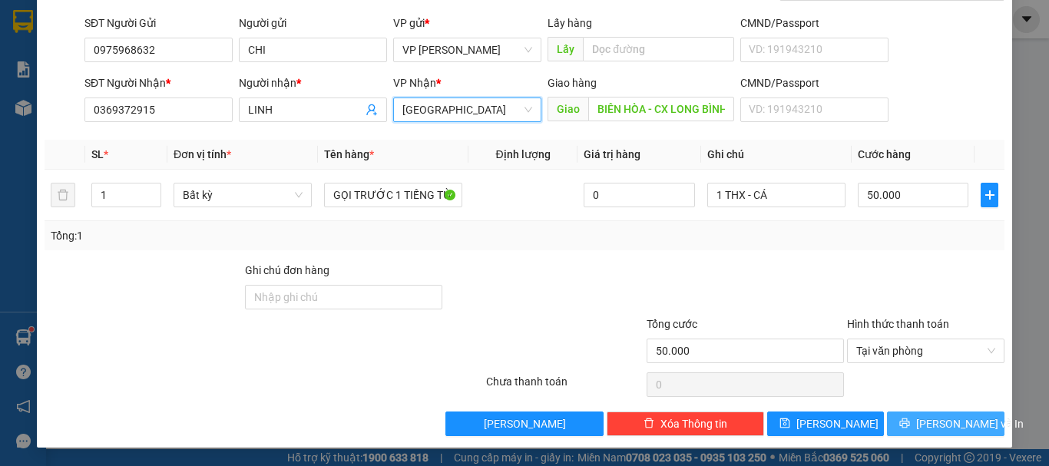
click at [950, 418] on span "[PERSON_NAME] và In" at bounding box center [970, 424] width 108 height 17
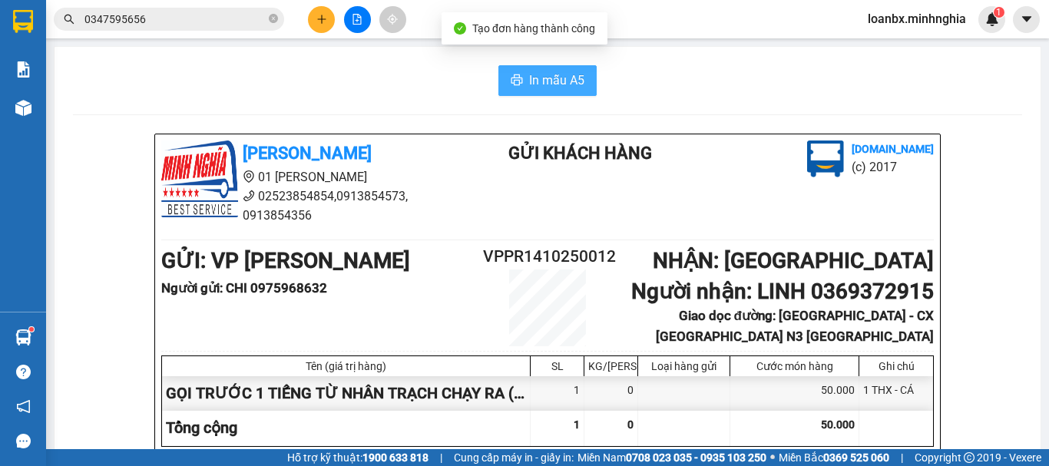
click at [535, 87] on span "In mẫu A5" at bounding box center [556, 80] width 55 height 19
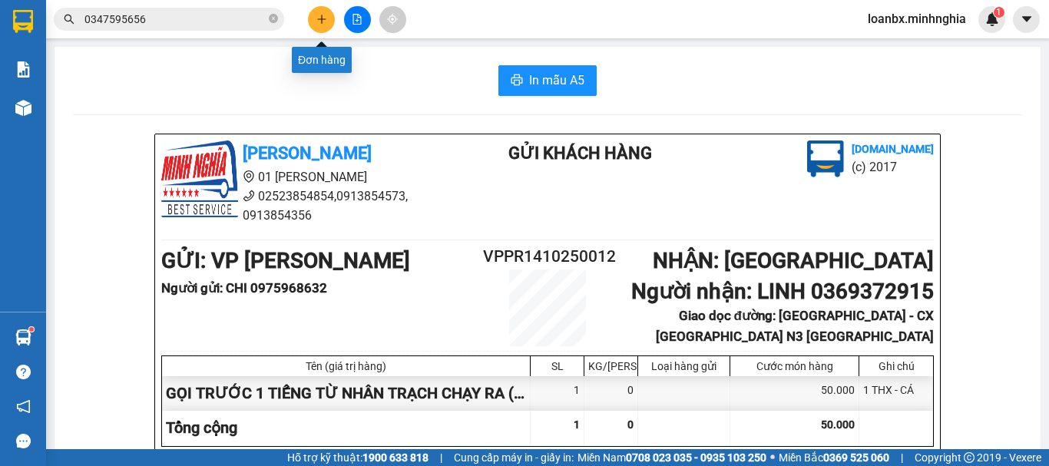
click at [324, 23] on icon "plus" at bounding box center [322, 19] width 11 height 11
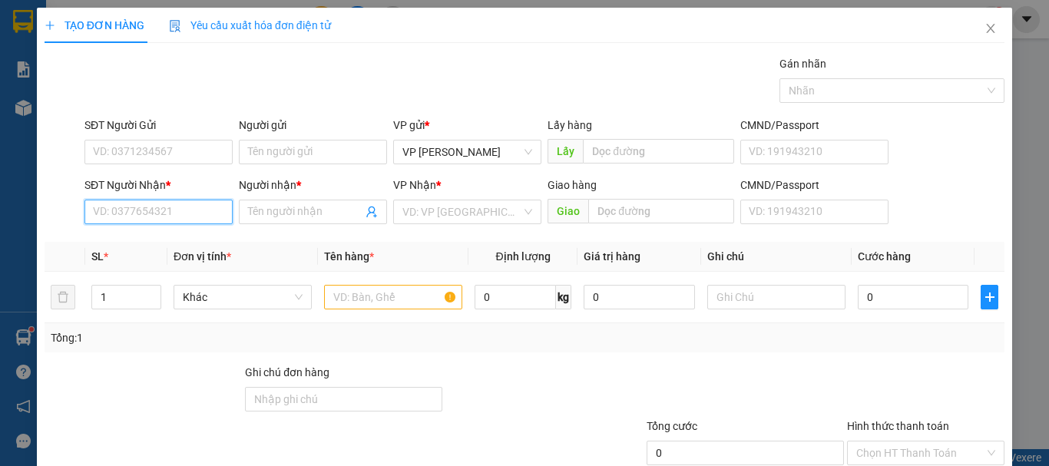
click at [158, 210] on input "SĐT Người Nhận *" at bounding box center [159, 212] width 148 height 25
click at [172, 244] on div "0945290251 - [PERSON_NAME]" at bounding box center [168, 242] width 151 height 17
type input "0945290251"
type input "[PERSON_NAME]"
type input "0945290251"
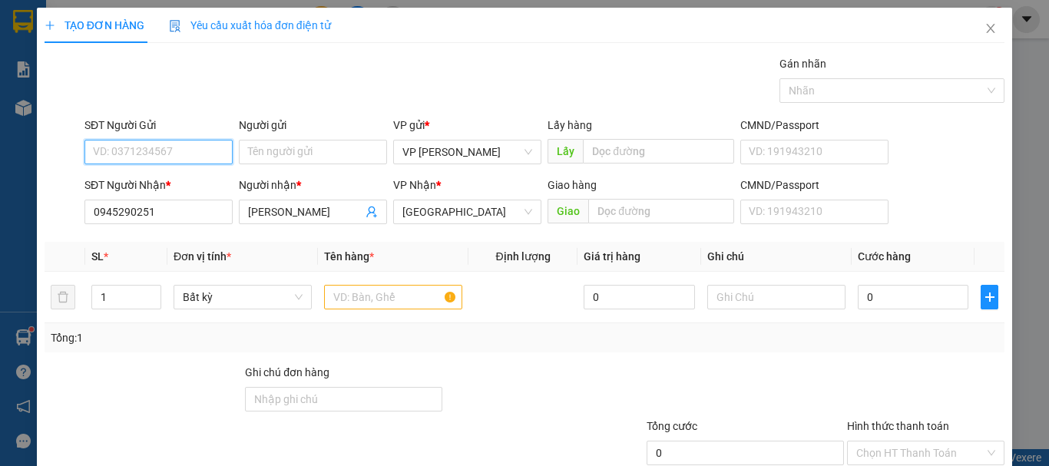
click at [173, 147] on input "SĐT Người Gửi" at bounding box center [159, 152] width 148 height 25
click at [174, 185] on div "0336303143" at bounding box center [157, 182] width 128 height 17
type input "0336303143"
click at [391, 294] on input "text" at bounding box center [393, 297] width 138 height 25
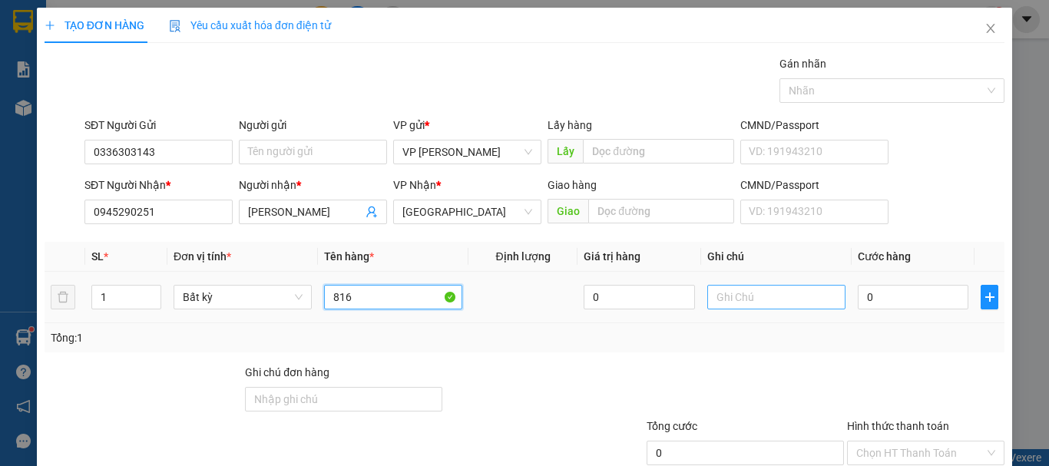
type input "816"
click at [777, 303] on input "text" at bounding box center [777, 297] width 138 height 25
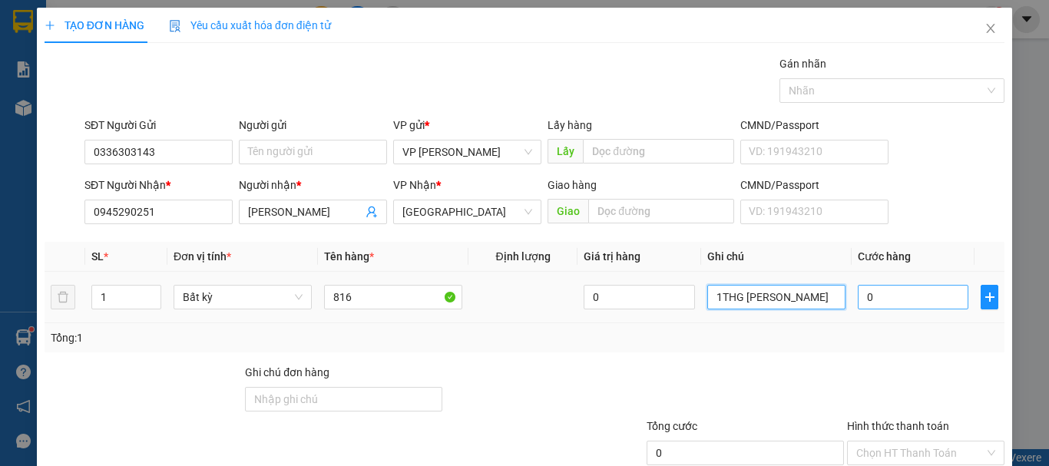
type input "1THG [PERSON_NAME]"
click at [858, 299] on input "0" at bounding box center [913, 297] width 111 height 25
click at [858, 300] on input "0" at bounding box center [913, 297] width 111 height 25
type input "30"
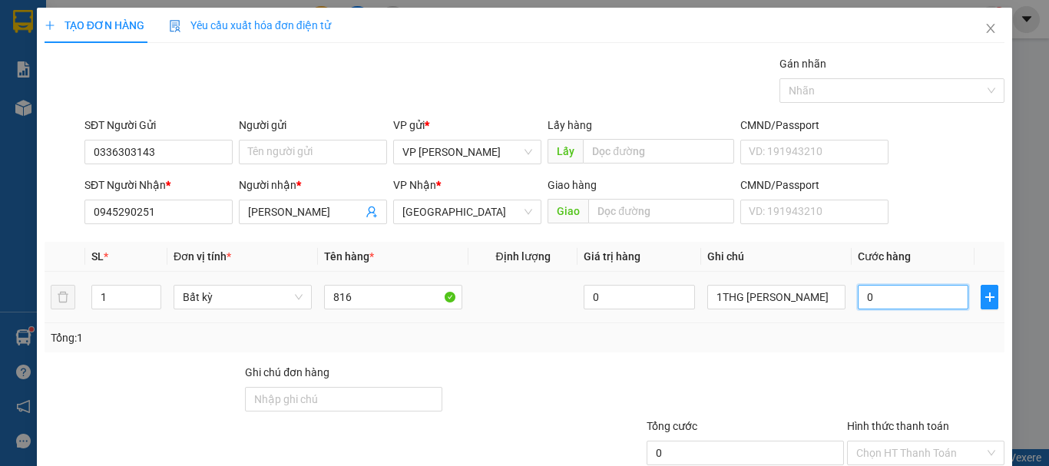
type input "30"
type input "30.000"
click at [880, 451] on input "Hình thức thanh toán" at bounding box center [921, 453] width 128 height 23
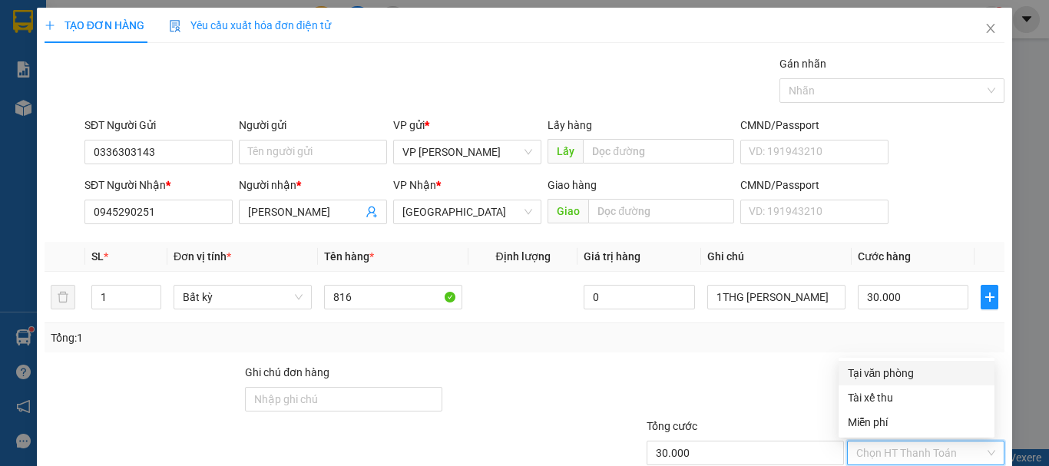
click at [862, 368] on div "Tại văn phòng" at bounding box center [917, 373] width 138 height 17
type input "0"
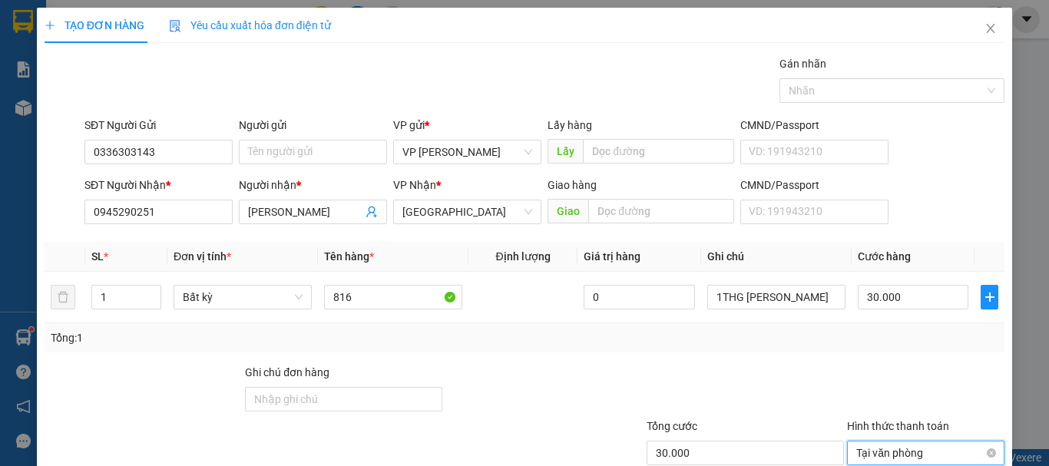
scroll to position [102, 0]
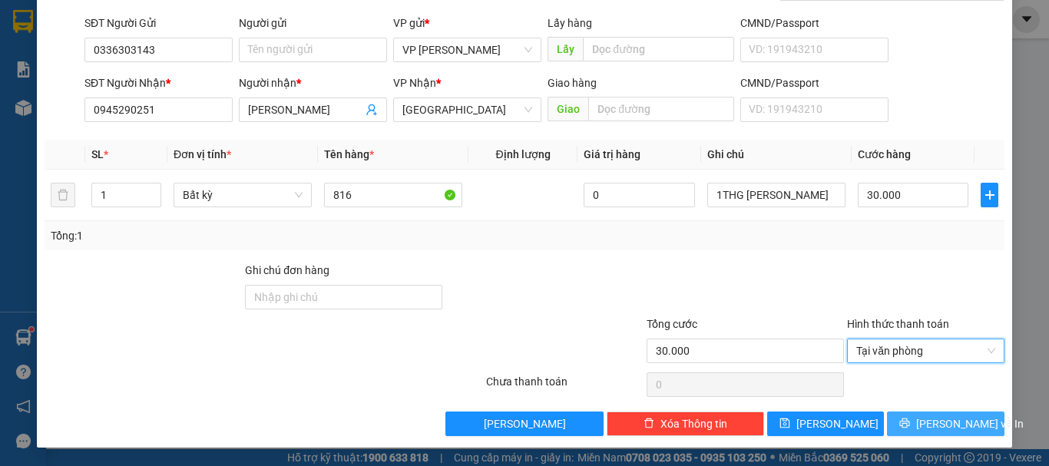
click at [931, 420] on span "[PERSON_NAME] và In" at bounding box center [970, 424] width 108 height 17
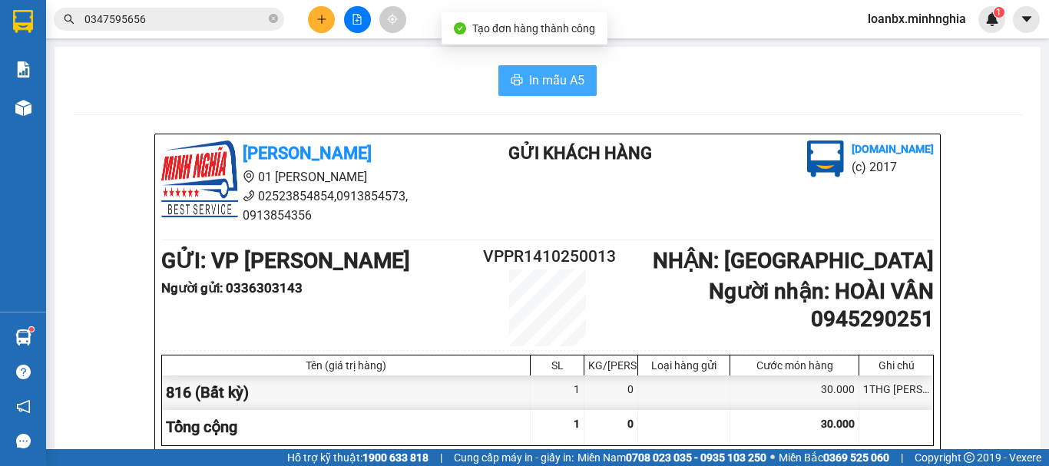
click at [529, 78] on span "In mẫu A5" at bounding box center [556, 80] width 55 height 19
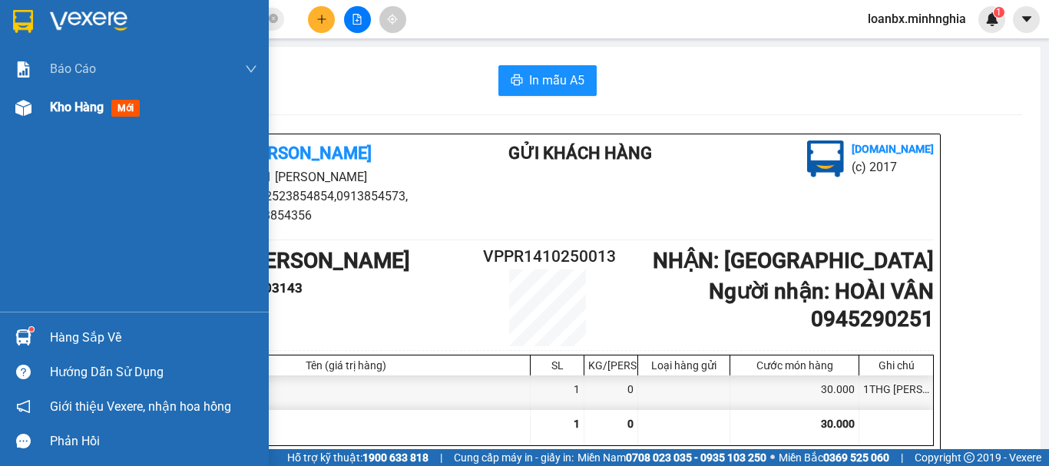
click at [31, 105] on div at bounding box center [23, 107] width 27 height 27
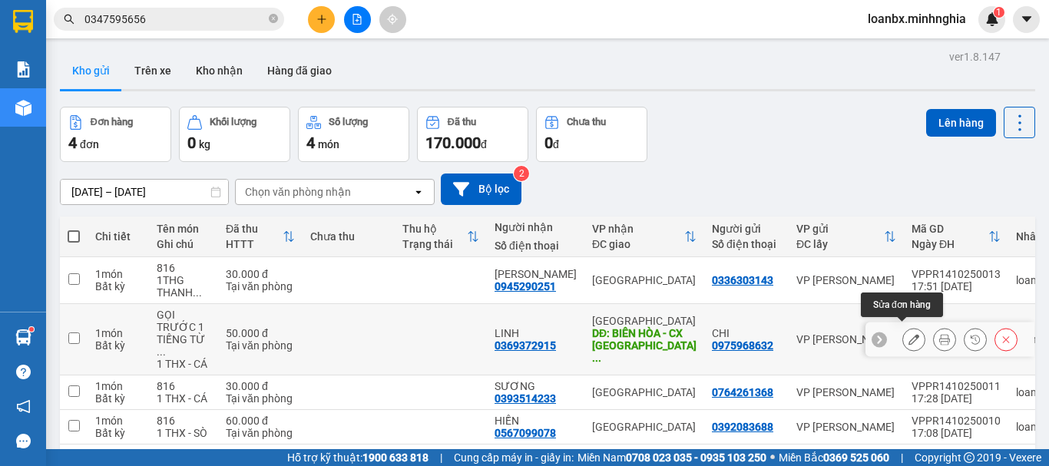
click at [909, 334] on icon at bounding box center [914, 339] width 11 height 11
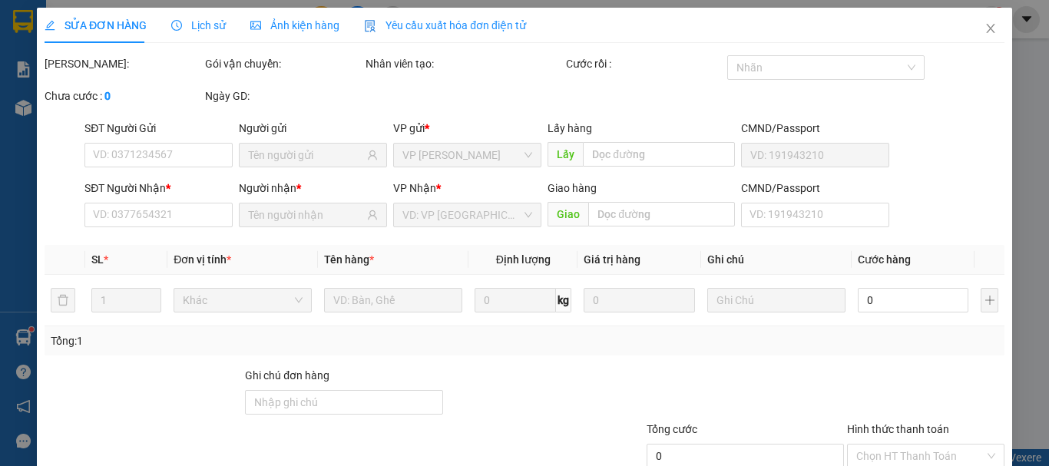
type input "0975968632"
type input "0369372915"
type input "BIÊN HÒA - CX LONG BÌNH TÂN N3 [GEOGRAPHIC_DATA]"
type input "50.000"
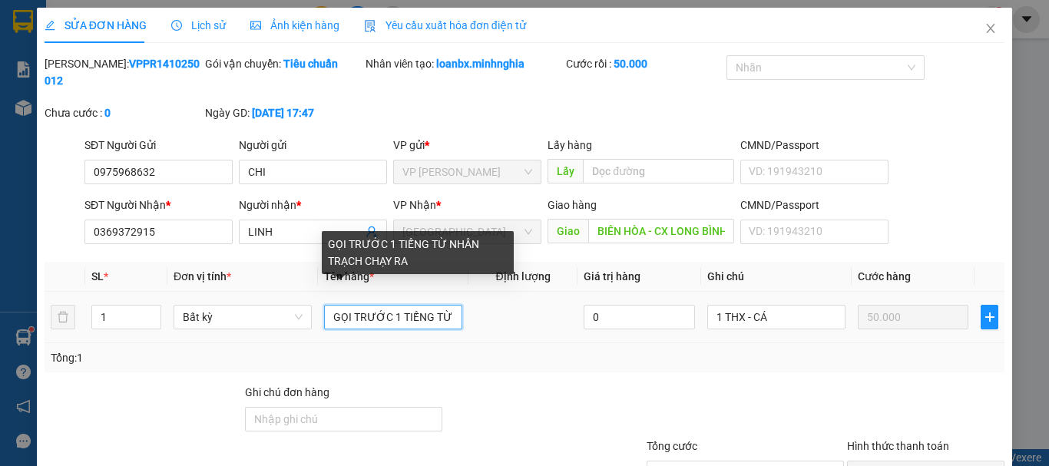
click at [430, 305] on input "GỌI TRƯỚC 1 TIẾNG TỪ NHÂN TRẠCH CHẠY RA" at bounding box center [393, 317] width 138 height 25
drag, startPoint x: 420, startPoint y: 305, endPoint x: 429, endPoint y: 304, distance: 9.3
click at [429, 305] on input "GỌI TRƯỚC 1 TIẾNG TỪ NHÂN TRẠCH CHẠY RA" at bounding box center [393, 317] width 138 height 25
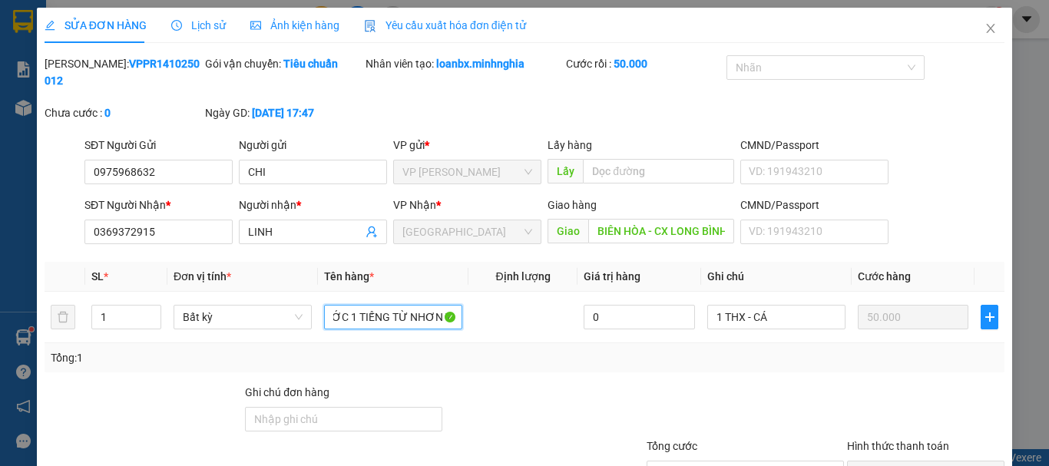
scroll to position [105, 0]
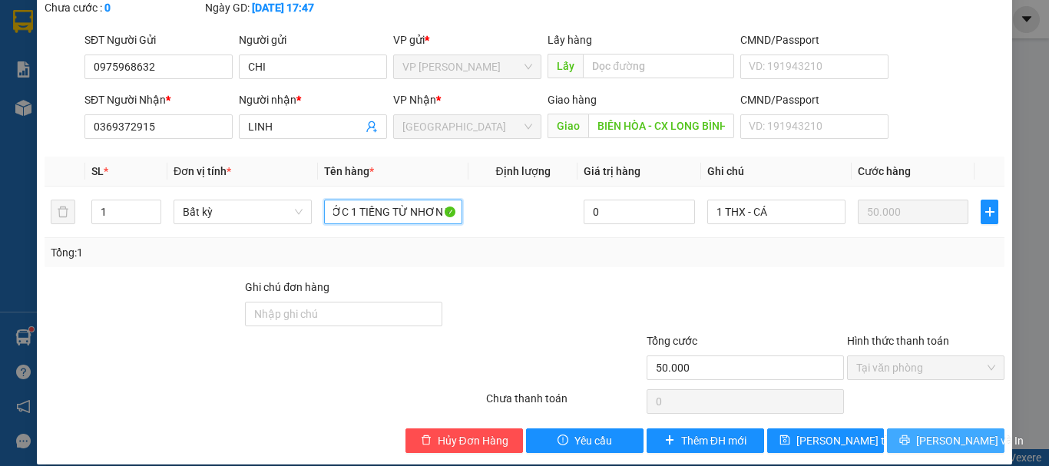
type input "GỌI TRƯỚC 1 TIẾNG TỪ NHƠN TRẠCH CHẠY RA"
click at [910, 436] on icon "printer" at bounding box center [905, 441] width 10 height 10
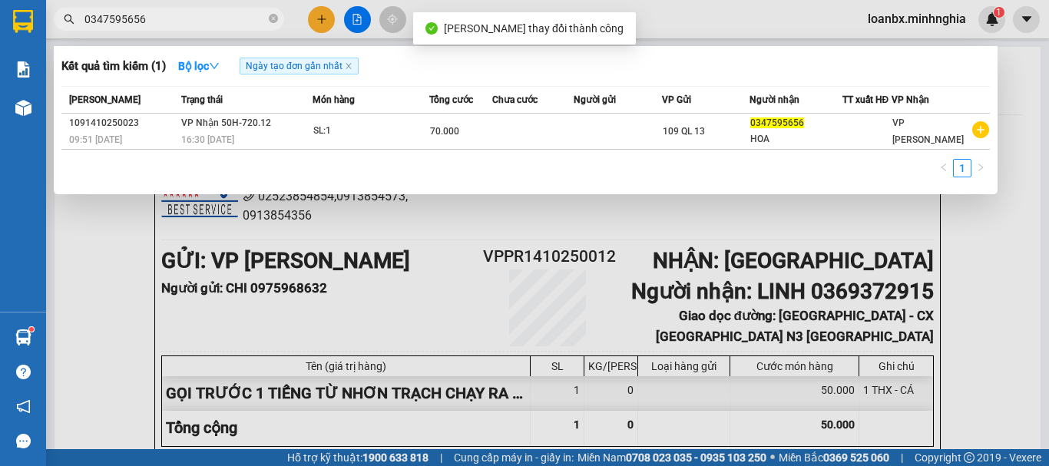
click at [141, 15] on input "0347595656" at bounding box center [175, 19] width 181 height 17
click at [0, 22] on section "Kết quả tìm kiếm ( 1 ) Bộ lọc Ngày tạo đơn gần nhất Mã ĐH Trạng thái Món hàng T…" at bounding box center [524, 233] width 1049 height 466
click at [268, 16] on span "0347595656" at bounding box center [169, 19] width 230 height 23
click at [270, 16] on icon "close-circle" at bounding box center [273, 18] width 9 height 9
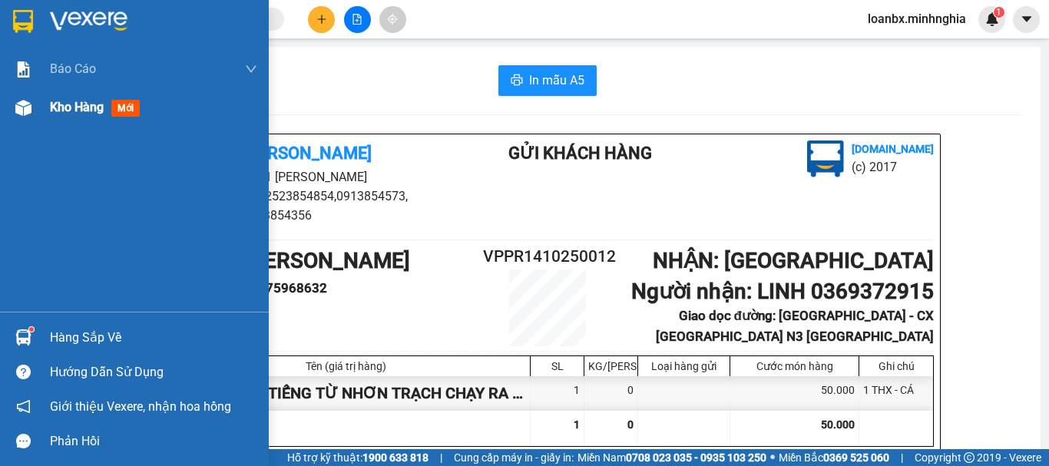
click at [32, 105] on div at bounding box center [23, 107] width 27 height 27
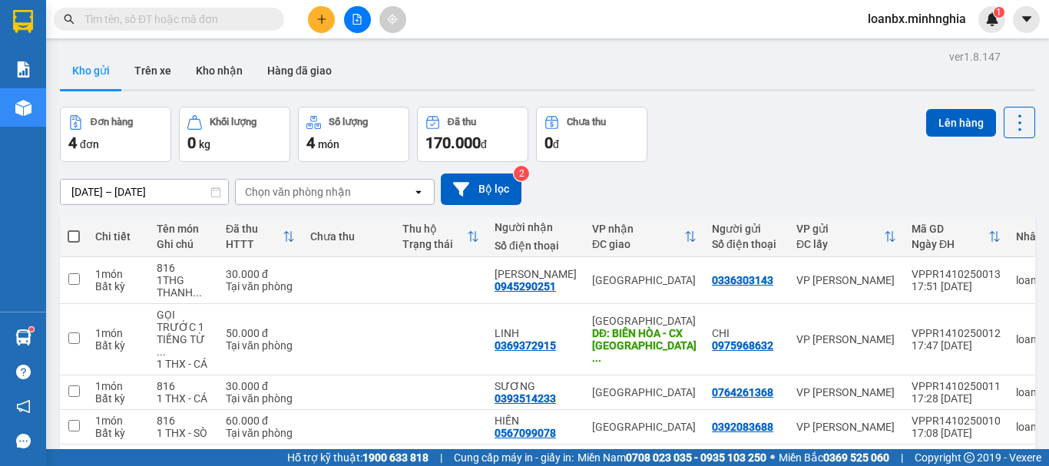
click at [317, 28] on div at bounding box center [357, 19] width 115 height 27
click at [321, 25] on button at bounding box center [321, 19] width 27 height 27
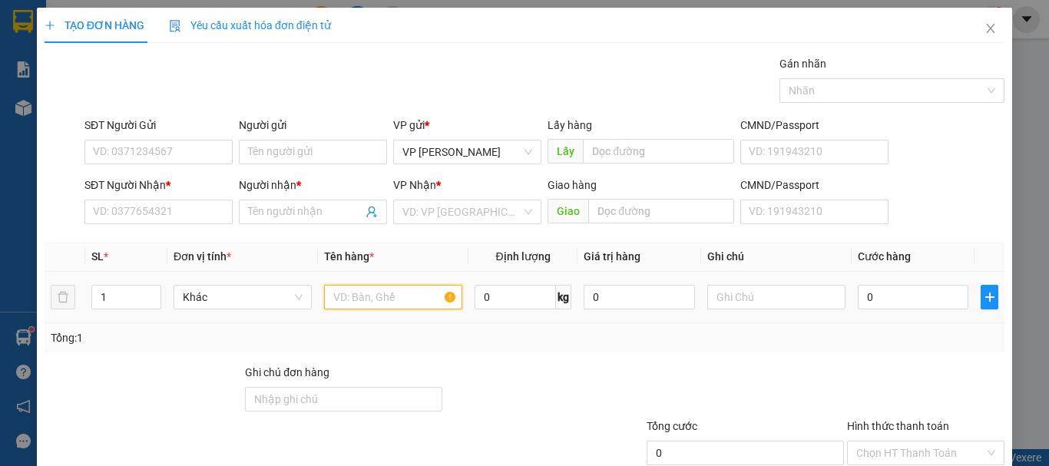
click at [363, 291] on input "text" at bounding box center [393, 297] width 138 height 25
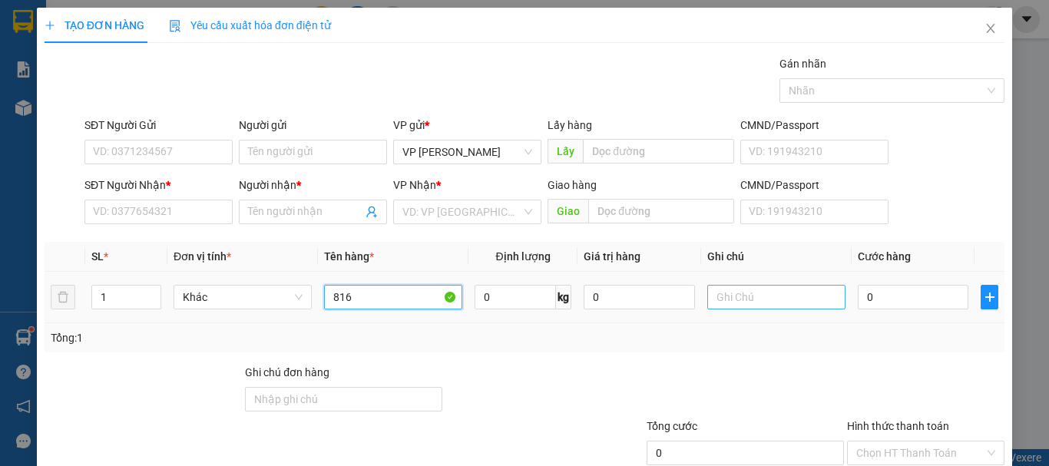
type input "816"
click at [770, 303] on input "text" at bounding box center [777, 297] width 138 height 25
type input "1 bị trấng"
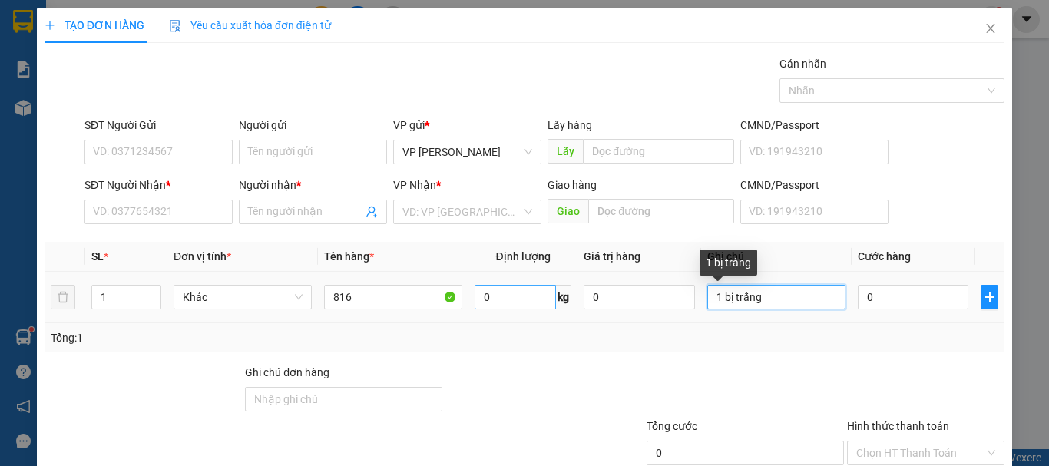
drag, startPoint x: 618, startPoint y: 296, endPoint x: 546, endPoint y: 294, distance: 71.5
click at [546, 294] on tr "1 Khác 816 0 kg 0 1 bị trấng 0" at bounding box center [525, 297] width 960 height 51
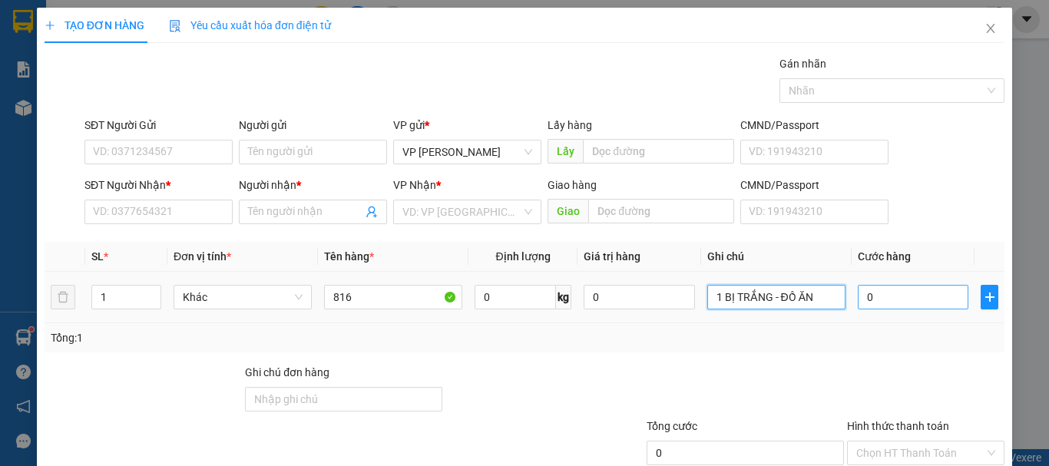
type input "1 BỊ TRẮNG - ĐỒ ĂN"
type input "3"
type input "30"
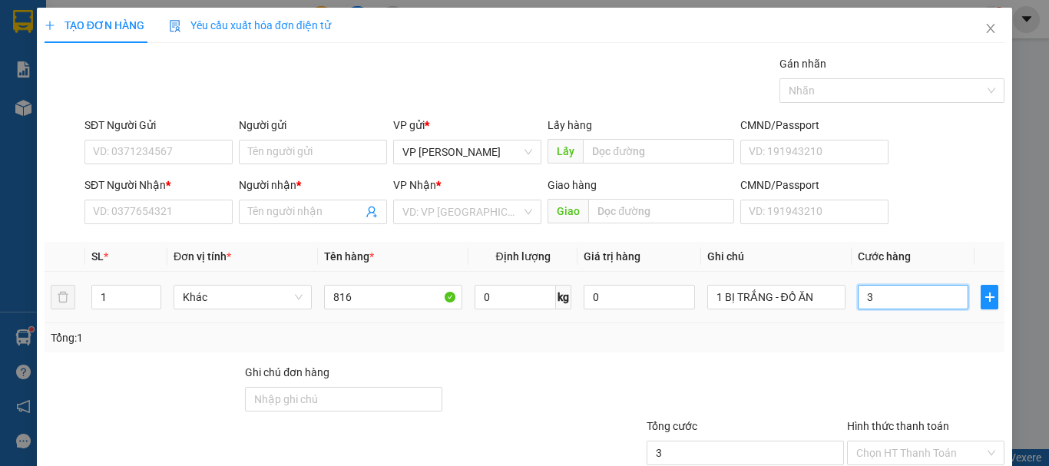
type input "30"
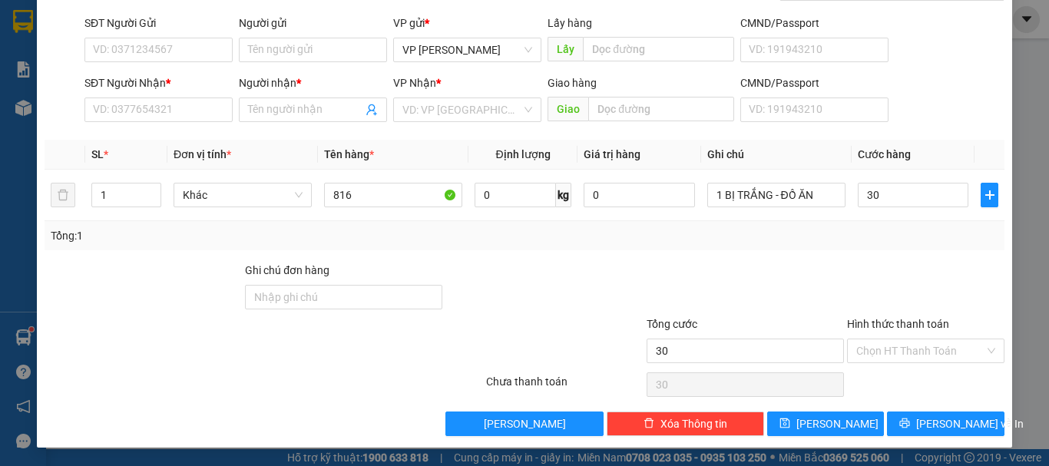
type input "30.000"
click at [910, 367] on div "Hình thức thanh toán Chọn HT Thanh Toán" at bounding box center [925, 343] width 157 height 54
click at [910, 361] on input "Hình thức thanh toán" at bounding box center [921, 351] width 128 height 23
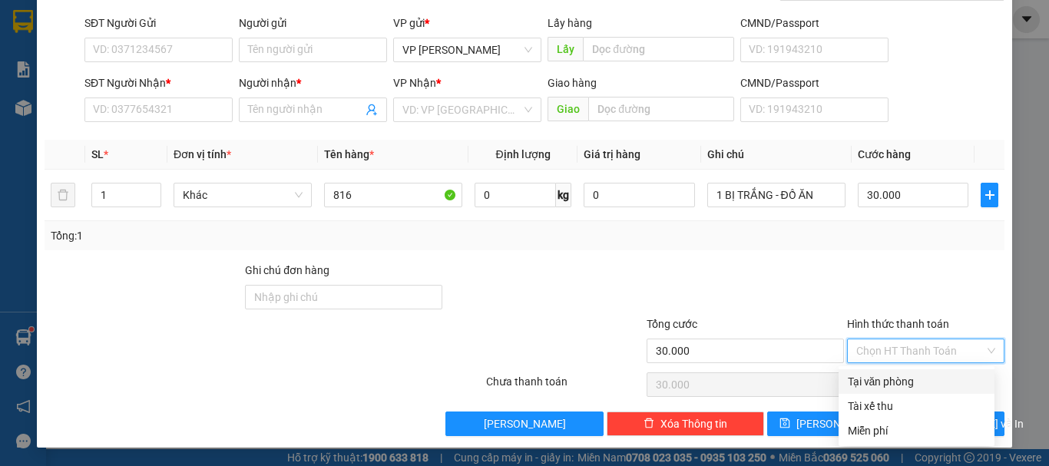
click at [905, 380] on div "Tại văn phòng" at bounding box center [917, 381] width 138 height 17
type input "0"
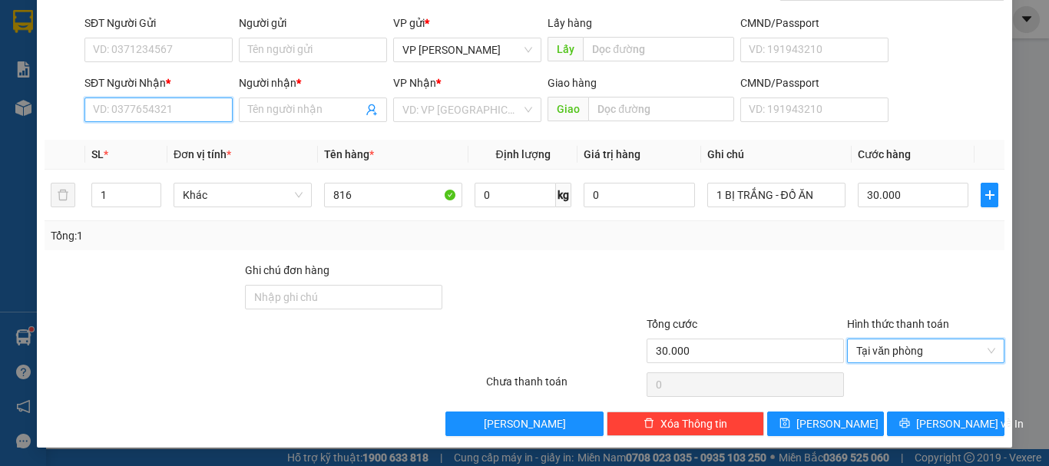
click at [127, 118] on input "SĐT Người Nhận *" at bounding box center [159, 110] width 148 height 25
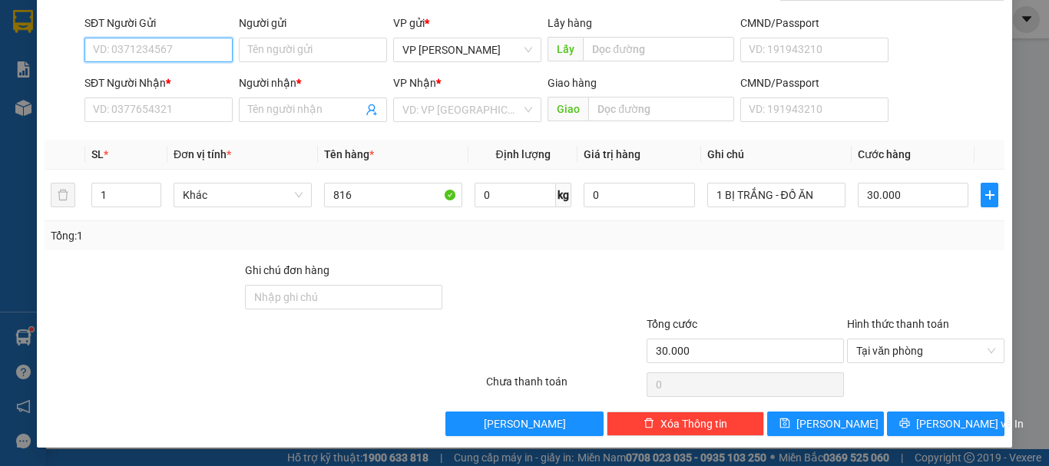
click at [140, 55] on input "SĐT Người Gửi" at bounding box center [159, 50] width 148 height 25
type input "0363340328"
click at [175, 80] on div "0363340328 - A KHÁNH" at bounding box center [157, 80] width 128 height 17
type input "A KHÁNH"
type input "0936135934"
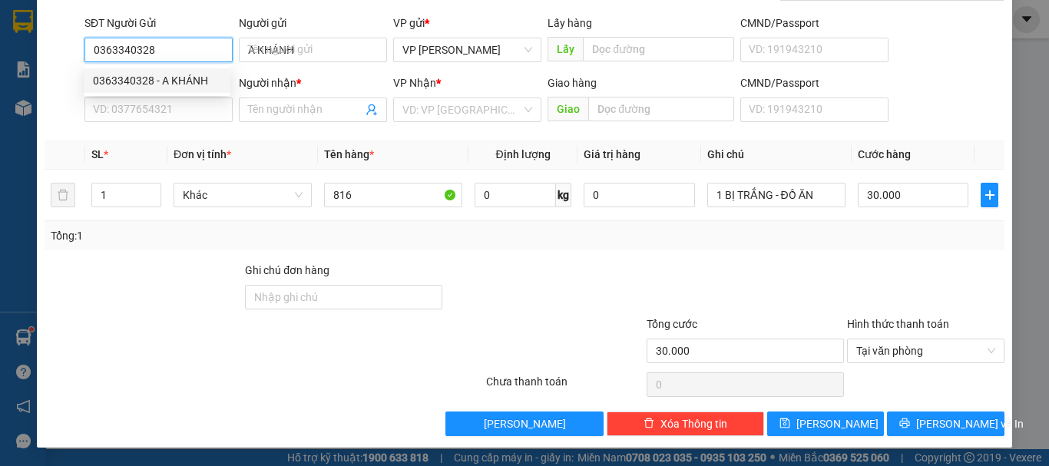
type input "TUYẾT"
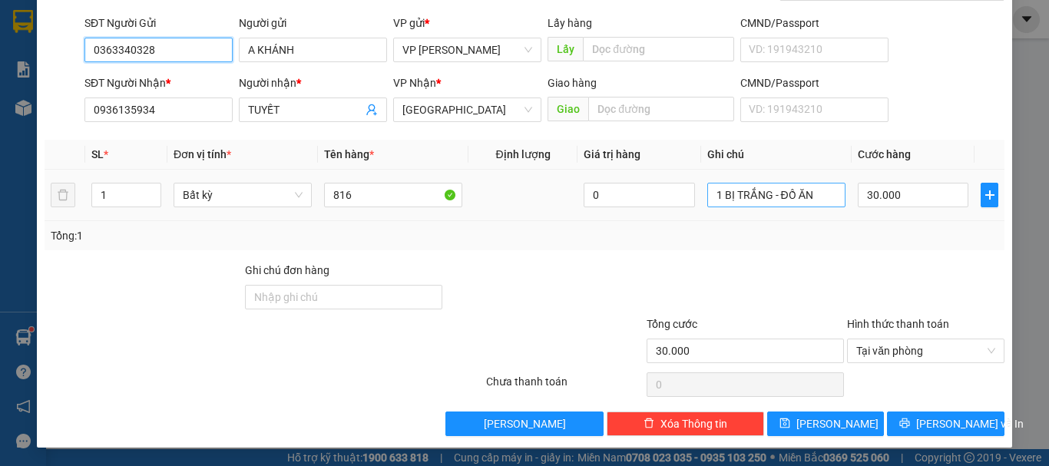
type input "0363340328"
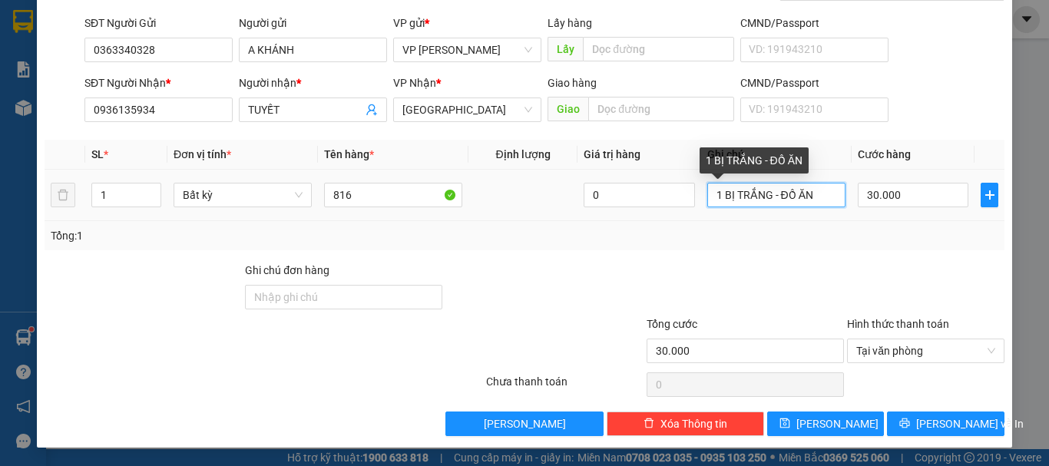
drag, startPoint x: 807, startPoint y: 196, endPoint x: 781, endPoint y: 197, distance: 26.1
click at [781, 197] on input "1 BỊ TRẮNG - ĐỒ ĂN" at bounding box center [777, 195] width 138 height 25
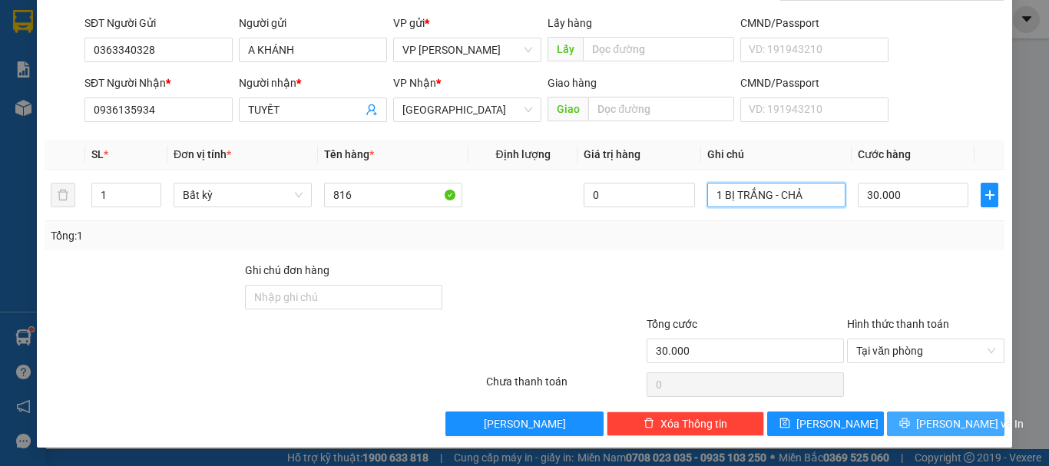
type input "1 BỊ TRẮNG - CHẢ"
click at [914, 416] on div "Transit Pickup Surcharge Ids Transit Deliver Surcharge Ids Transit Deliver Surc…" at bounding box center [525, 194] width 960 height 483
click at [948, 419] on span "[PERSON_NAME] và In" at bounding box center [970, 424] width 108 height 17
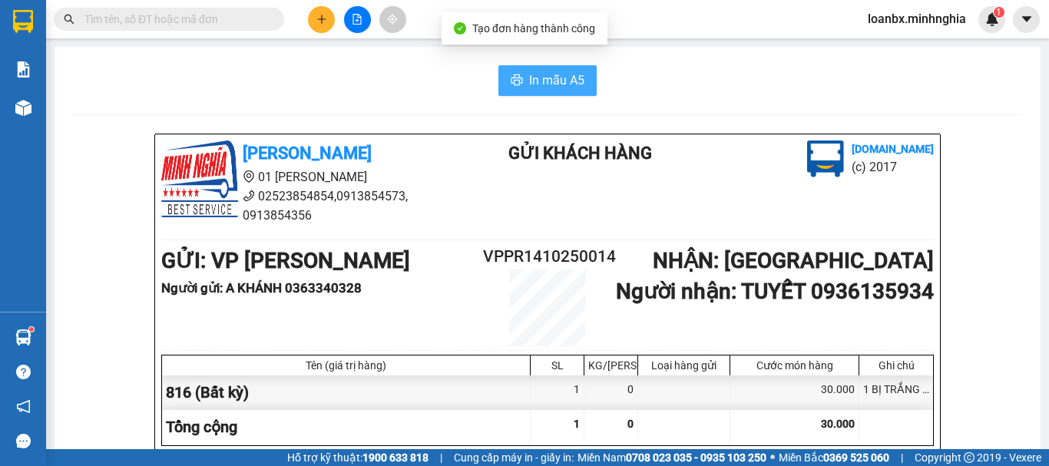
click at [537, 85] on span "In mẫu A5" at bounding box center [556, 80] width 55 height 19
